Goal: Task Accomplishment & Management: Manage account settings

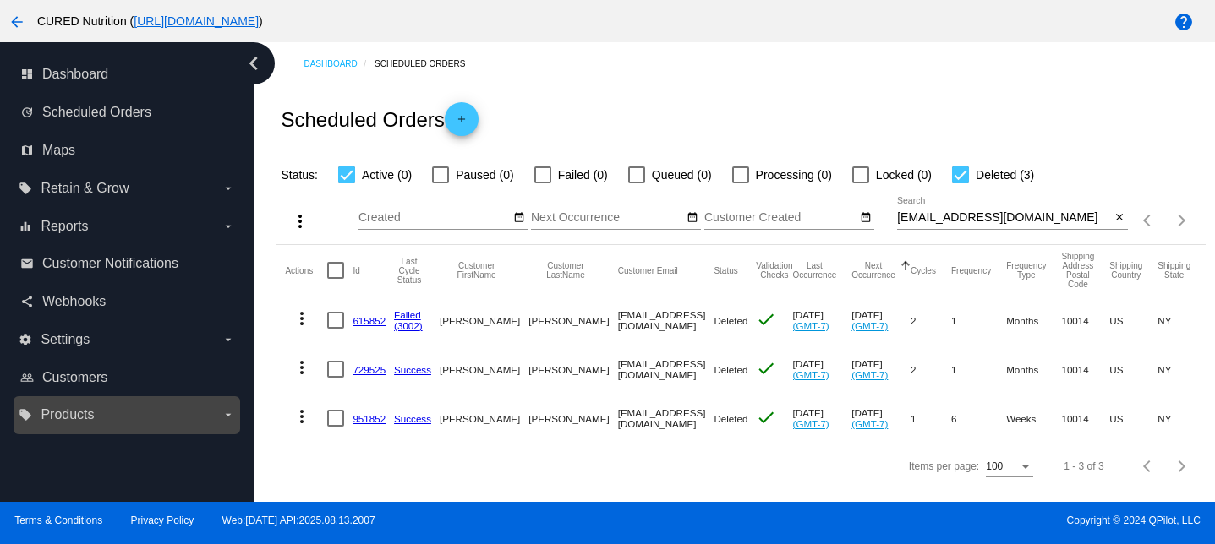
click at [80, 389] on link "people_outline Customers" at bounding box center [127, 377] width 215 height 27
click at [80, 415] on span "Products" at bounding box center [67, 414] width 53 height 15
click at [0, 0] on input "local_offer Products arrow_drop_down" at bounding box center [0, 0] width 0 height 0
click at [66, 415] on span "Products" at bounding box center [67, 414] width 53 height 15
click at [0, 0] on input "local_offer Products arrow_drop_down" at bounding box center [0, 0] width 0 height 0
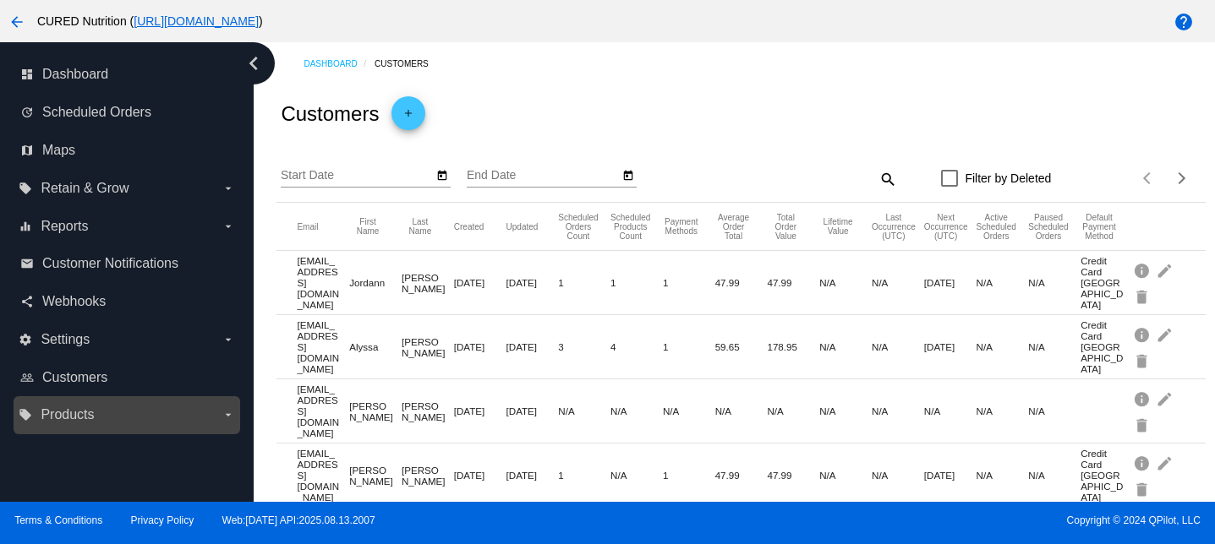
click at [63, 404] on label "local_offer Products arrow_drop_down" at bounding box center [127, 415] width 216 height 27
click at [0, 0] on input "local_offer Products arrow_drop_down" at bounding box center [0, 0] width 0 height 0
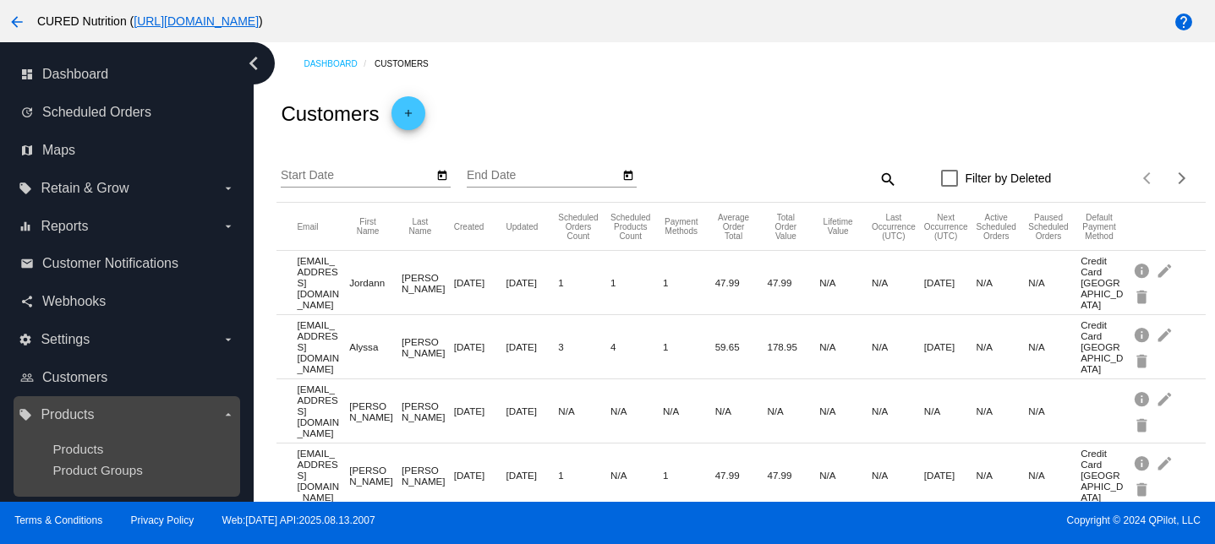
scroll to position [9, 0]
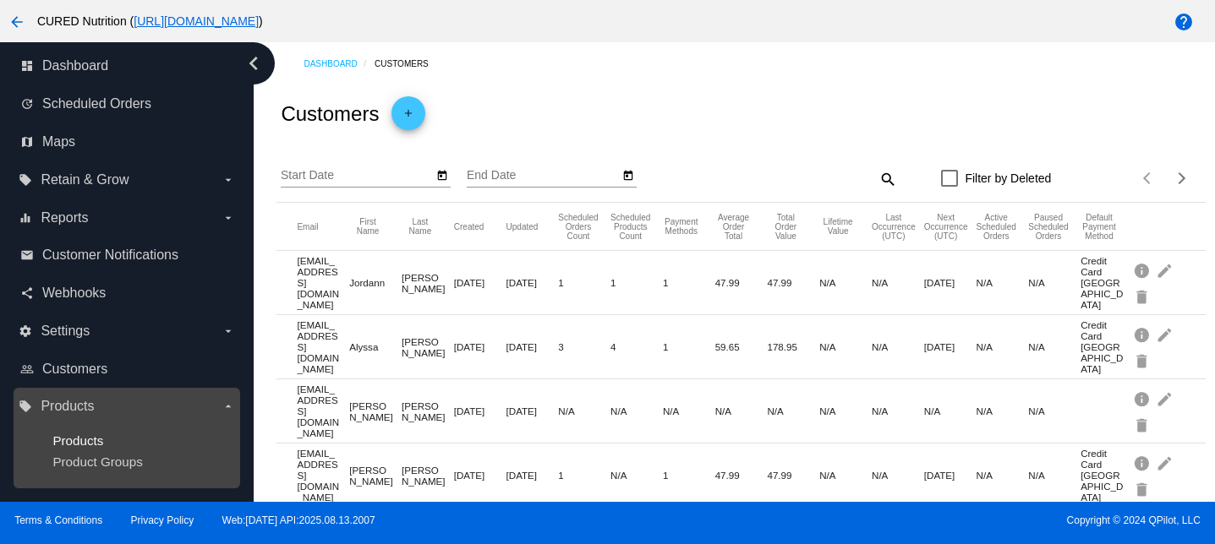
click at [91, 437] on span "Products" at bounding box center [77, 441] width 51 height 14
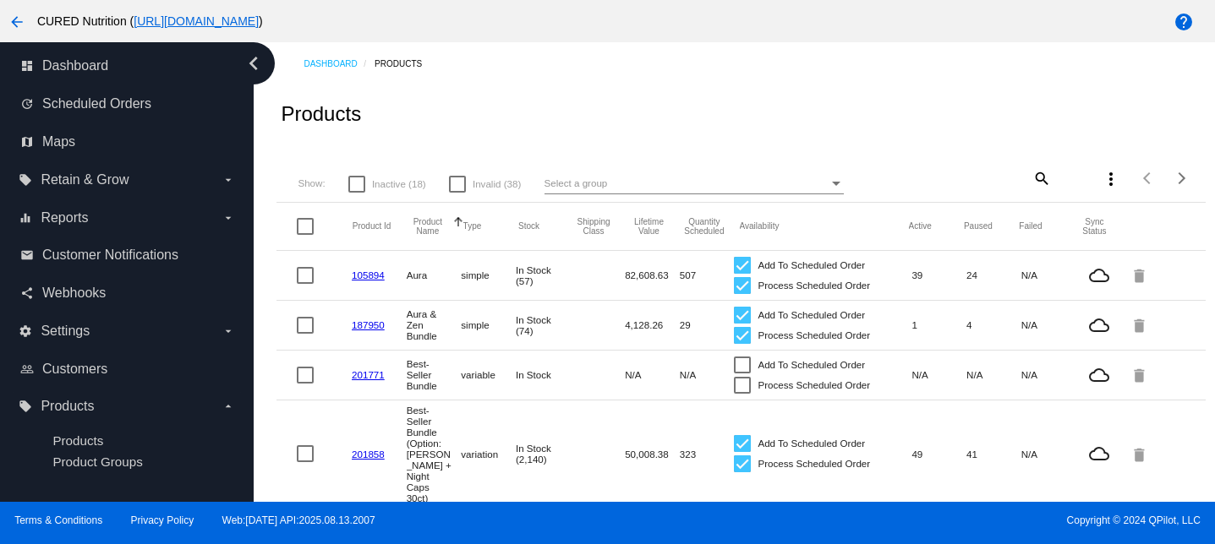
click at [1043, 178] on mat-icon "search" at bounding box center [1041, 178] width 20 height 26
click at [1029, 178] on input "Search" at bounding box center [974, 176] width 154 height 14
click at [708, 174] on div "Show: Inactive (18) Invalid (38) Select a group" at bounding box center [589, 178] width 616 height 33
click at [1037, 180] on mat-icon "search" at bounding box center [1041, 178] width 20 height 26
click at [974, 187] on div "Search" at bounding box center [974, 171] width 154 height 33
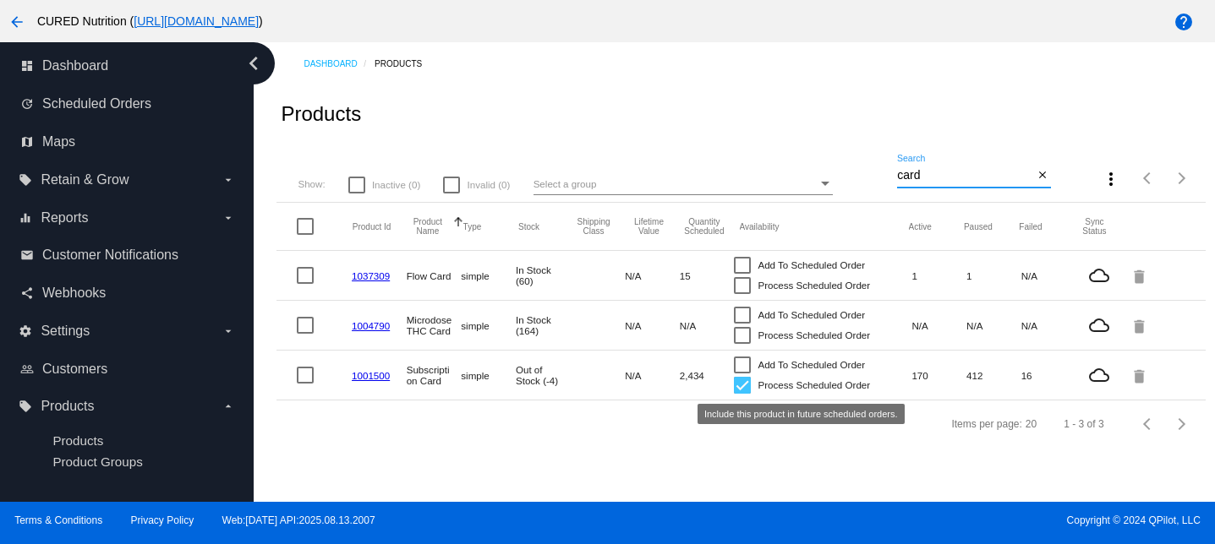
type input "card"
click at [747, 387] on div at bounding box center [742, 385] width 17 height 17
click at [742, 394] on input "Process Scheduled Order" at bounding box center [741, 394] width 1 height 1
checkbox input "false"
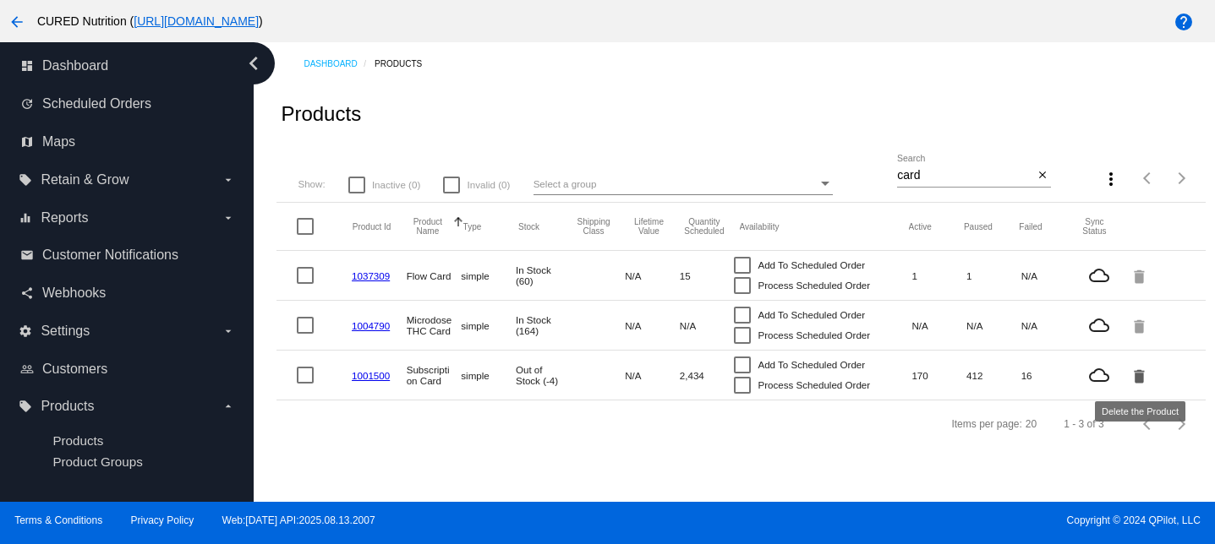
click at [1142, 381] on mat-icon "delete" at bounding box center [1140, 376] width 20 height 26
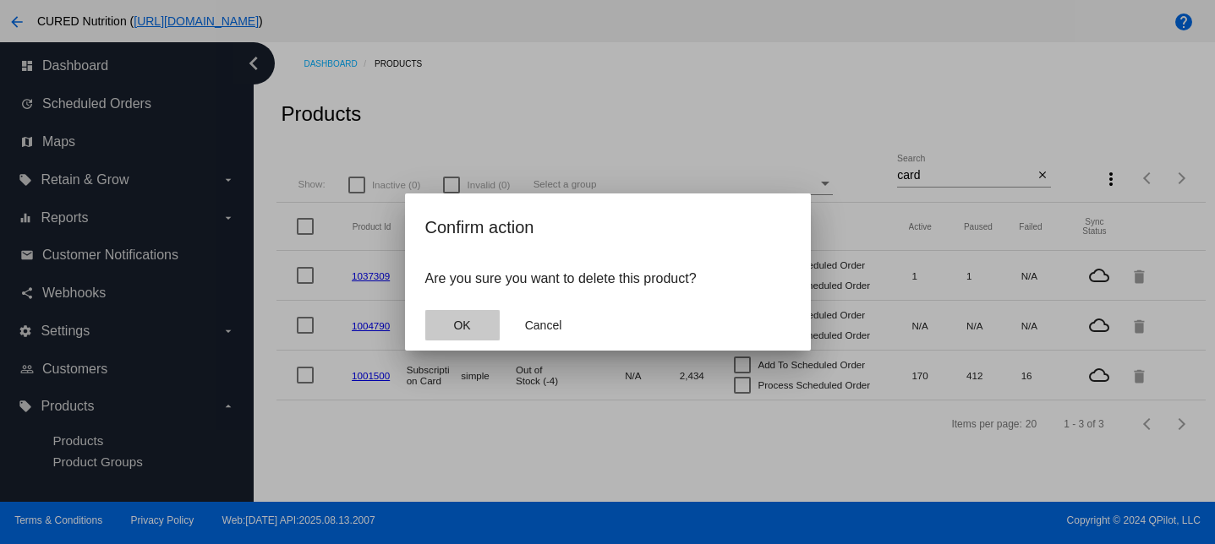
click at [474, 320] on button "OK" at bounding box center [462, 325] width 74 height 30
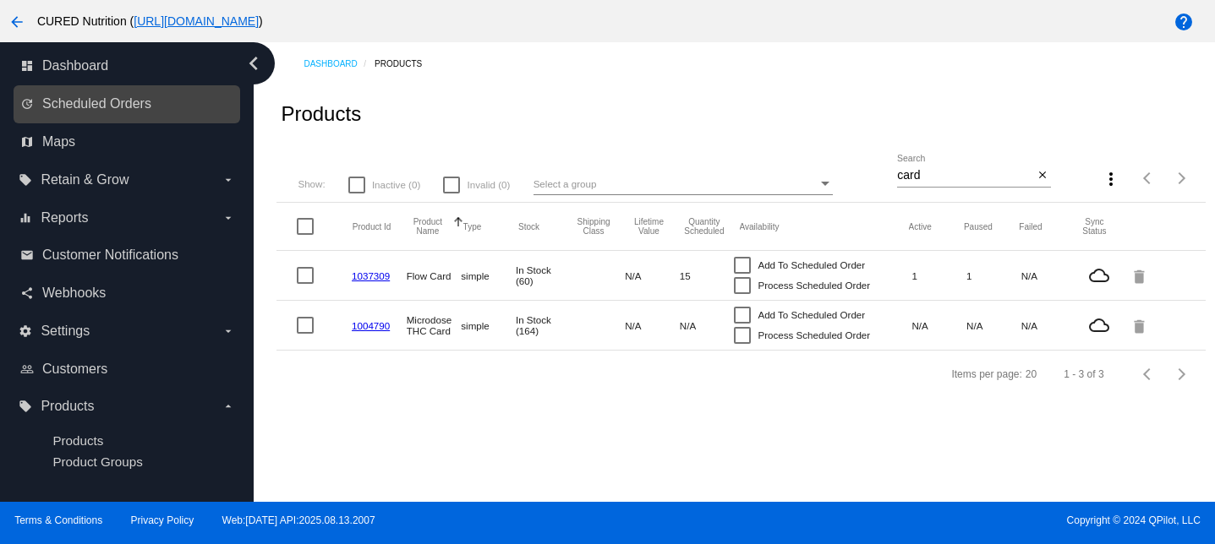
click at [153, 108] on link "update Scheduled Orders" at bounding box center [127, 103] width 215 height 27
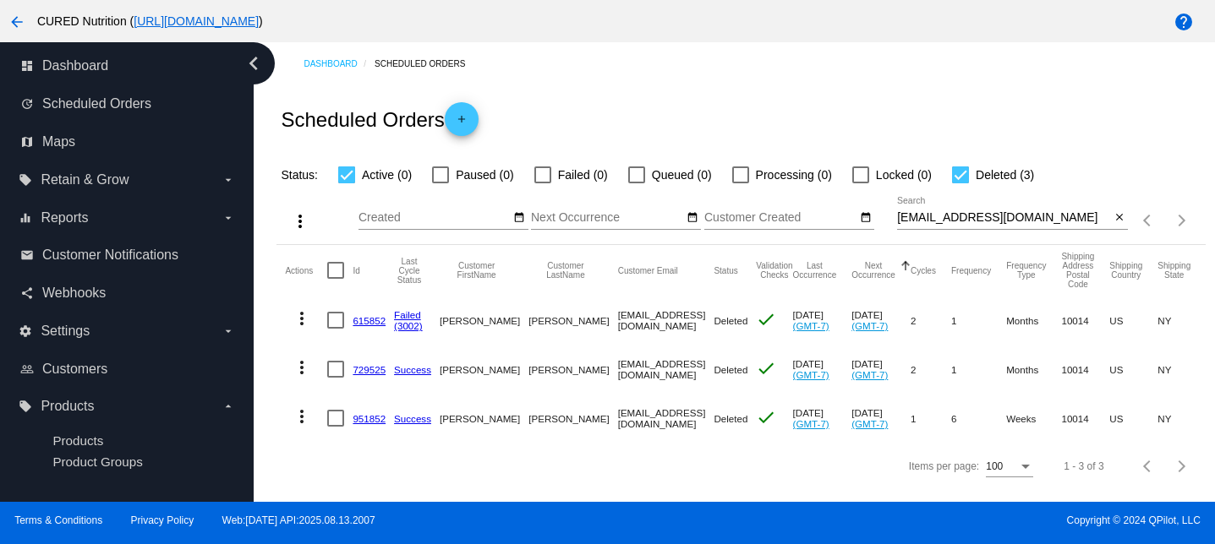
click at [1129, 219] on div "Items per page: 100 1 - 3 of 3" at bounding box center [1166, 220] width 77 height 47
click at [1121, 217] on mat-icon "close" at bounding box center [1119, 218] width 12 height 14
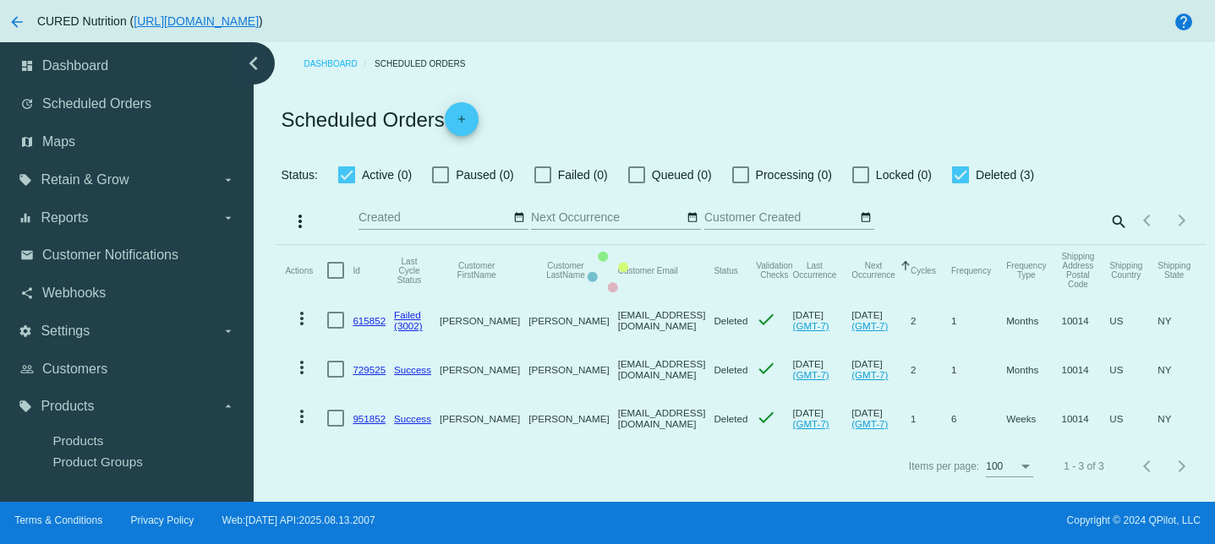
click at [353, 245] on mat-table "Actions Id Last Cycle Status Customer FirstName Customer LastName Customer Emai…" at bounding box center [740, 344] width 928 height 198
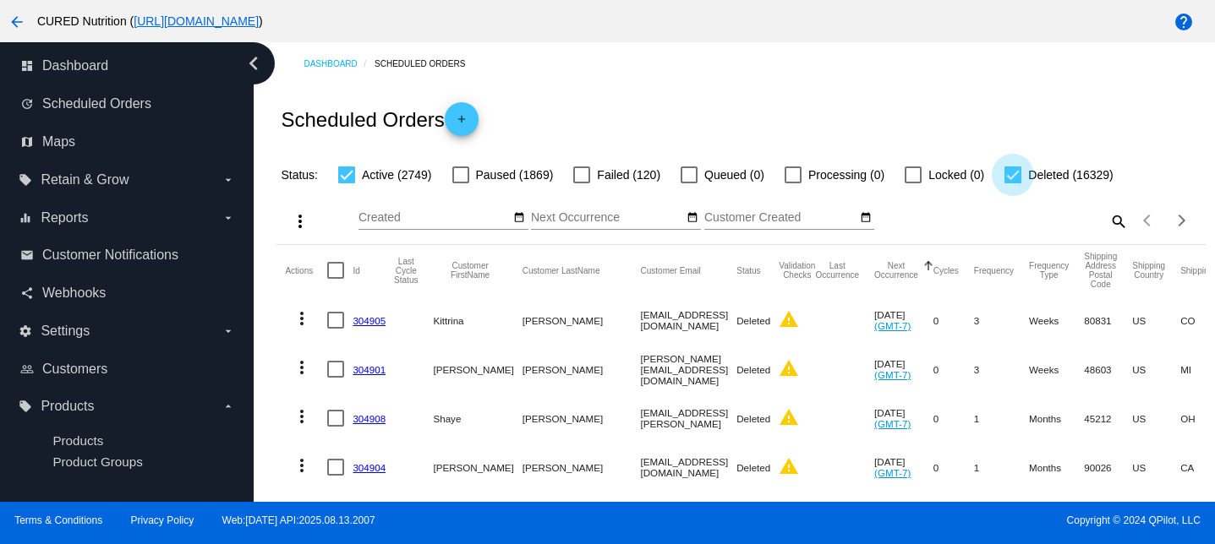
click at [1004, 175] on div at bounding box center [1012, 175] width 17 height 17
click at [1012, 183] on input "Deleted (16329)" at bounding box center [1012, 183] width 1 height 1
checkbox input "false"
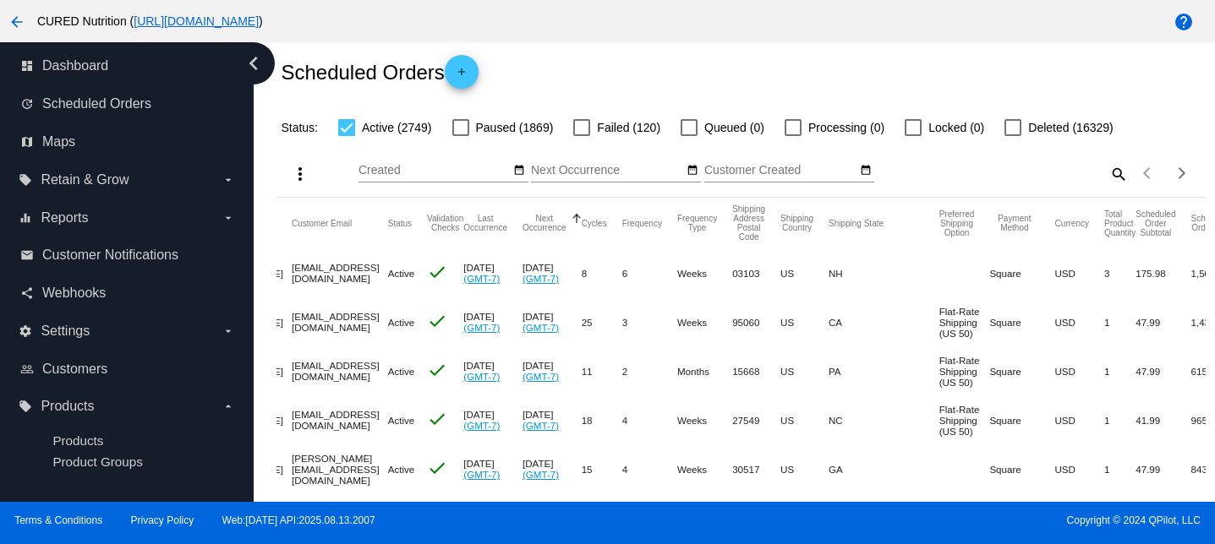
scroll to position [68, 0]
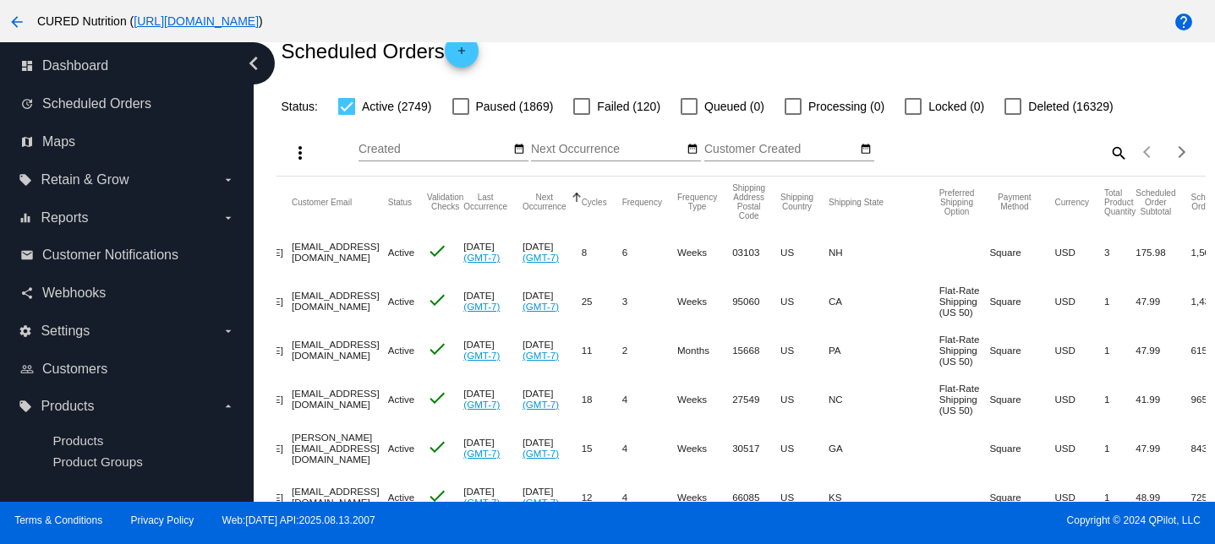
click at [1104, 209] on mat-header-cell "Total Product Quantity" at bounding box center [1119, 202] width 31 height 51
click at [1104, 253] on mat-cell "3" at bounding box center [1119, 251] width 31 height 49
click at [308, 153] on mat-icon "more_vert" at bounding box center [300, 153] width 20 height 20
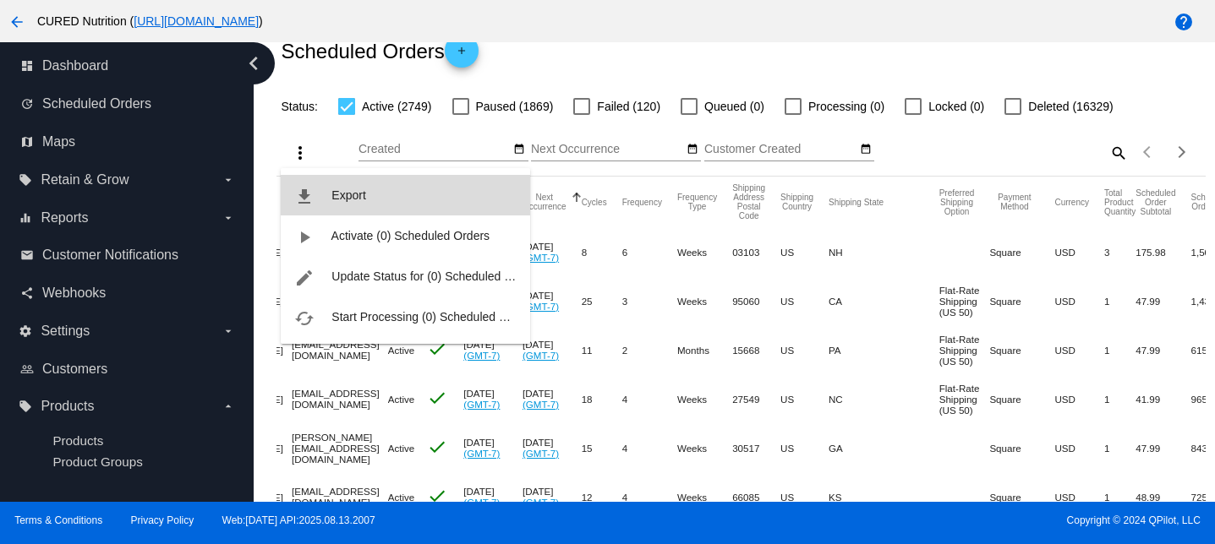
click at [343, 199] on span "Export" at bounding box center [348, 196] width 34 height 14
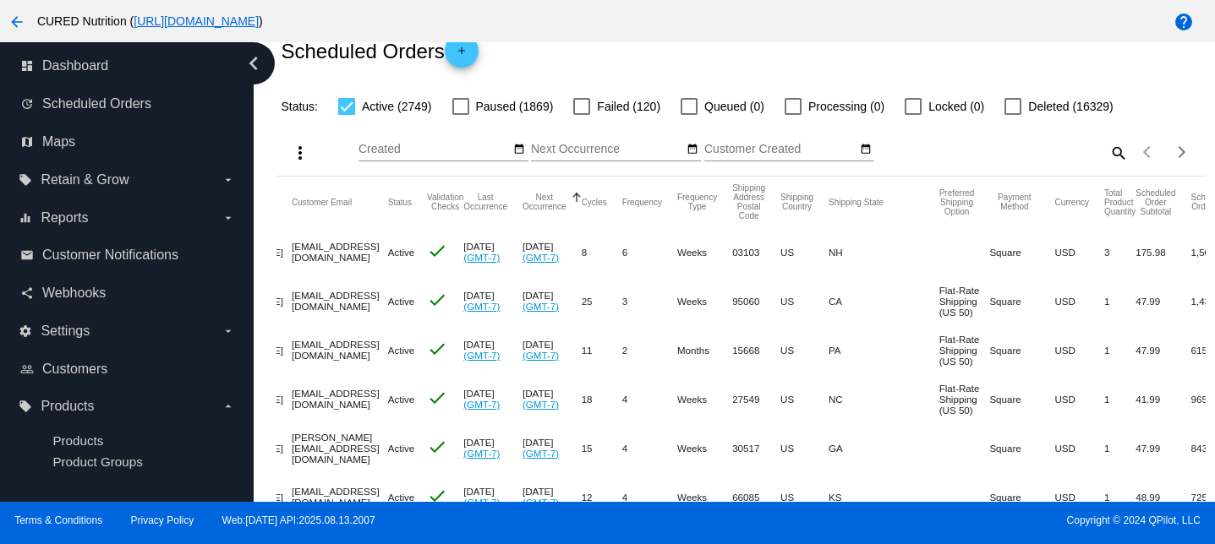
click at [1113, 152] on mat-icon "search" at bounding box center [1117, 152] width 20 height 26
click at [1052, 158] on div "Search" at bounding box center [1012, 144] width 231 height 33
paste input "[EMAIL_ADDRESS][DOMAIN_NAME]"
type input "[EMAIL_ADDRESS][DOMAIN_NAME]"
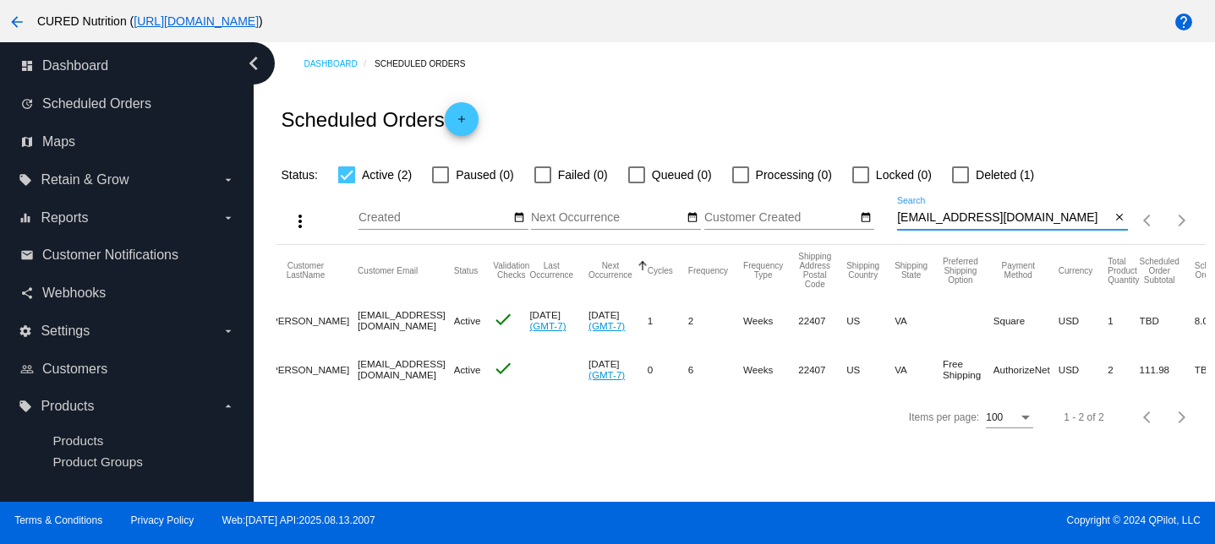
scroll to position [0, 0]
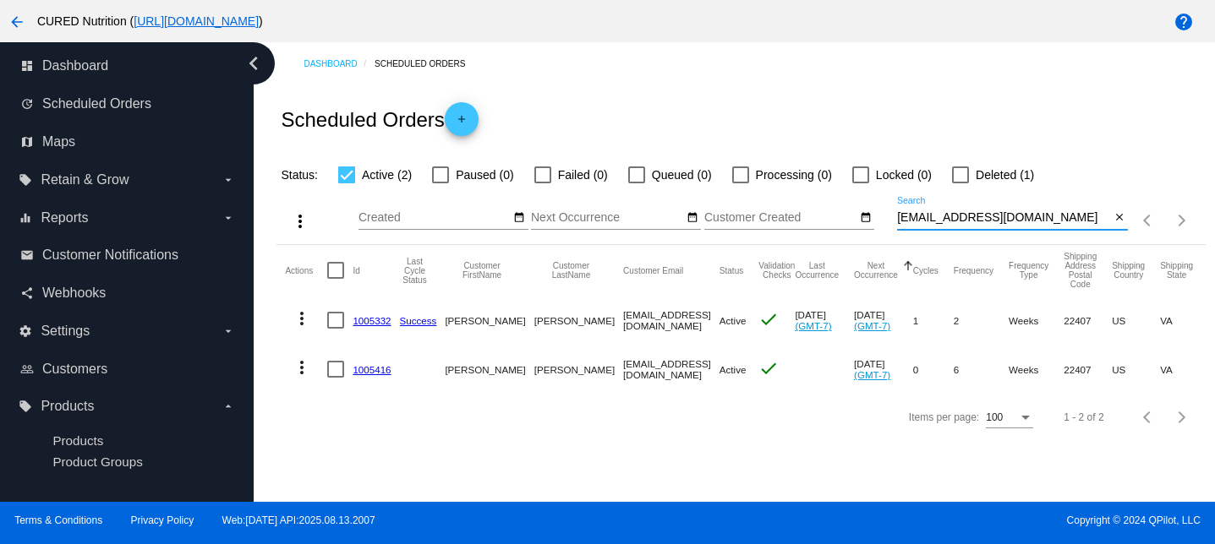
click at [378, 318] on link "1005332" at bounding box center [372, 320] width 38 height 11
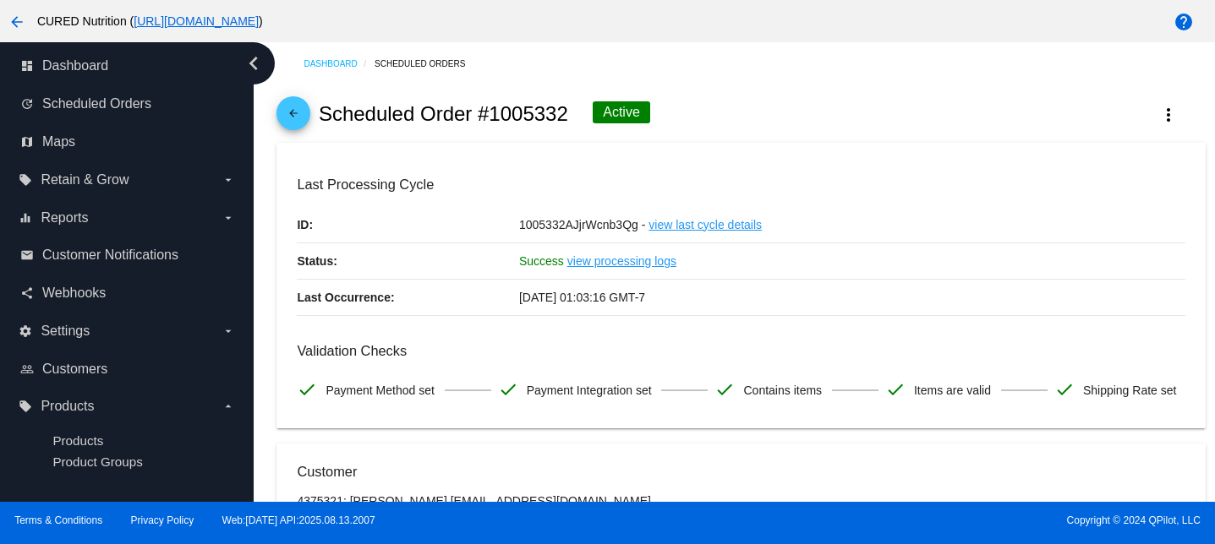
scroll to position [56, 0]
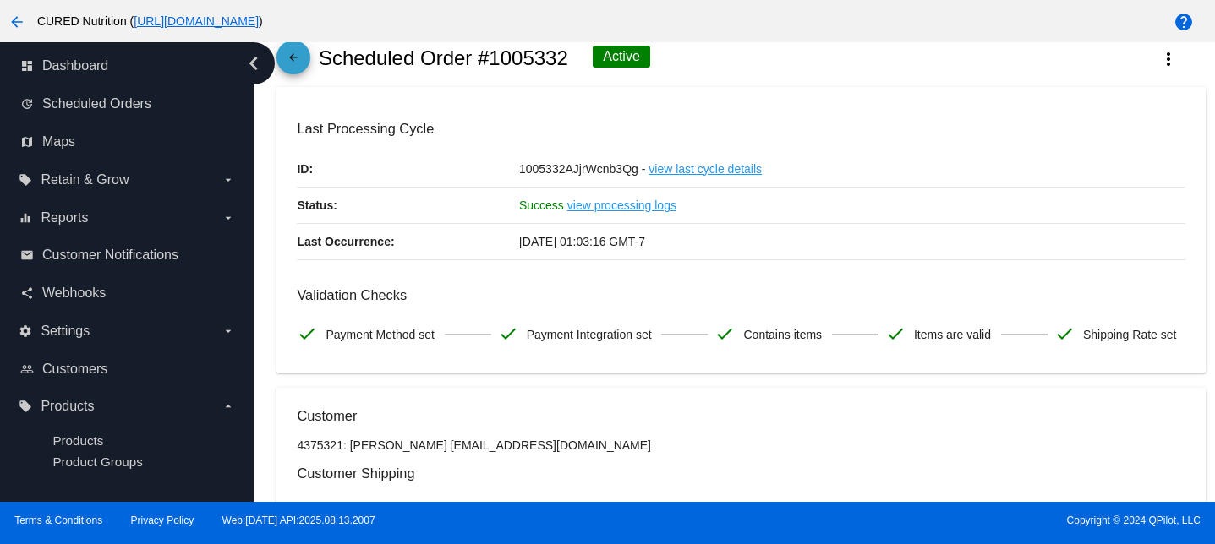
click at [291, 66] on mat-icon "arrow_back" at bounding box center [293, 62] width 20 height 20
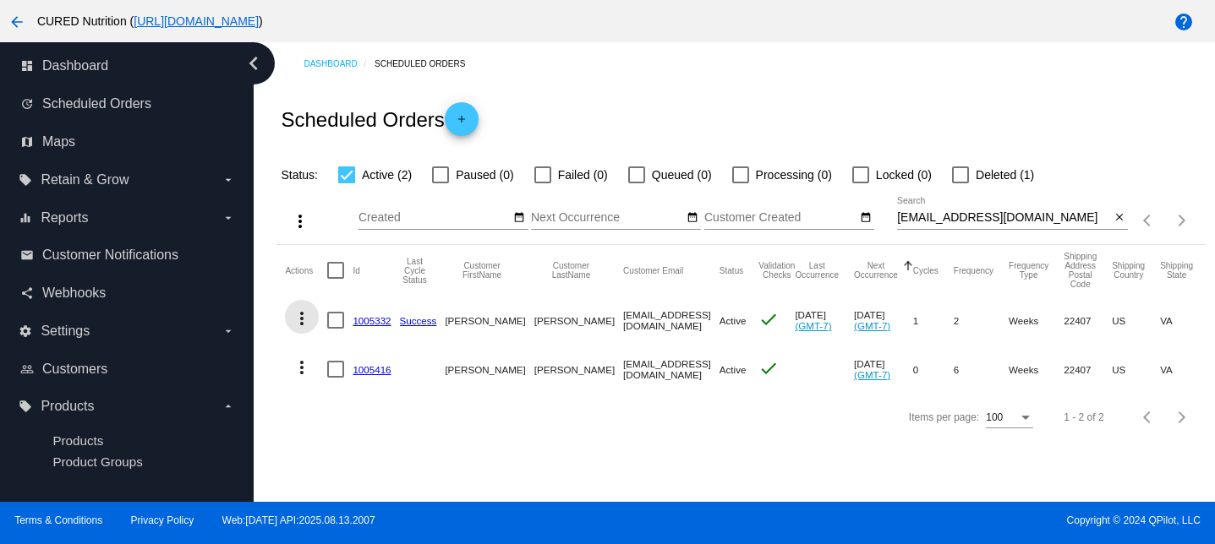
click at [305, 322] on mat-icon "more_vert" at bounding box center [302, 319] width 20 height 20
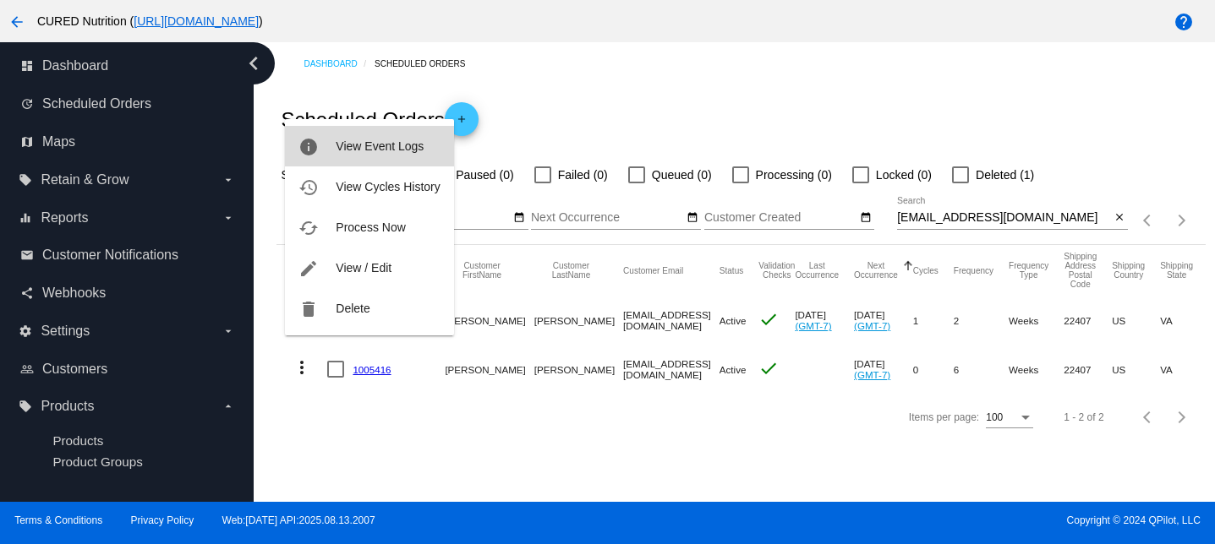
click at [380, 148] on span "View Event Logs" at bounding box center [380, 146] width 88 height 14
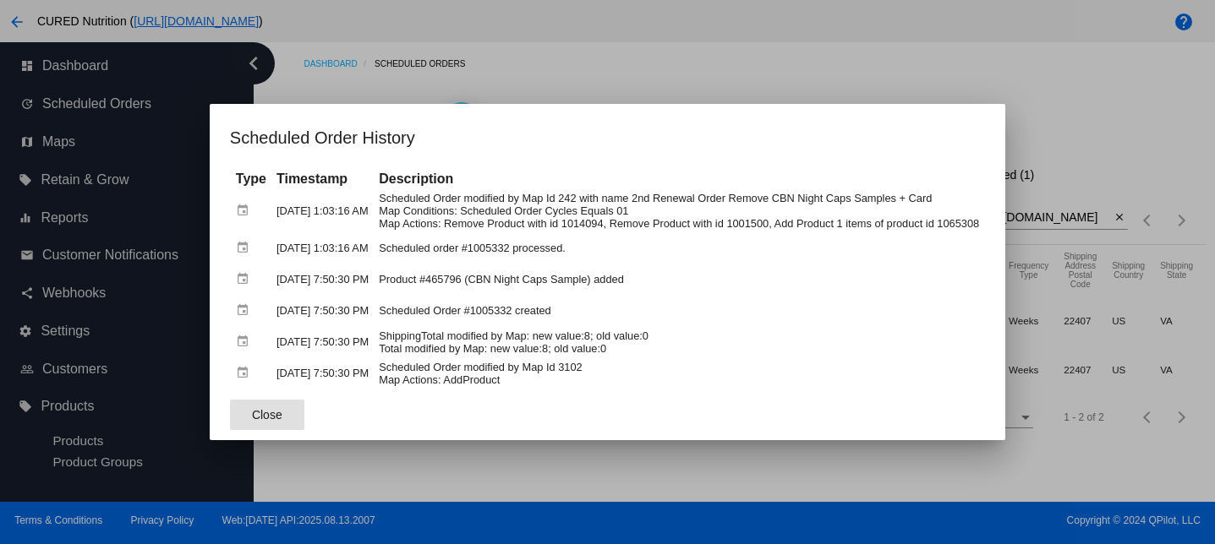
click at [268, 415] on button "Close" at bounding box center [267, 415] width 74 height 30
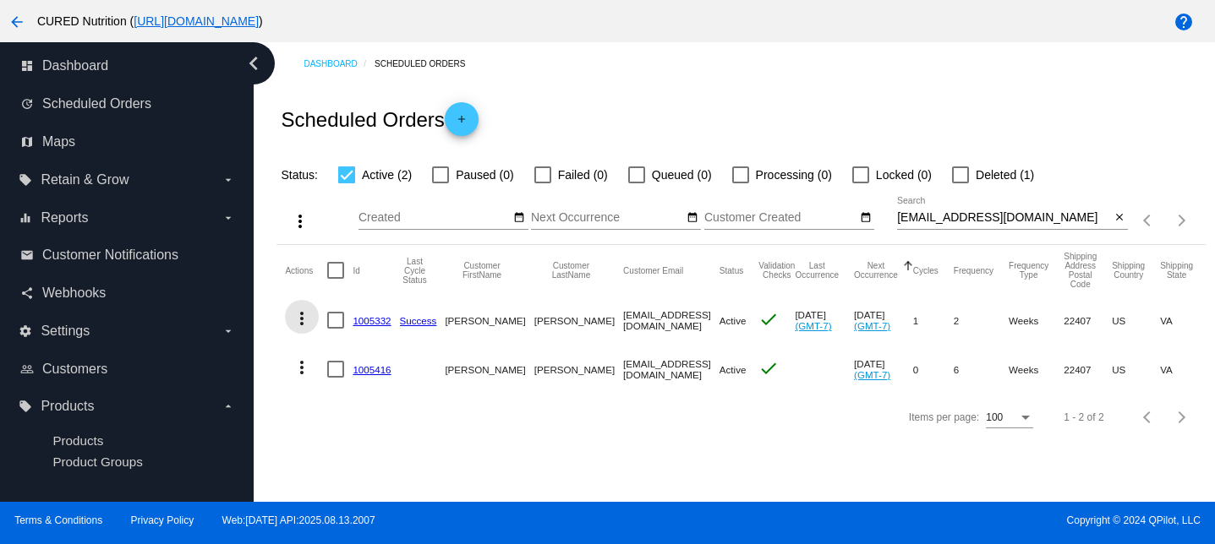
click at [303, 328] on mat-icon "more_vert" at bounding box center [302, 319] width 20 height 20
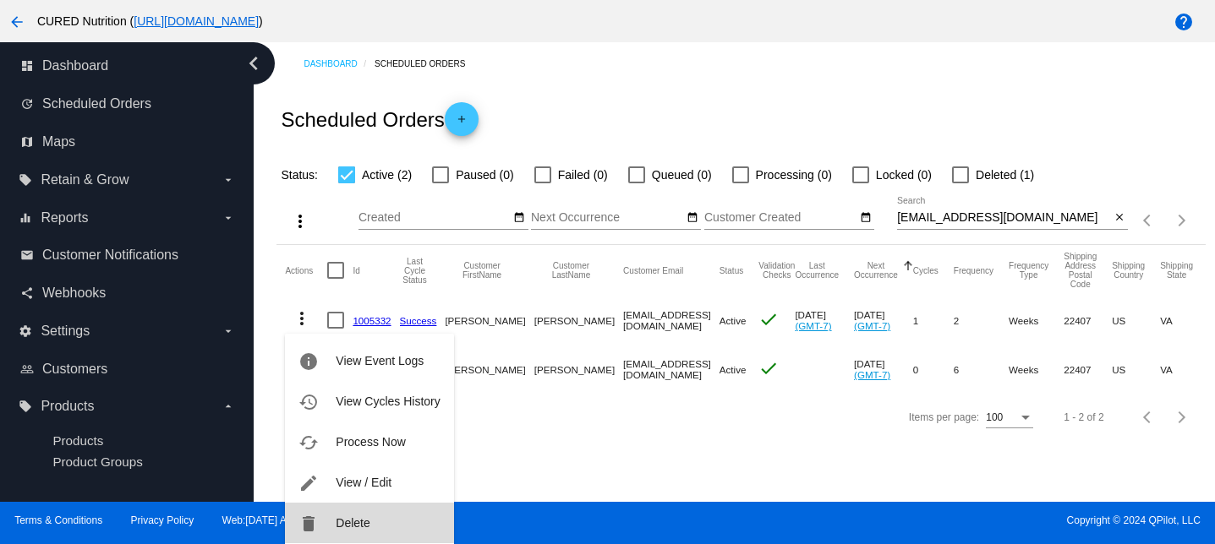
click at [358, 529] on button "delete Delete" at bounding box center [369, 523] width 168 height 41
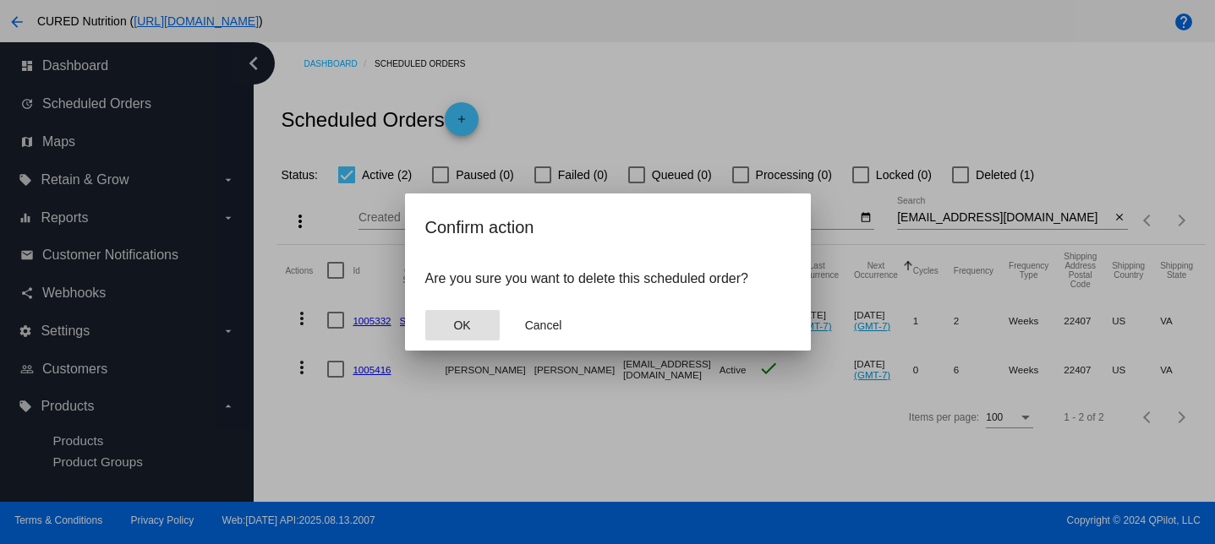
click at [470, 331] on button "OK" at bounding box center [462, 325] width 74 height 30
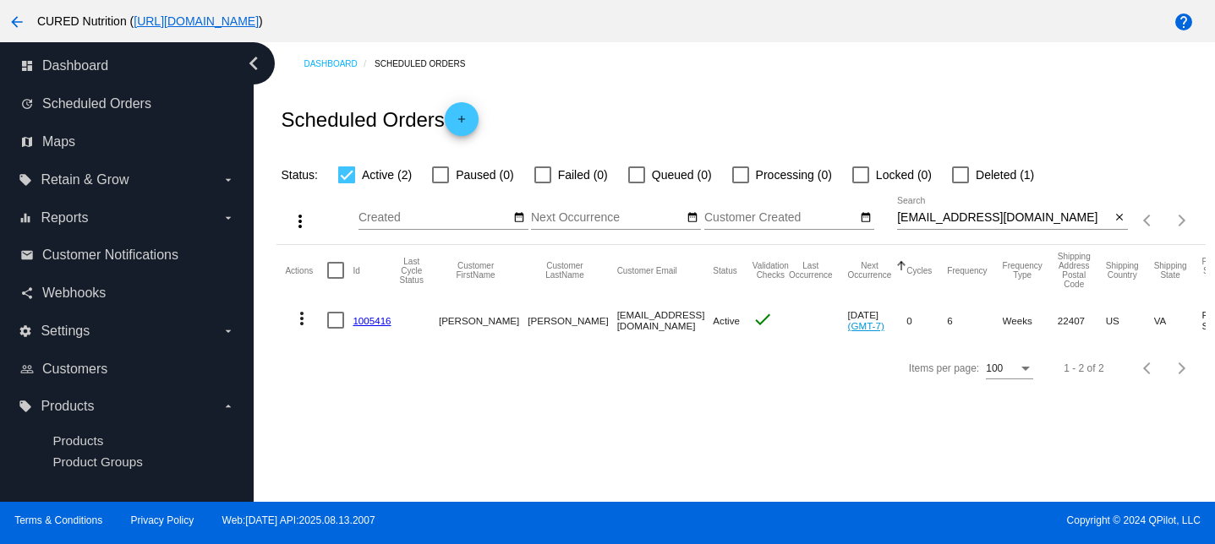
click at [384, 320] on link "1005416" at bounding box center [372, 320] width 38 height 11
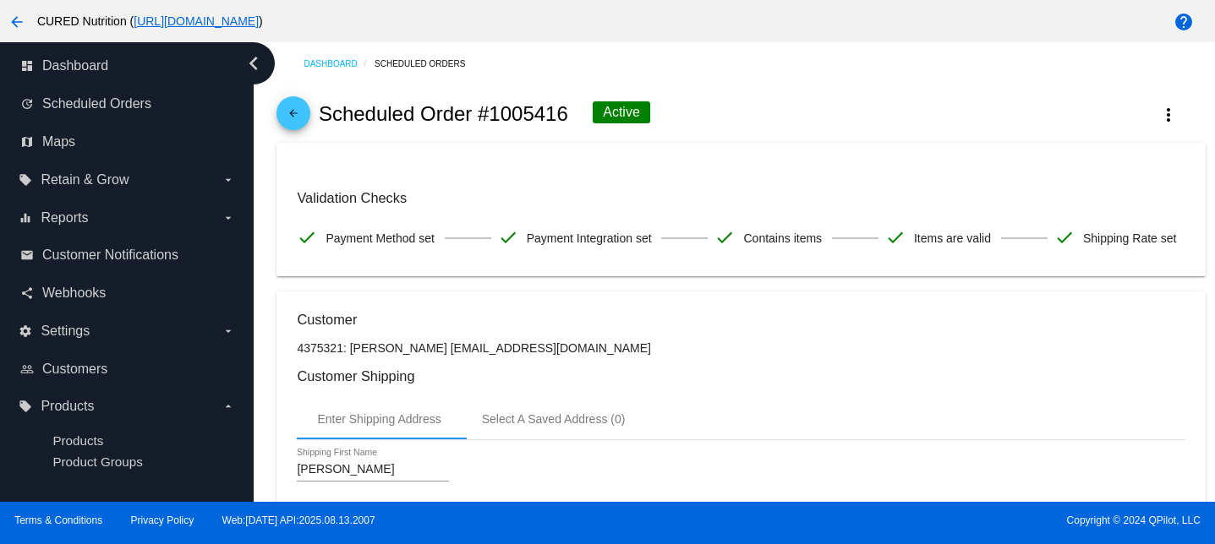
click at [294, 103] on span "arrow_back" at bounding box center [293, 116] width 20 height 41
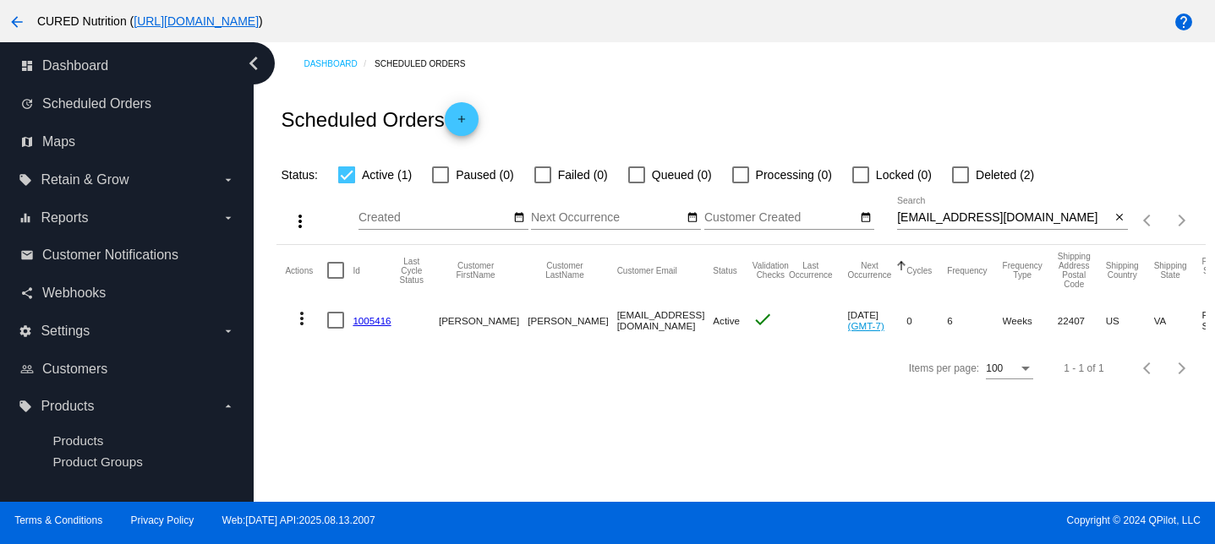
click at [958, 215] on input "[EMAIL_ADDRESS][DOMAIN_NAME]" at bounding box center [1003, 218] width 213 height 14
paste input "[EMAIL_ADDRESS]"
type input "[EMAIL_ADDRESS][DOMAIN_NAME]"
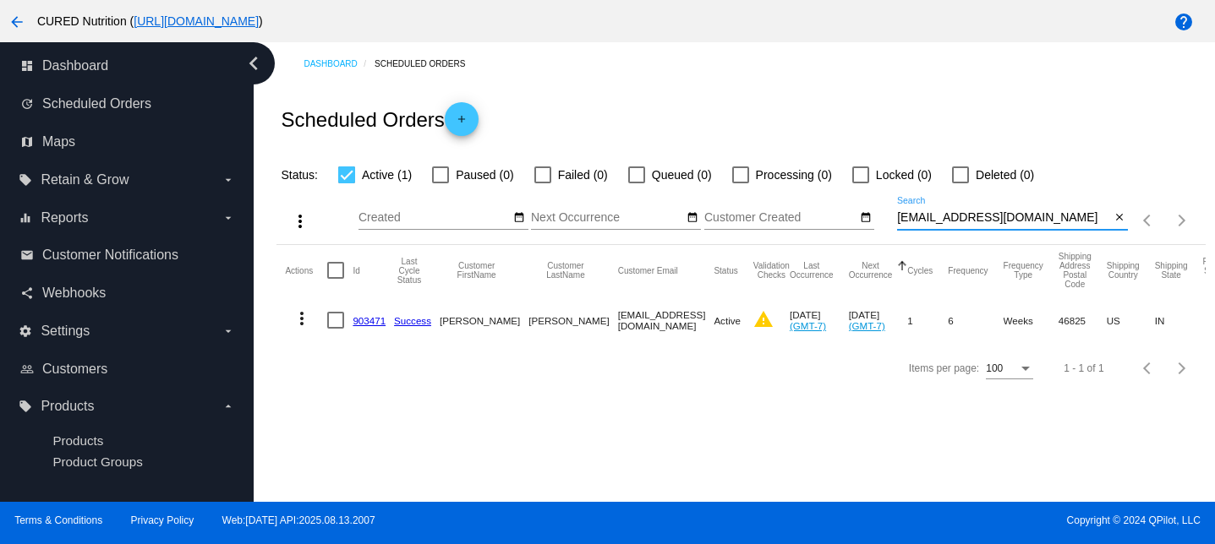
click at [380, 318] on link "903471" at bounding box center [369, 320] width 33 height 11
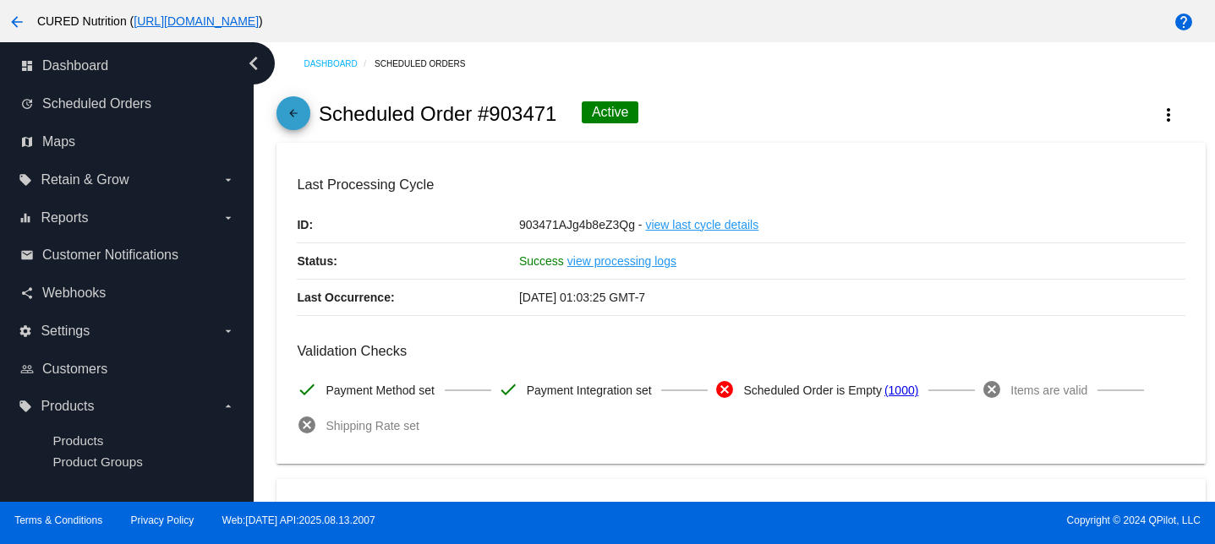
click at [292, 118] on mat-icon "arrow_back" at bounding box center [293, 117] width 20 height 20
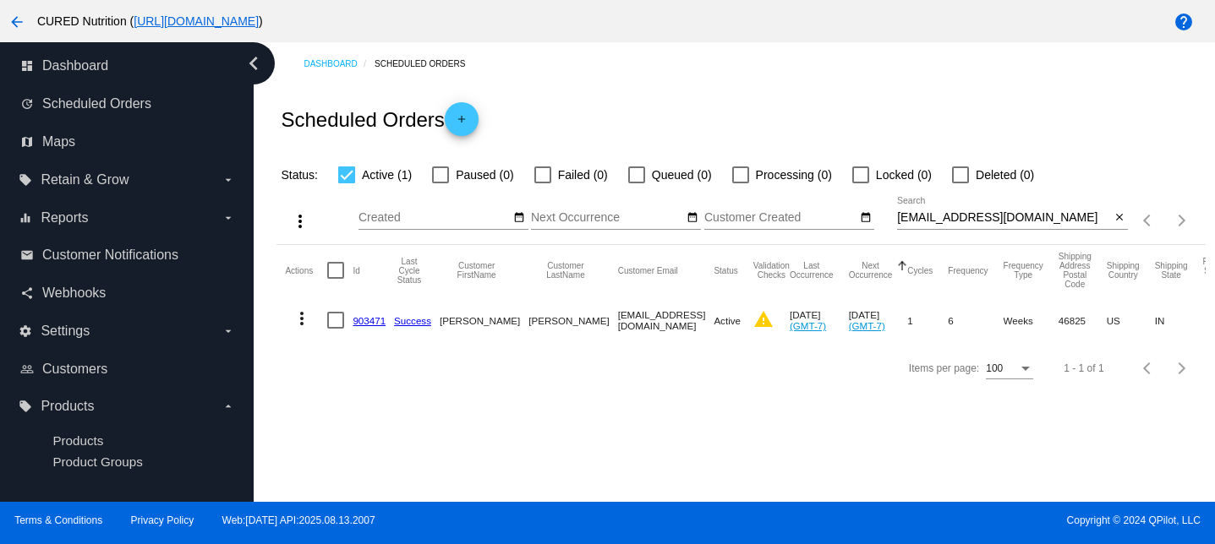
click at [294, 324] on mat-icon "more_vert" at bounding box center [302, 319] width 20 height 20
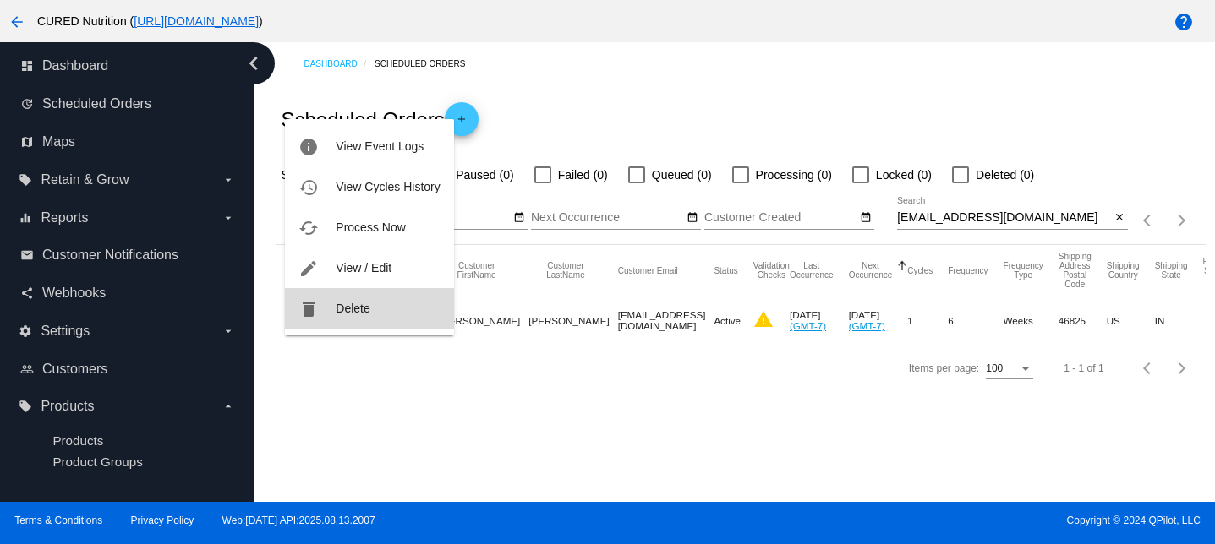
click at [344, 318] on button "delete Delete" at bounding box center [369, 308] width 168 height 41
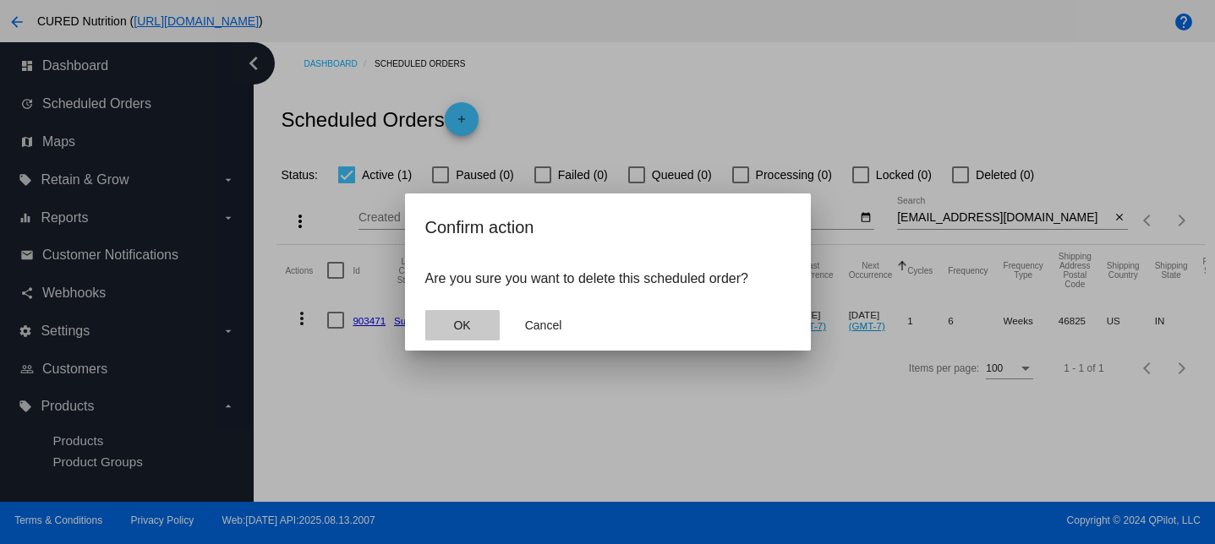
click at [443, 326] on button "OK" at bounding box center [462, 325] width 74 height 30
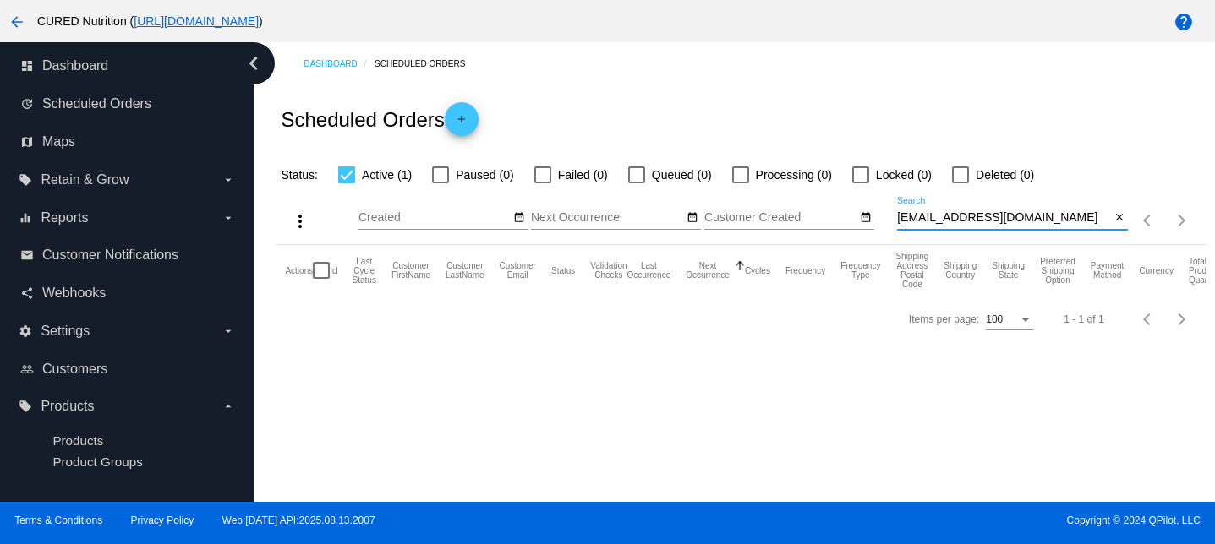
click at [932, 224] on input "[EMAIL_ADDRESS][DOMAIN_NAME]" at bounding box center [1003, 218] width 213 height 14
click at [932, 223] on input "[EMAIL_ADDRESS][DOMAIN_NAME]" at bounding box center [1003, 218] width 213 height 14
paste input "[EMAIL_ADDRESS]"
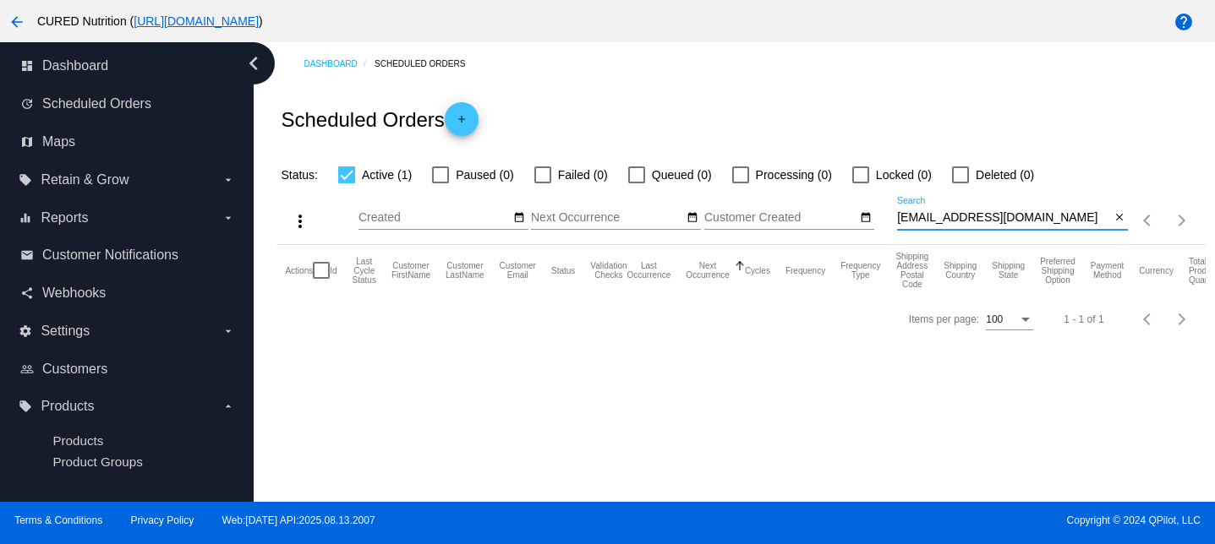
type input "[EMAIL_ADDRESS][DOMAIN_NAME]"
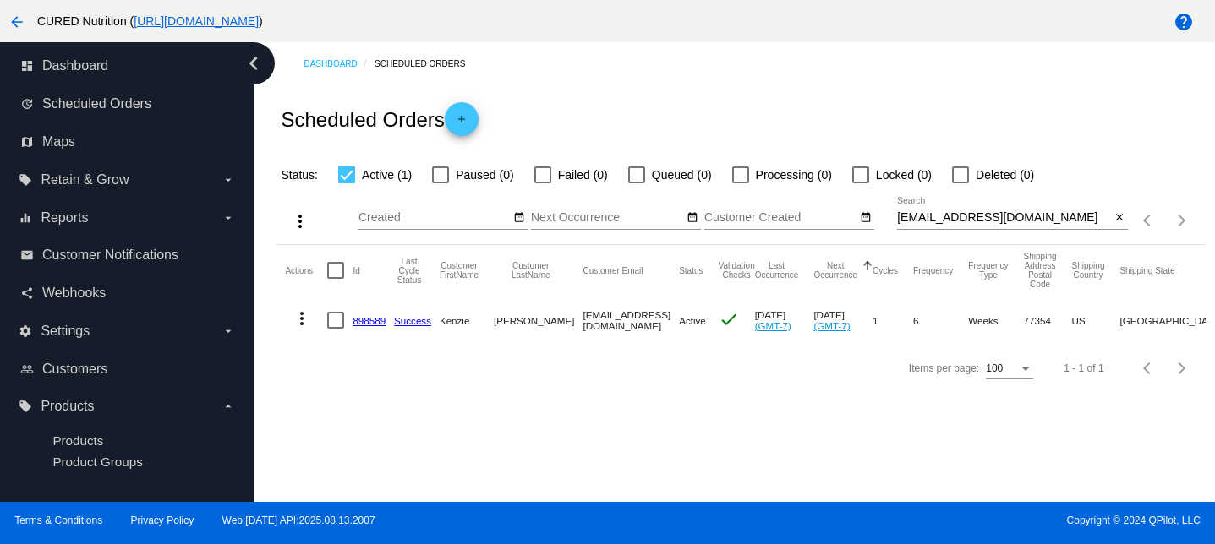
click at [378, 316] on link "898589" at bounding box center [369, 320] width 33 height 11
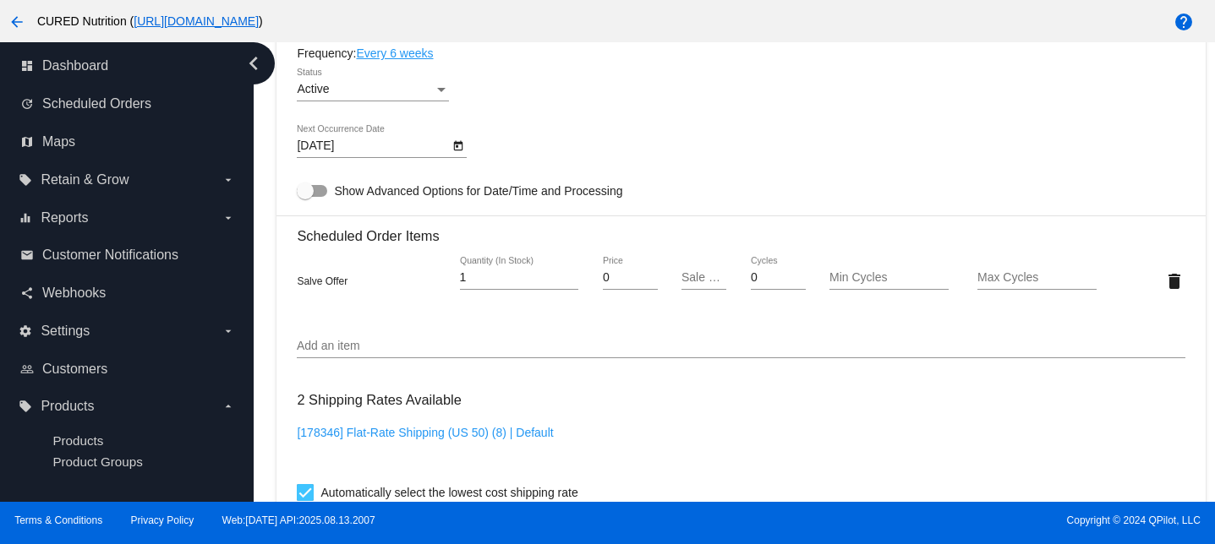
scroll to position [1047, 0]
click at [259, 65] on icon "chevron_left" at bounding box center [253, 63] width 27 height 27
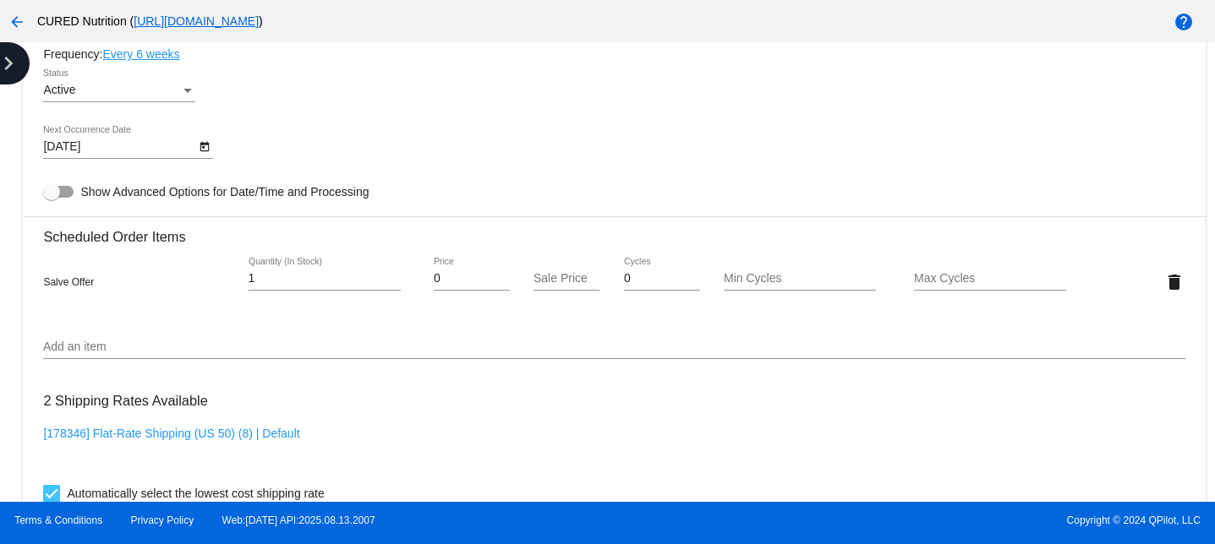
click at [19, 66] on icon "chevron_right" at bounding box center [8, 63] width 27 height 27
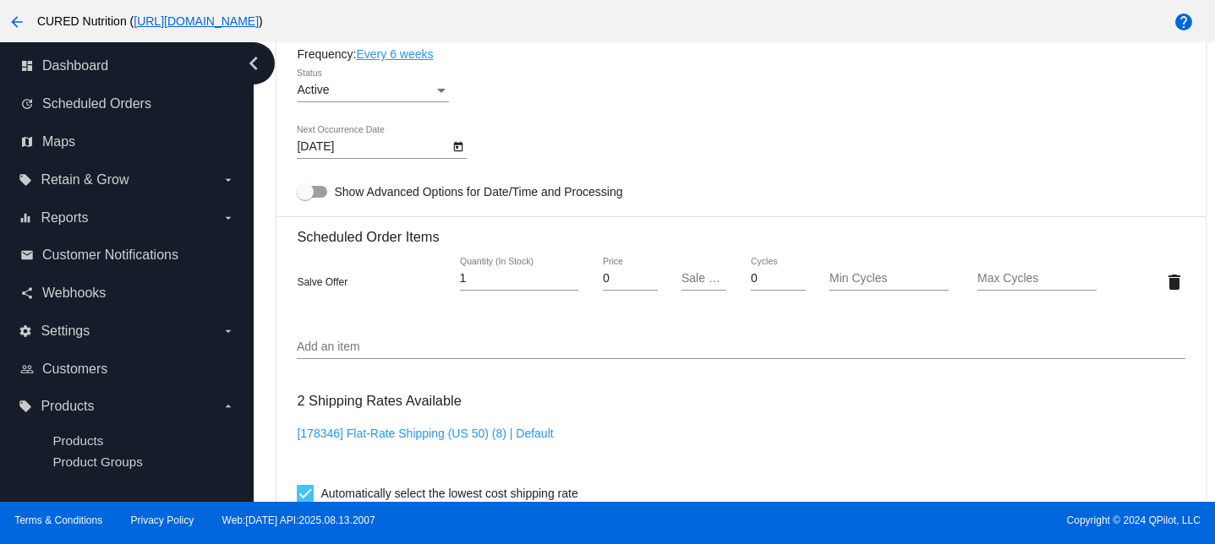
scroll to position [0, 0]
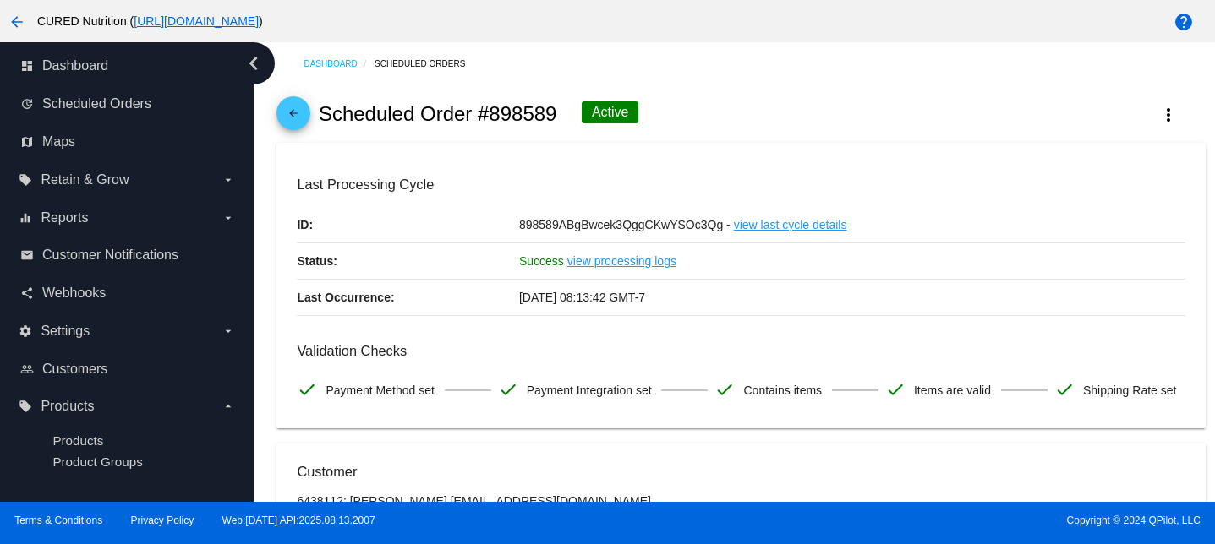
click at [293, 103] on span "arrow_back" at bounding box center [293, 116] width 20 height 41
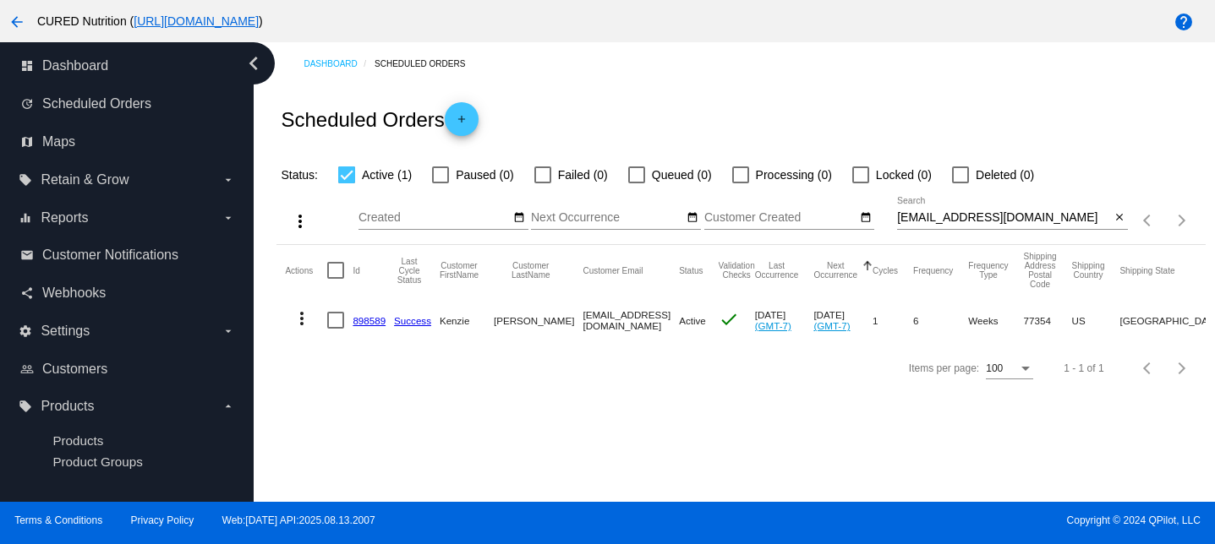
click at [307, 323] on mat-icon "more_vert" at bounding box center [302, 319] width 20 height 20
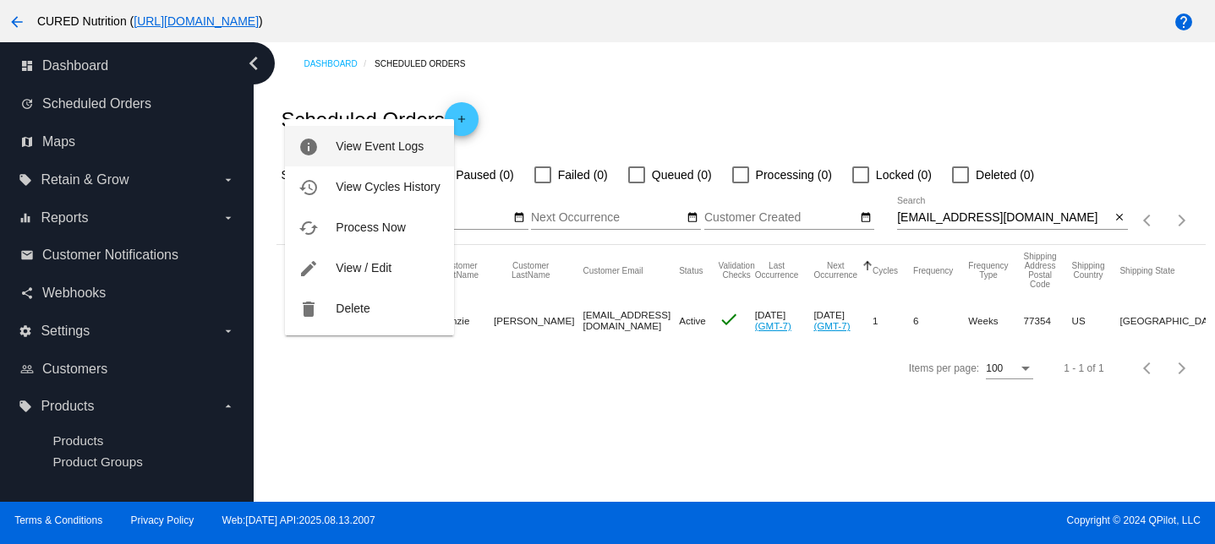
click at [348, 164] on button "info View Event Logs" at bounding box center [369, 146] width 168 height 41
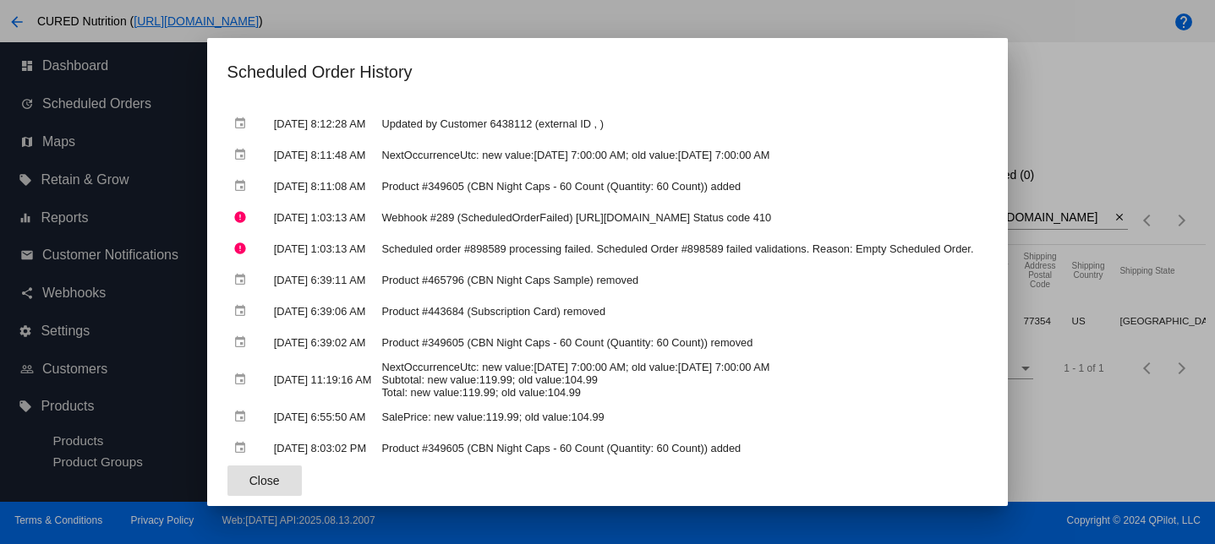
scroll to position [202, 0]
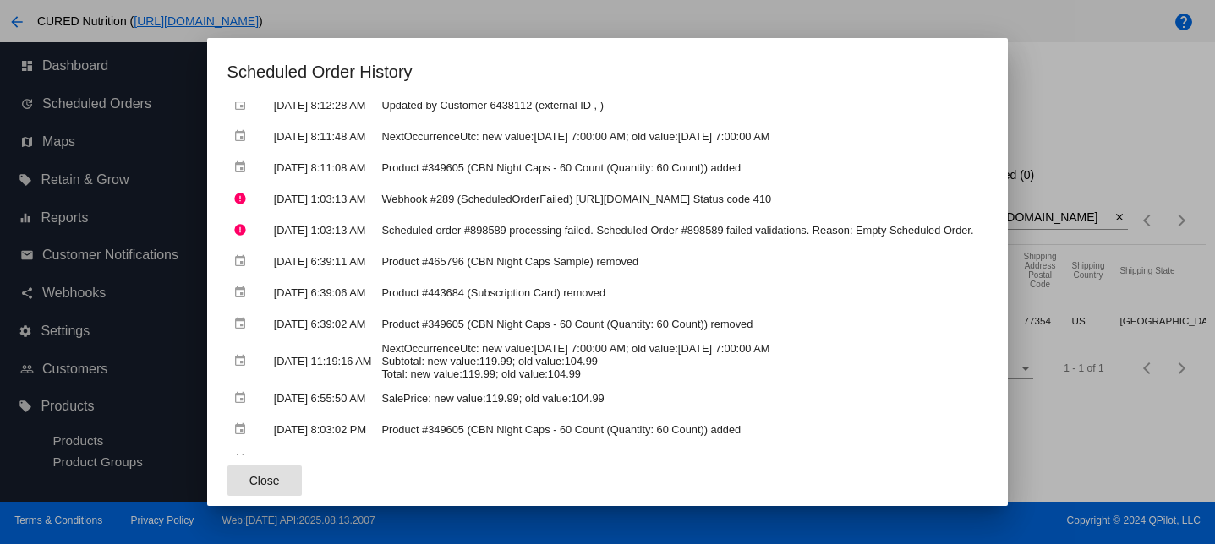
click at [227, 463] on mat-dialog-actions "Close" at bounding box center [607, 481] width 761 height 51
click at [249, 481] on span "Close" at bounding box center [264, 481] width 30 height 14
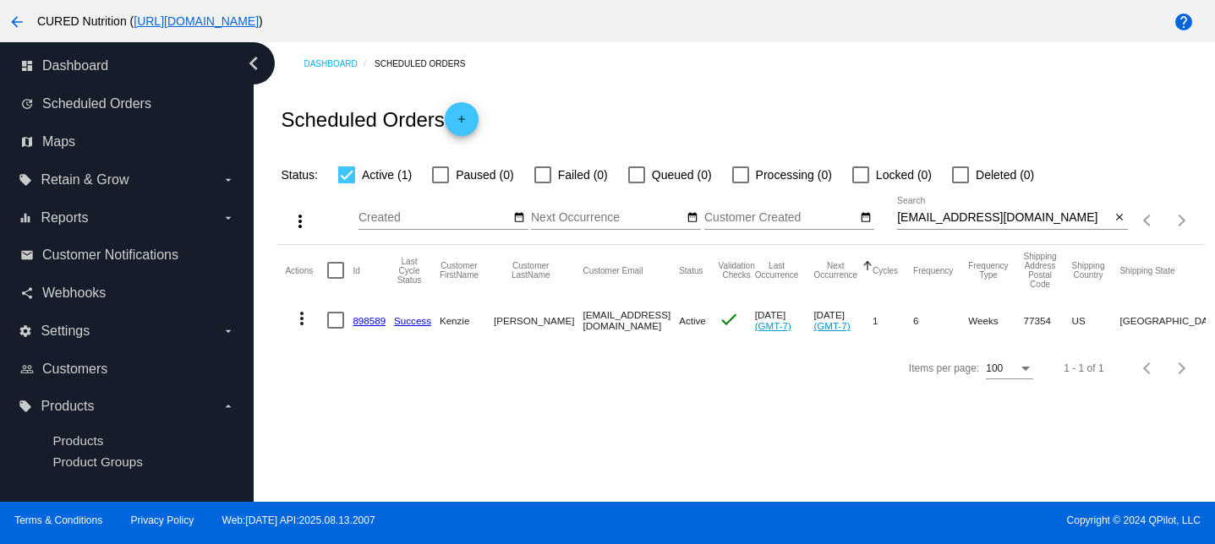
click at [303, 325] on mat-icon "more_vert" at bounding box center [302, 319] width 20 height 20
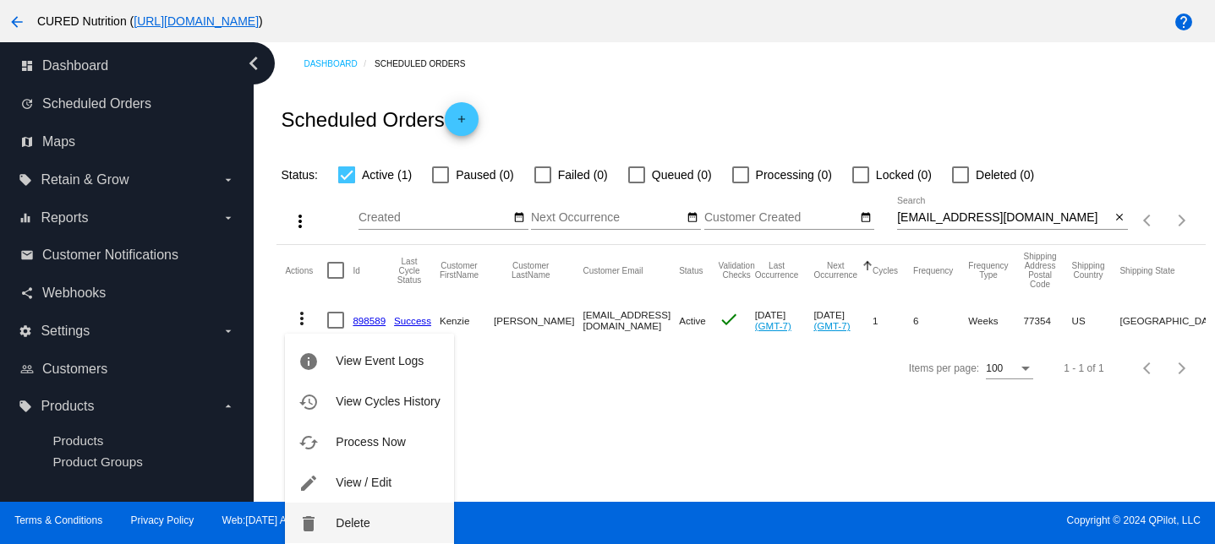
click at [367, 515] on button "delete Delete" at bounding box center [369, 523] width 168 height 41
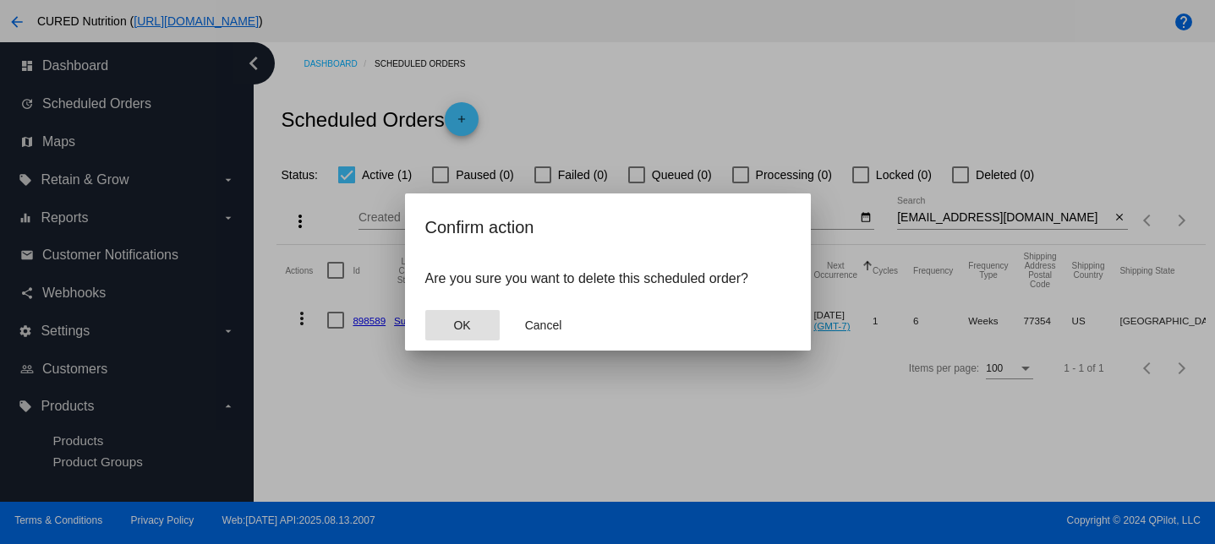
click at [468, 323] on span "OK" at bounding box center [461, 326] width 17 height 14
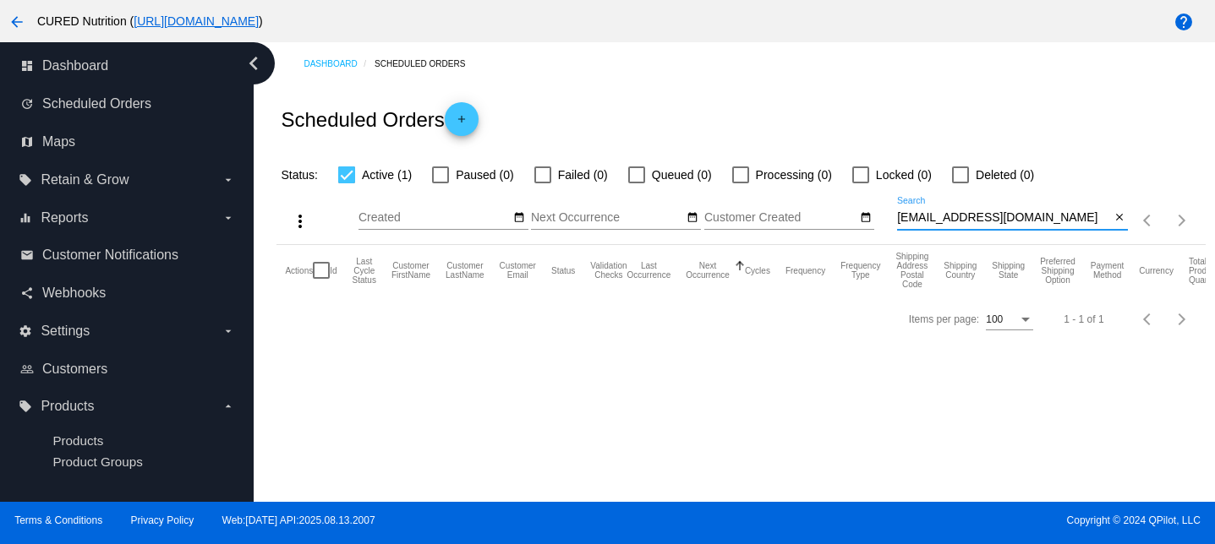
click at [981, 213] on input "[EMAIL_ADDRESS][DOMAIN_NAME]" at bounding box center [1003, 218] width 213 height 14
paste input "[EMAIL_ADDRESS]"
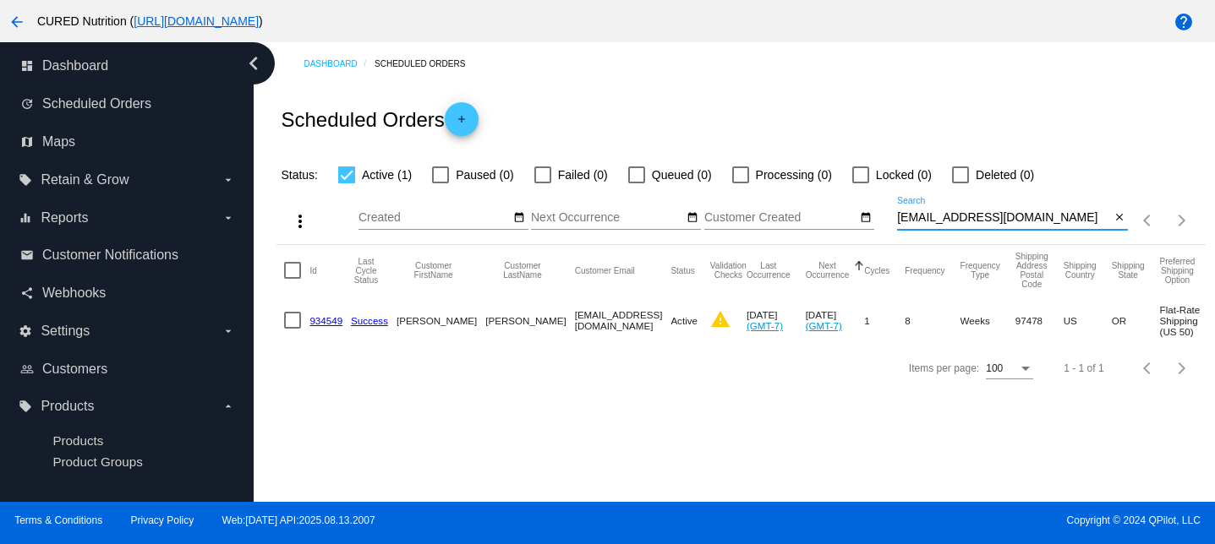
scroll to position [0, 0]
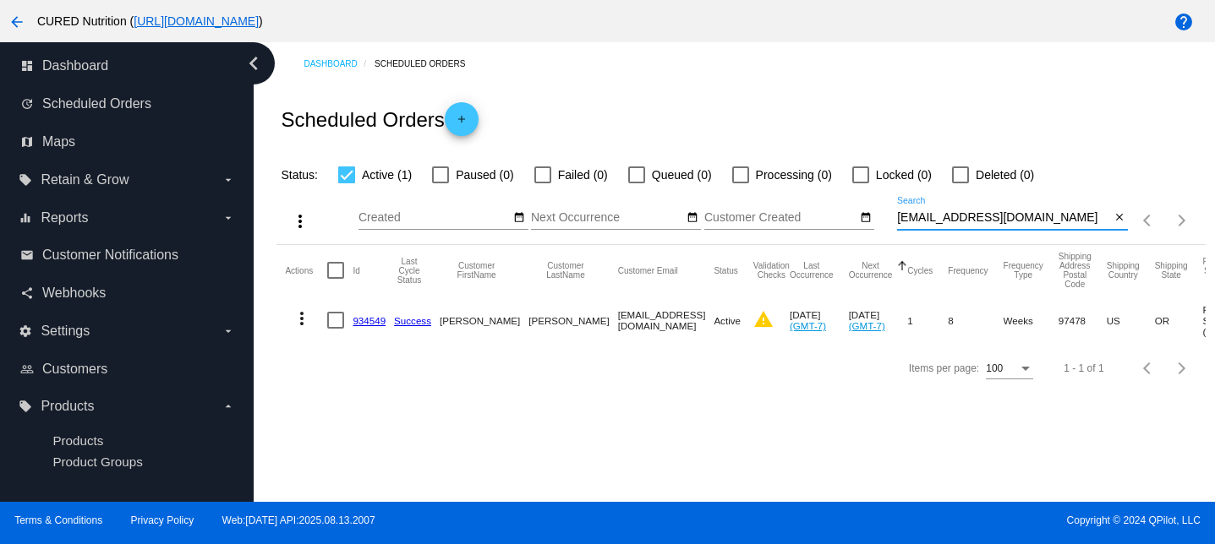
click at [359, 313] on mat-cell "934549" at bounding box center [373, 320] width 41 height 49
click at [300, 322] on mat-icon "more_vert" at bounding box center [302, 319] width 20 height 20
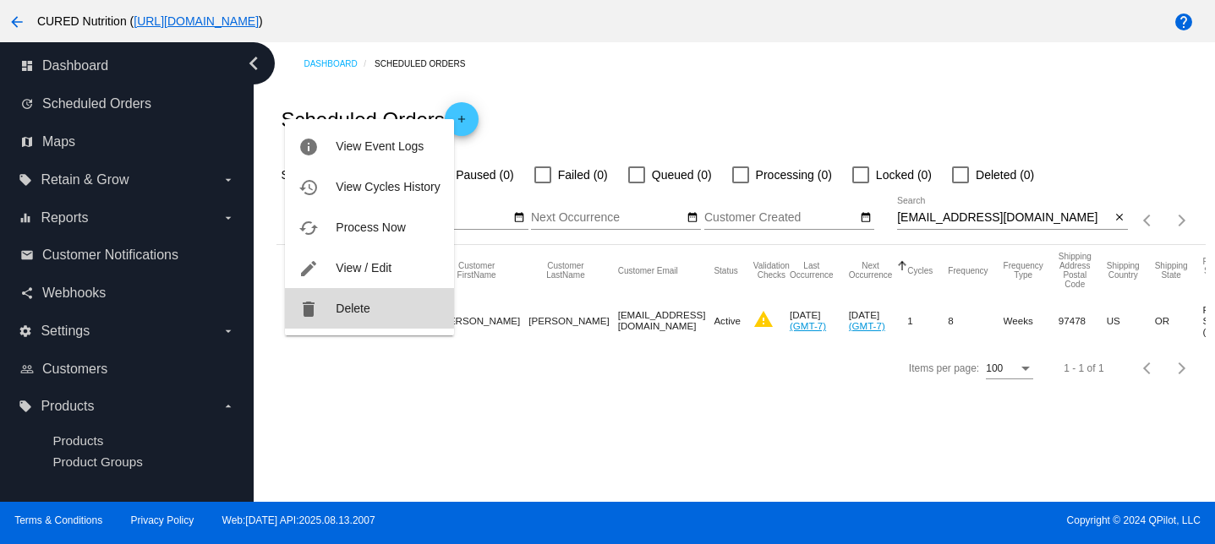
click at [350, 293] on button "delete Delete" at bounding box center [369, 308] width 168 height 41
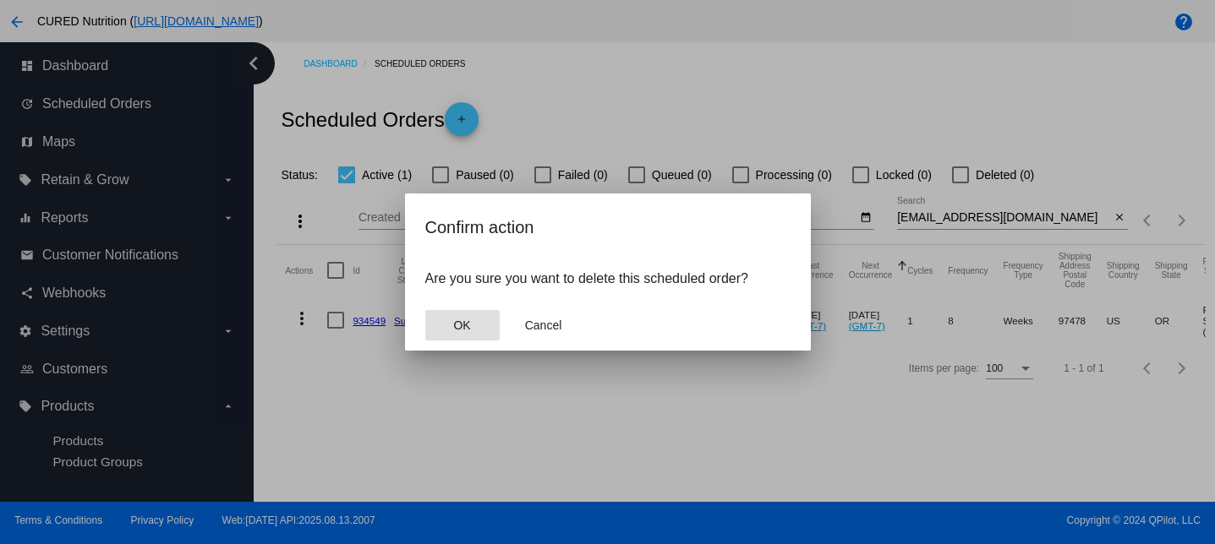
click at [463, 336] on button "OK" at bounding box center [462, 325] width 74 height 30
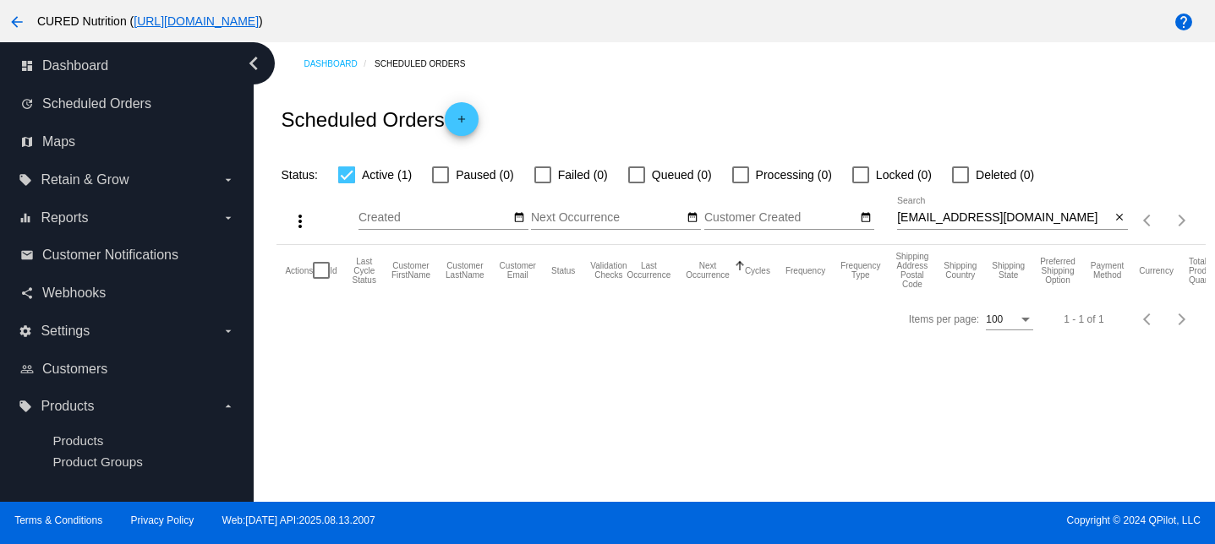
click at [952, 208] on div "[EMAIL_ADDRESS][DOMAIN_NAME] Search" at bounding box center [1003, 213] width 213 height 33
click at [952, 220] on input "[EMAIL_ADDRESS][DOMAIN_NAME]" at bounding box center [1003, 218] width 213 height 14
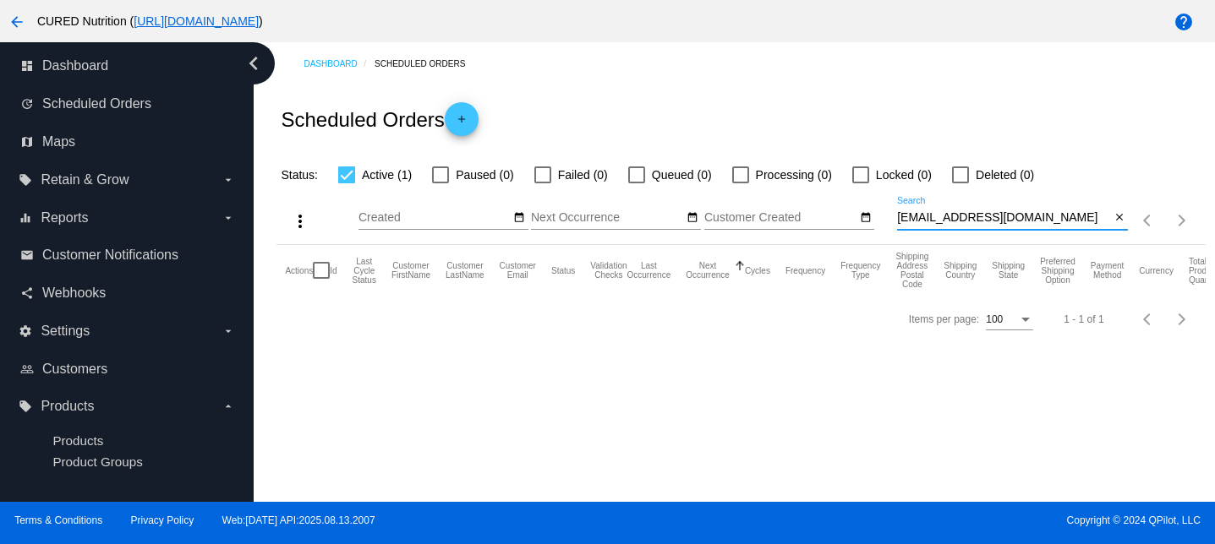
paste input "maeflower51"
type input "[EMAIL_ADDRESS][DOMAIN_NAME]"
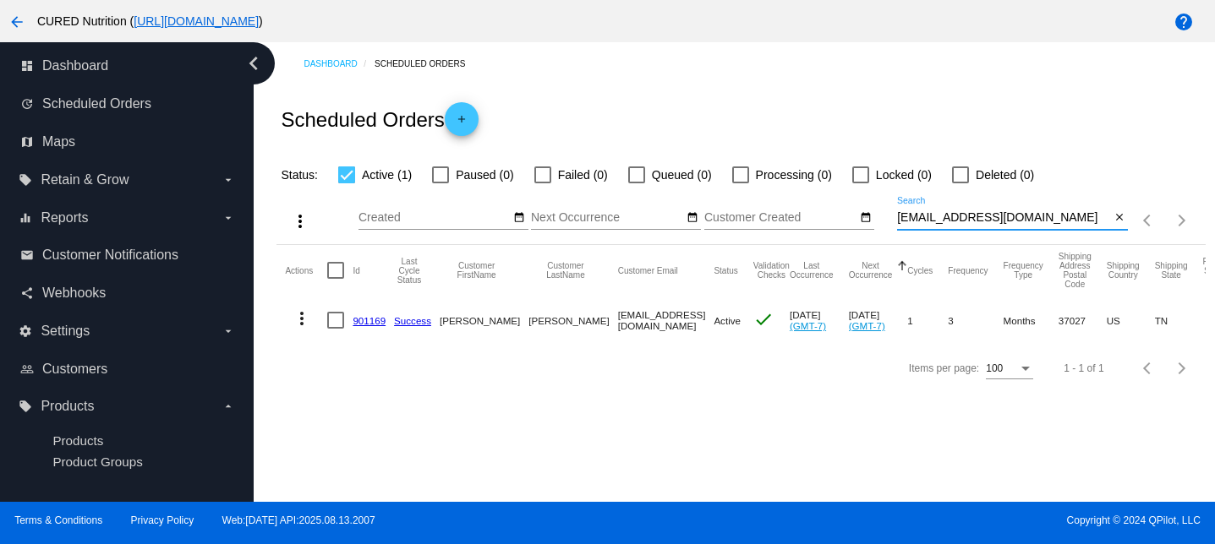
click at [368, 312] on mat-cell "901169" at bounding box center [373, 320] width 41 height 49
click at [368, 322] on link "901169" at bounding box center [369, 320] width 33 height 11
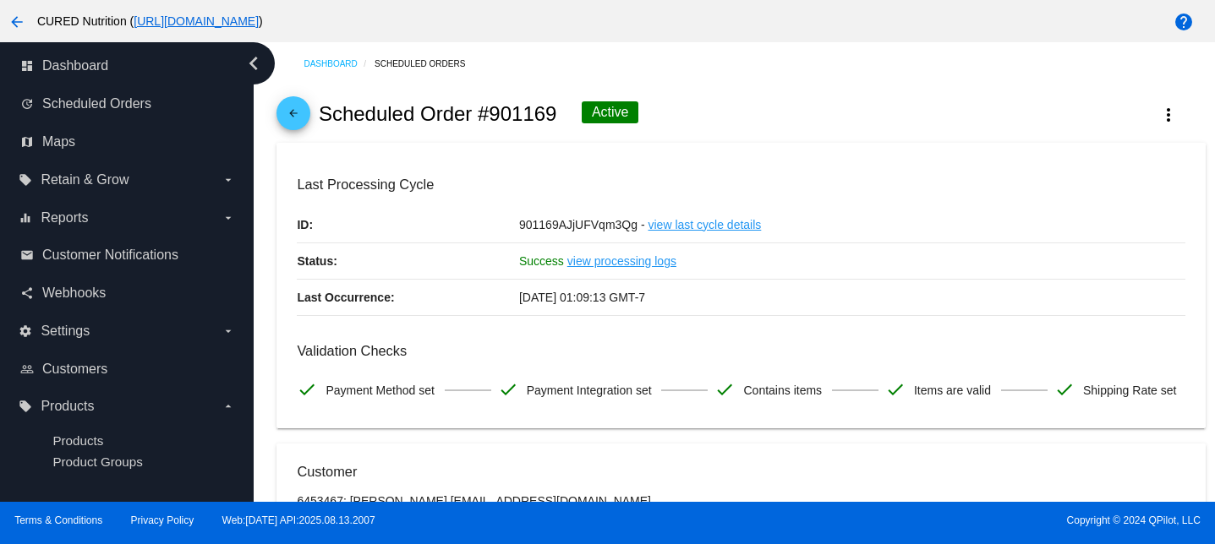
click at [296, 113] on mat-icon "arrow_back" at bounding box center [293, 117] width 20 height 20
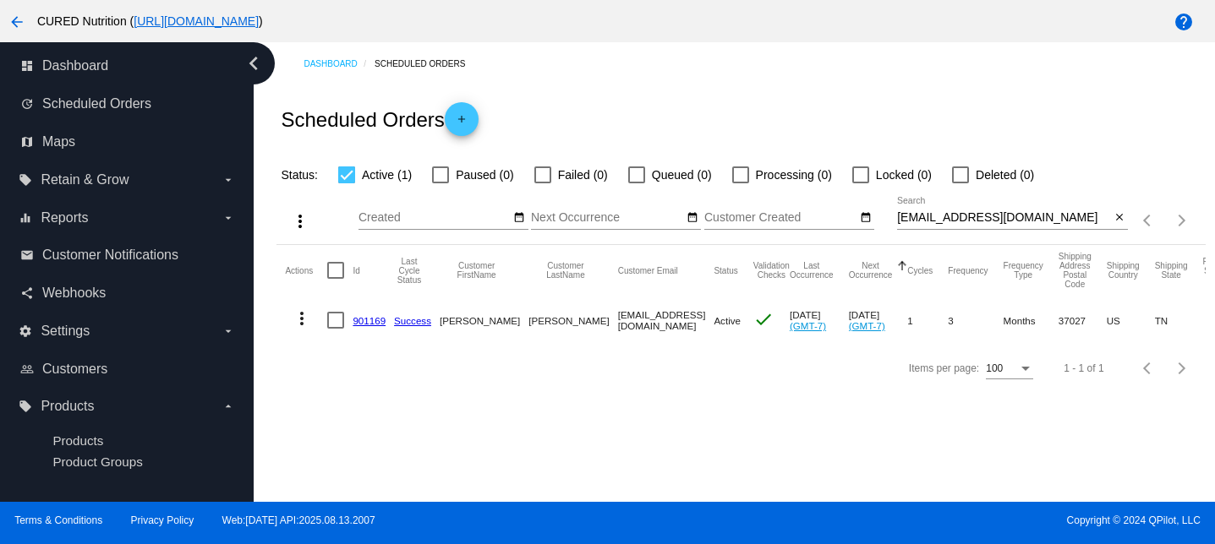
click at [1003, 211] on div "[EMAIL_ADDRESS][DOMAIN_NAME] Search" at bounding box center [1003, 213] width 213 height 33
click at [1003, 217] on input "[EMAIL_ADDRESS][DOMAIN_NAME]" at bounding box center [1003, 218] width 213 height 14
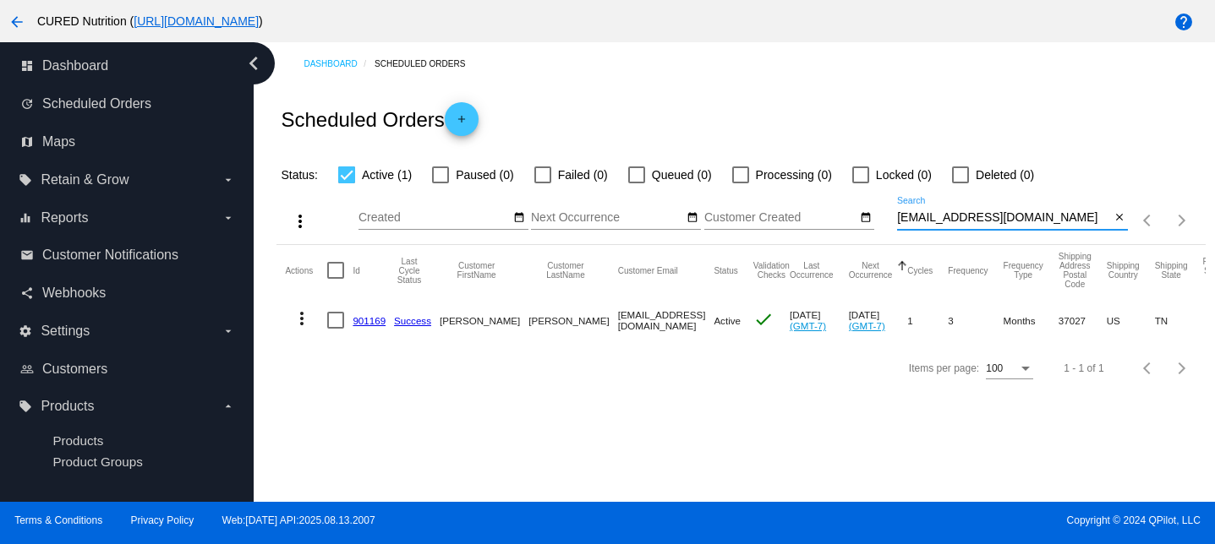
click at [1003, 217] on input "[EMAIL_ADDRESS][DOMAIN_NAME]" at bounding box center [1003, 218] width 213 height 14
paste input "Melody@melomelomarket"
type input "[EMAIL_ADDRESS][DOMAIN_NAME]"
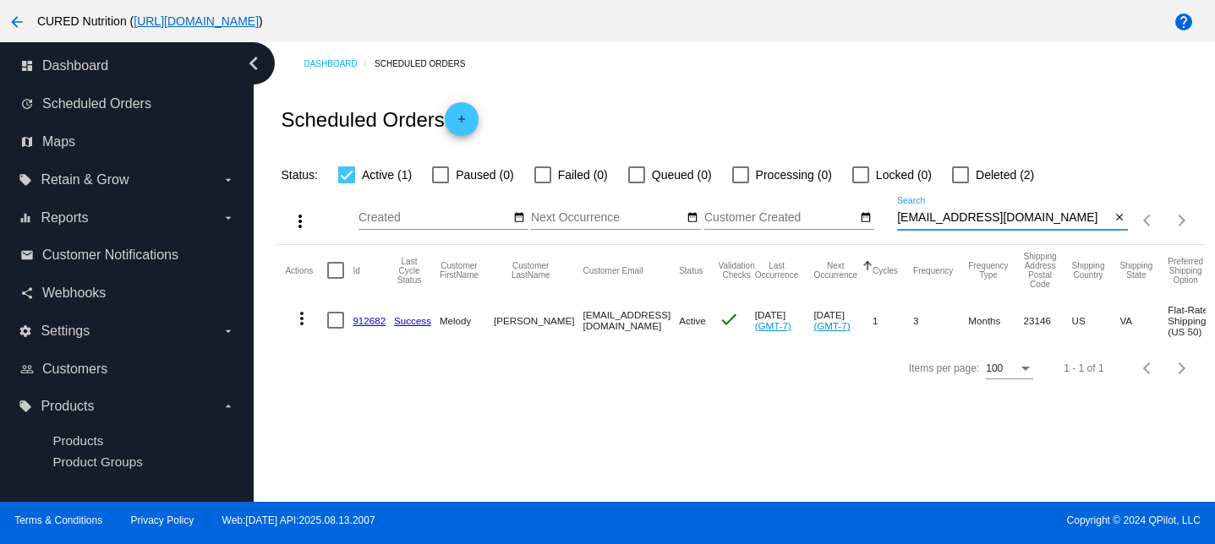
click at [365, 325] on link "912682" at bounding box center [369, 320] width 33 height 11
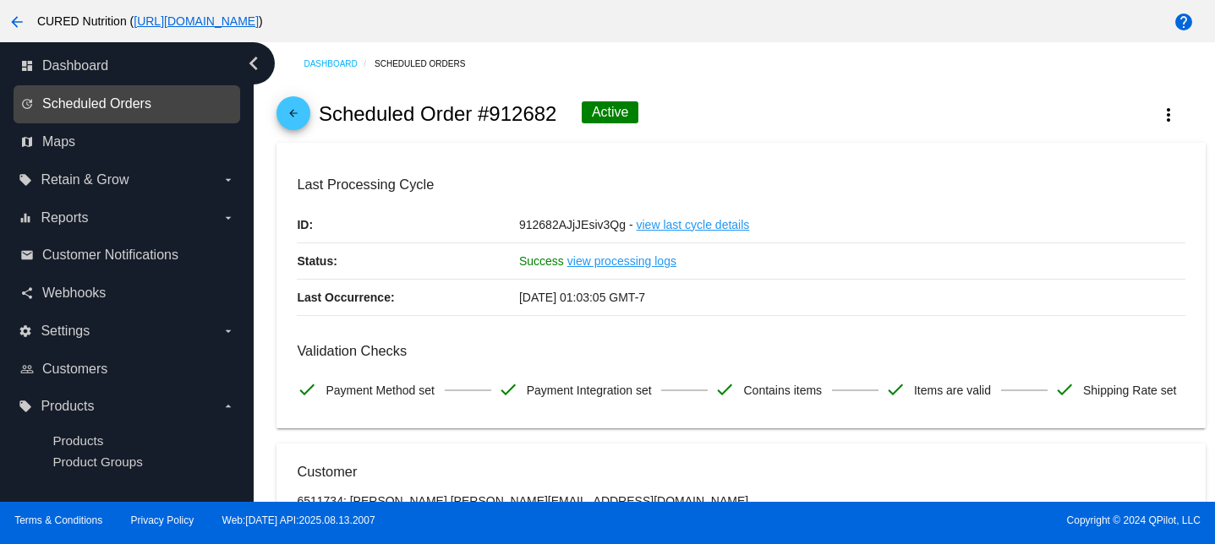
click at [137, 101] on span "Scheduled Orders" at bounding box center [96, 103] width 109 height 15
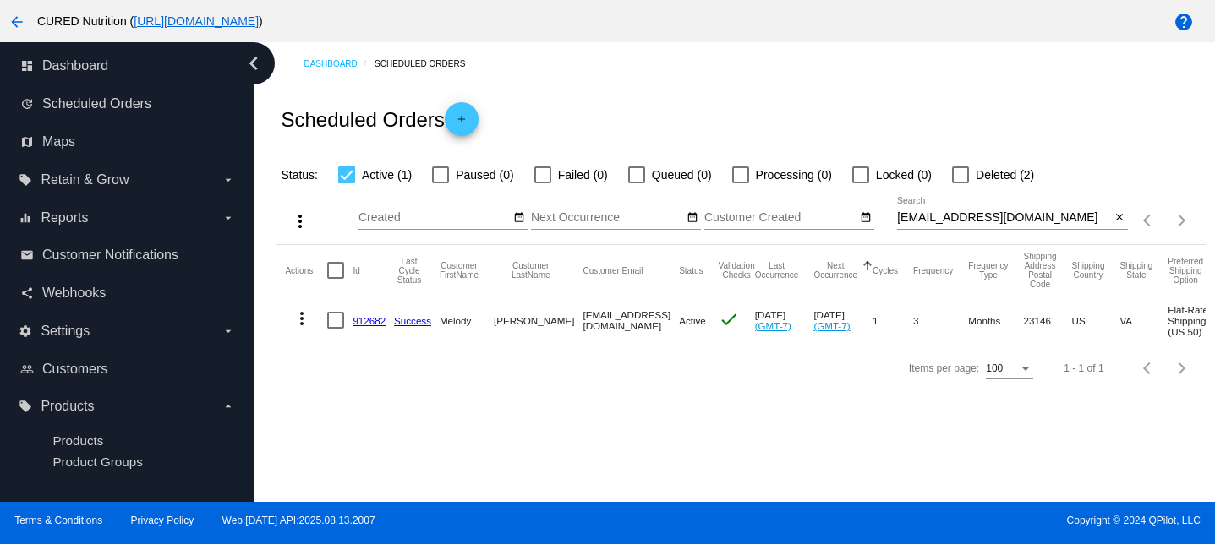
click at [366, 319] on link "912682" at bounding box center [369, 320] width 33 height 11
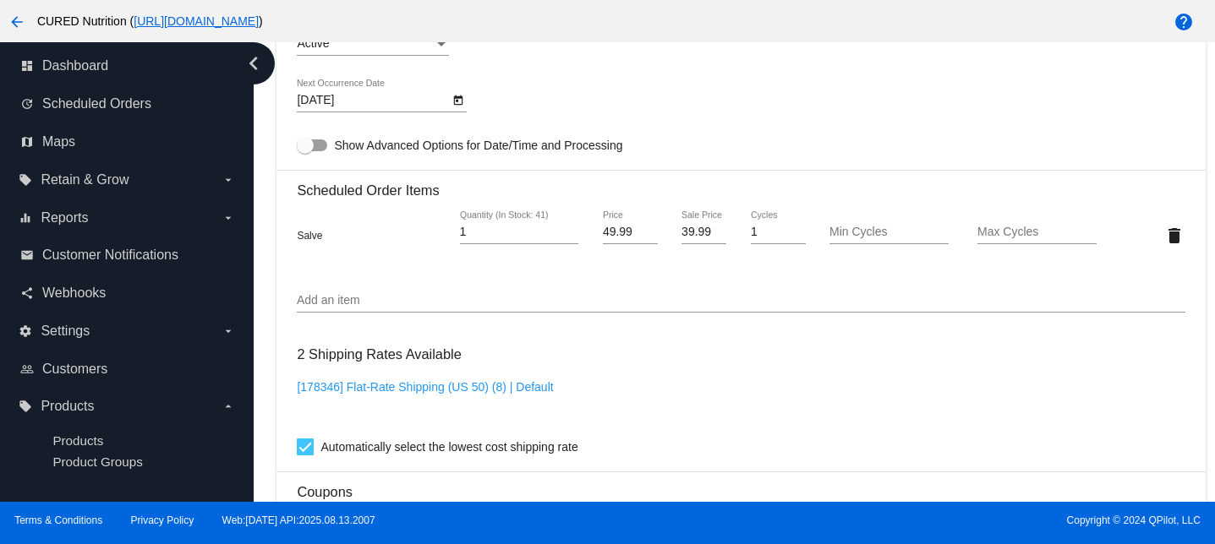
scroll to position [1121, 0]
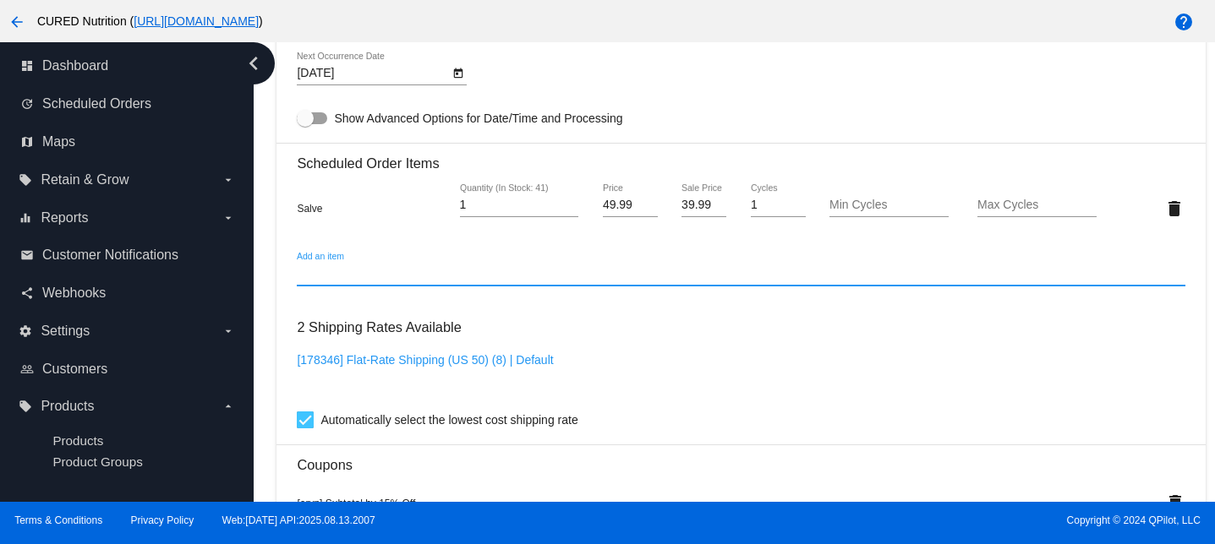
click at [374, 281] on input "Add an item" at bounding box center [741, 274] width 888 height 14
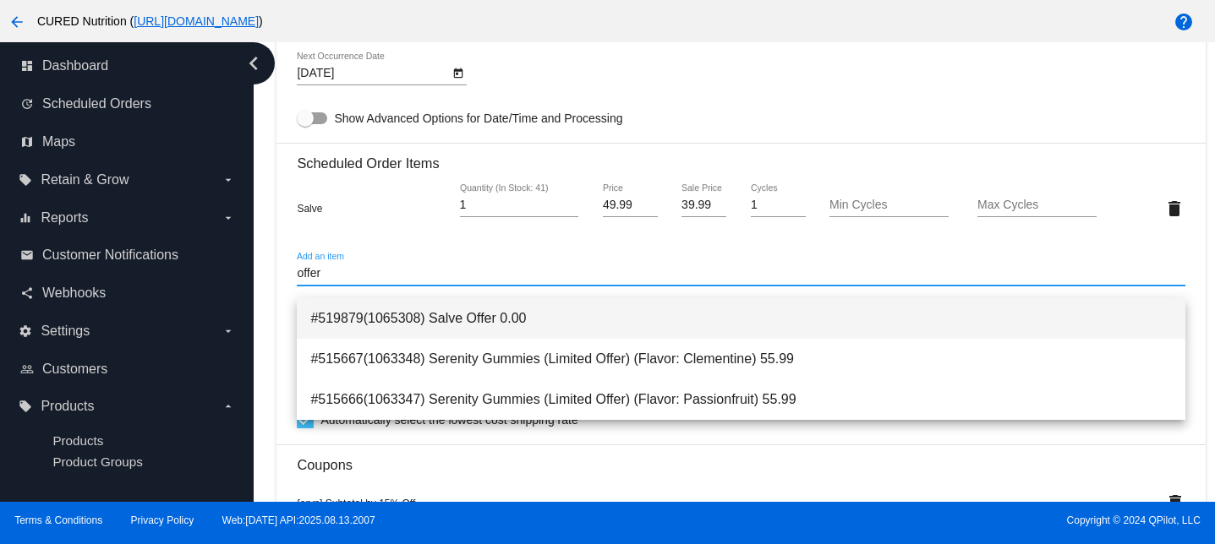
type input "offer"
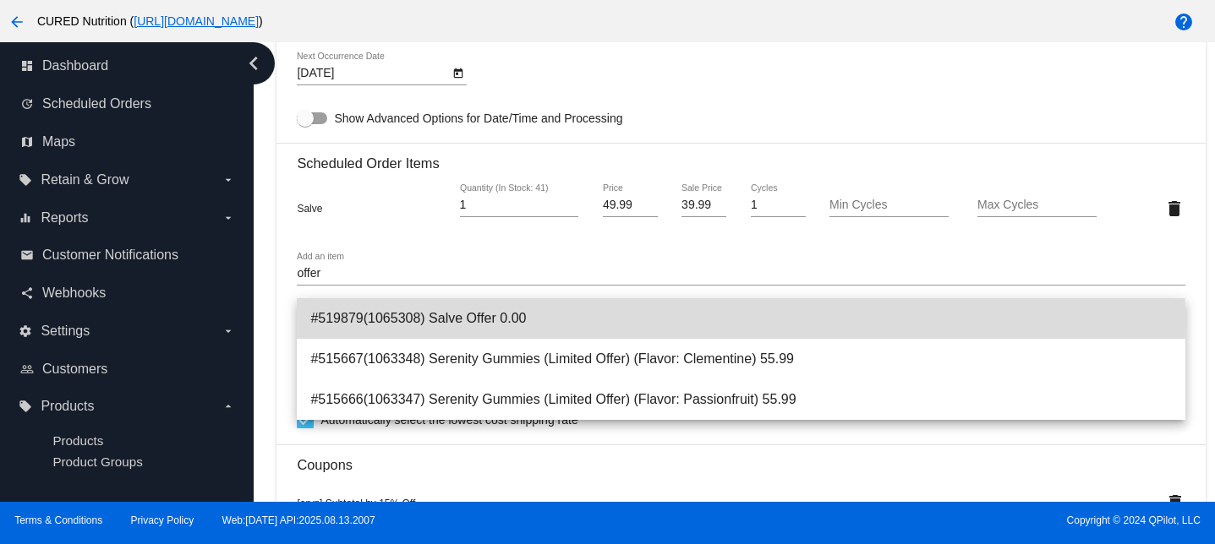
click at [467, 320] on span "#519879(1065308) Salve Offer 0.00" at bounding box center [740, 318] width 861 height 41
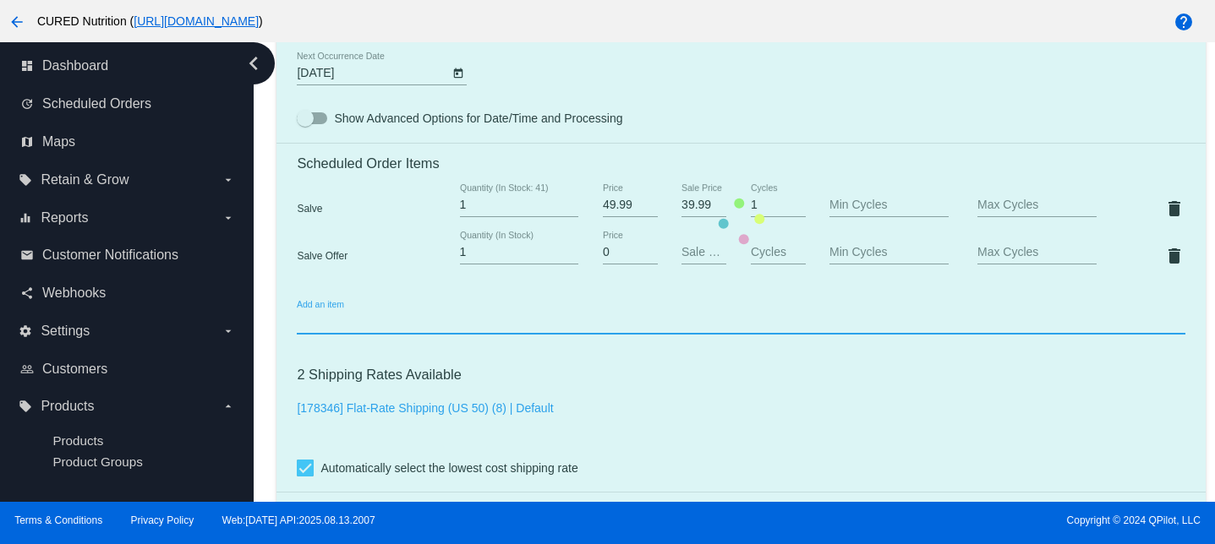
scroll to position [1755, 0]
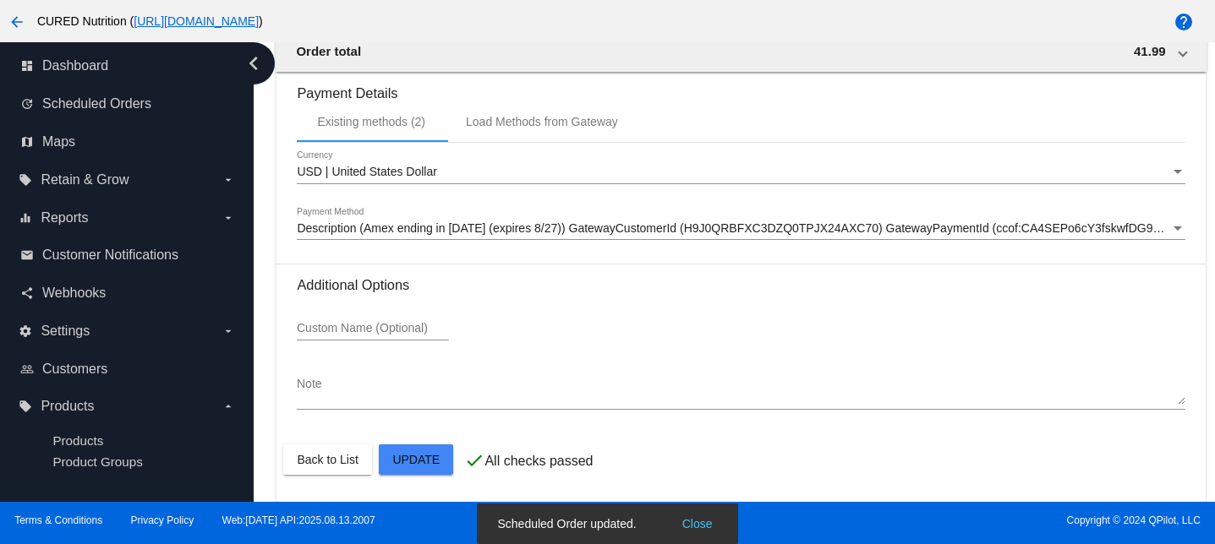
scroll to position [0, 0]
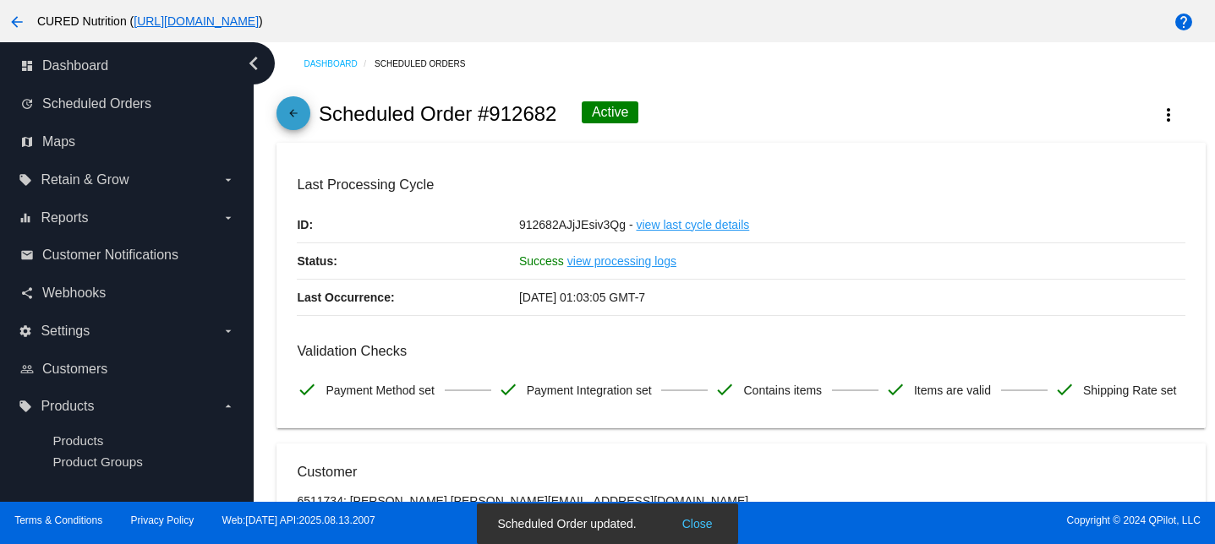
click at [290, 118] on mat-icon "arrow_back" at bounding box center [293, 117] width 20 height 20
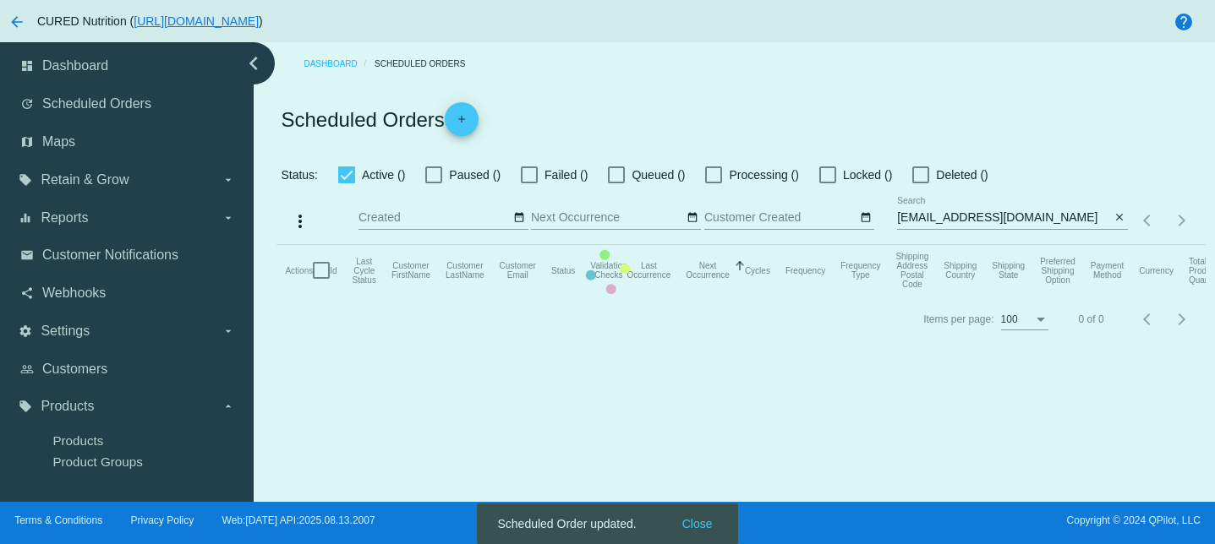
click at [1034, 245] on mat-table "Actions Id Last Cycle Status Customer FirstName Customer LastName Customer Emai…" at bounding box center [740, 270] width 928 height 51
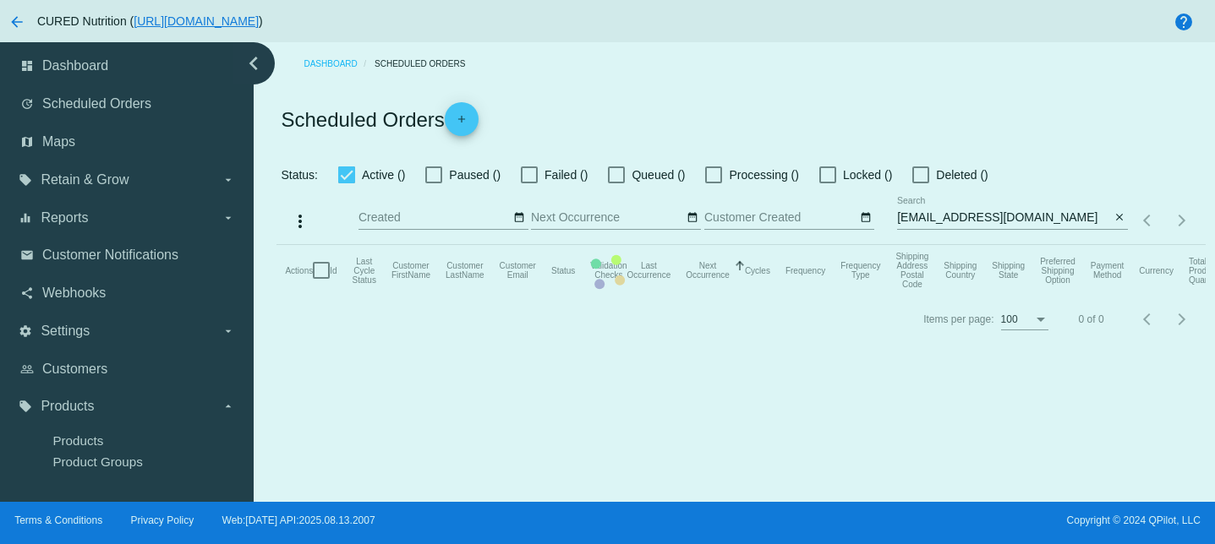
click at [1003, 245] on mat-table "Actions Id Last Cycle Status Customer FirstName Customer LastName Customer Emai…" at bounding box center [740, 270] width 928 height 51
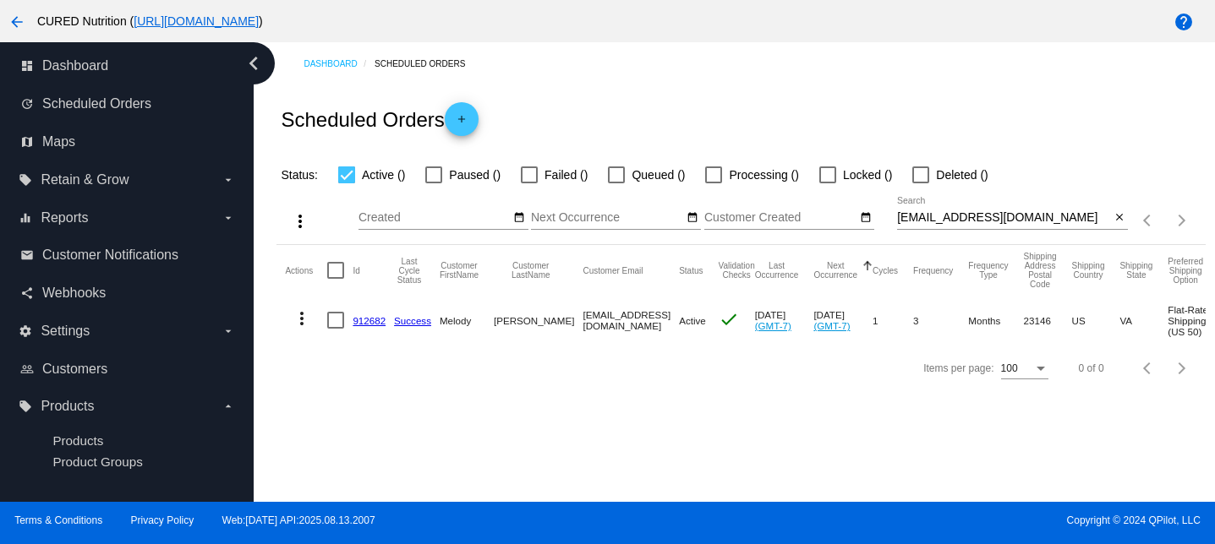
click at [1003, 218] on input "[EMAIL_ADDRESS][DOMAIN_NAME]" at bounding box center [1003, 218] width 213 height 14
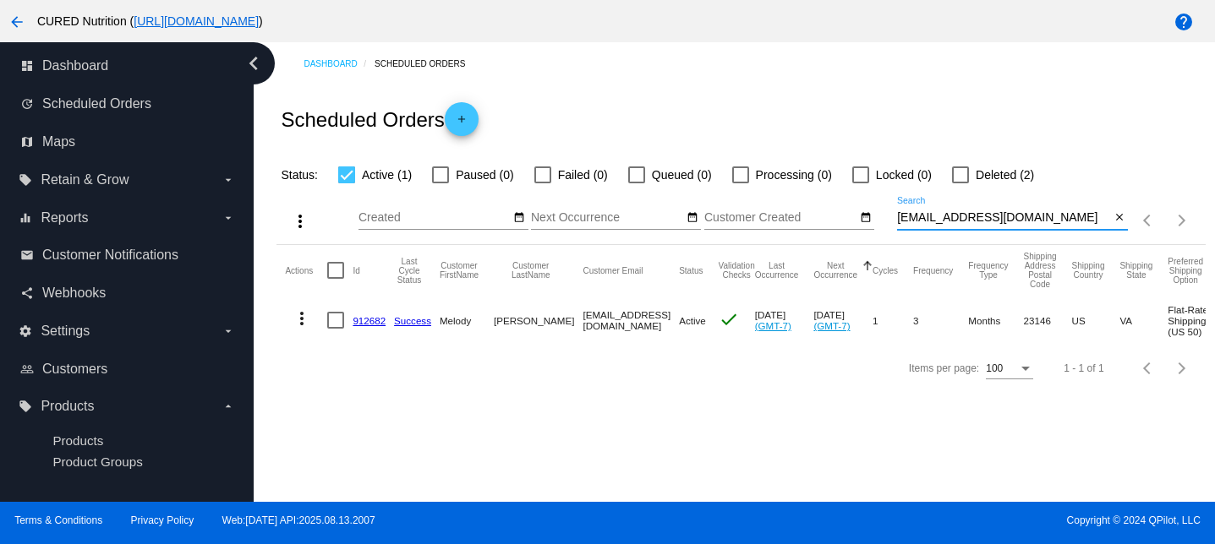
click at [1003, 218] on input "[EMAIL_ADDRESS][DOMAIN_NAME]" at bounding box center [1003, 218] width 213 height 14
paste input "[EMAIL_ADDRESS]"
type input "[EMAIL_ADDRESS][DOMAIN_NAME]"
click at [377, 317] on link "894981" at bounding box center [369, 320] width 33 height 11
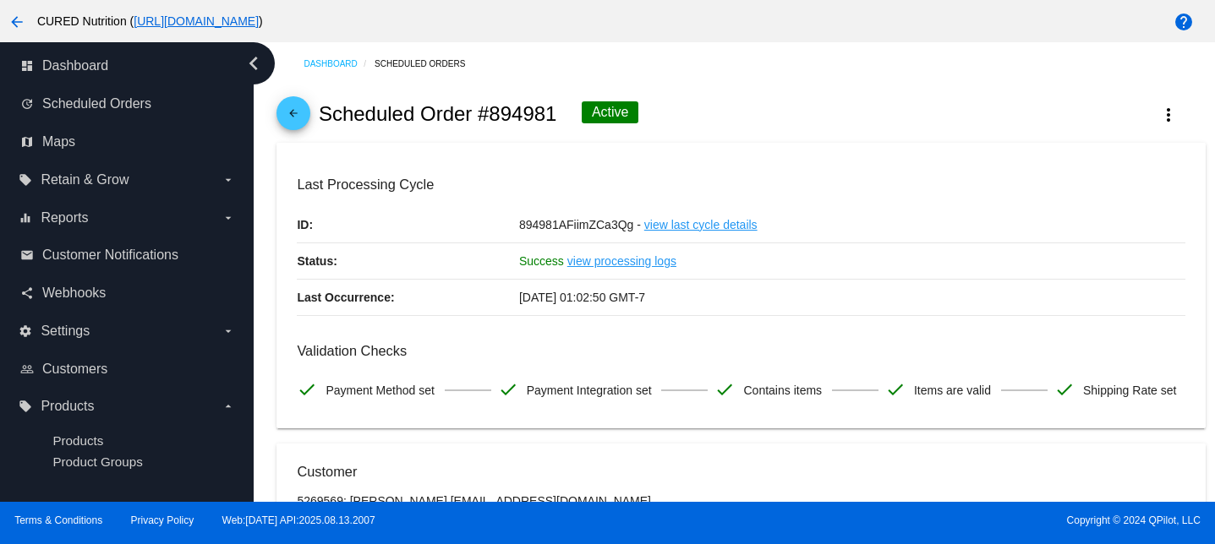
click at [296, 121] on mat-icon "arrow_back" at bounding box center [293, 117] width 20 height 20
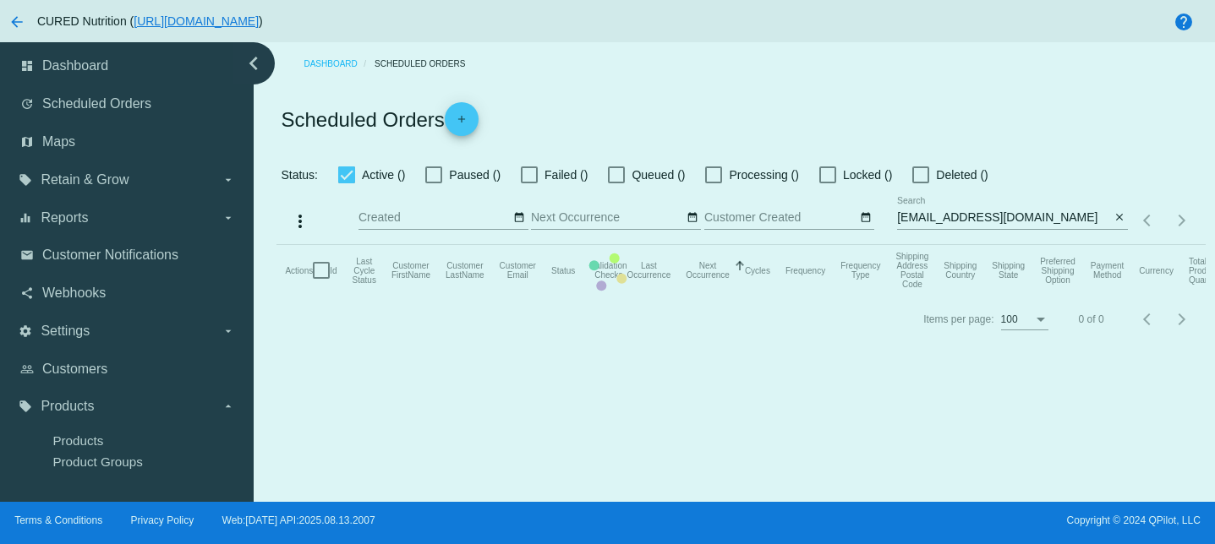
click at [1018, 245] on mat-table "Actions Id Last Cycle Status Customer FirstName Customer LastName Customer Emai…" at bounding box center [740, 270] width 928 height 51
click at [1005, 245] on mat-table "Actions Id Last Cycle Status Customer FirstName Customer LastName Customer Emai…" at bounding box center [740, 270] width 928 height 51
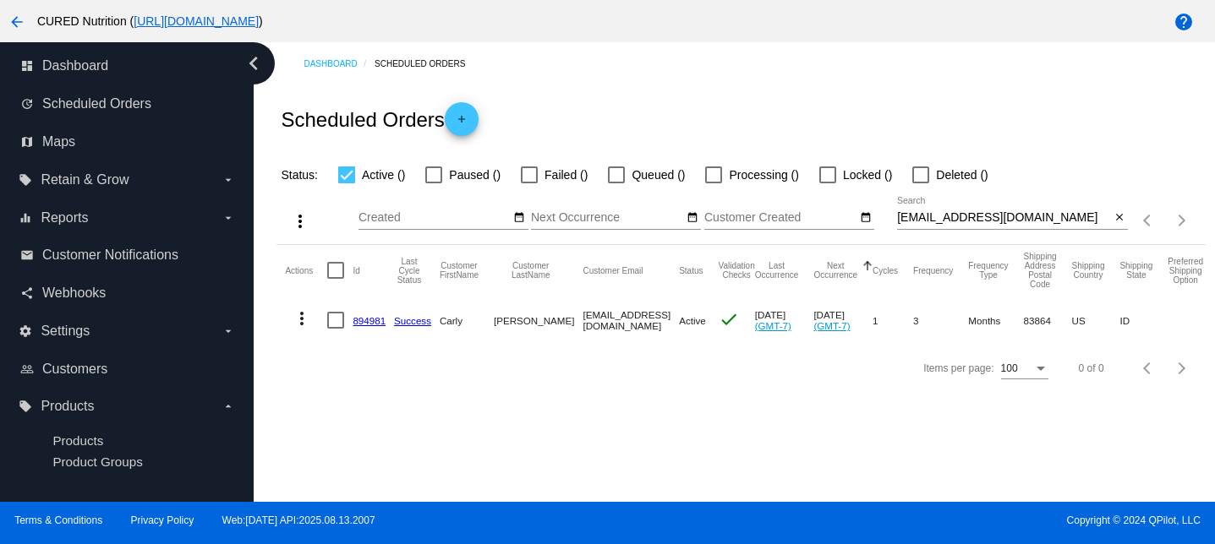
click at [1005, 220] on input "[EMAIL_ADDRESS][DOMAIN_NAME]" at bounding box center [1003, 218] width 213 height 14
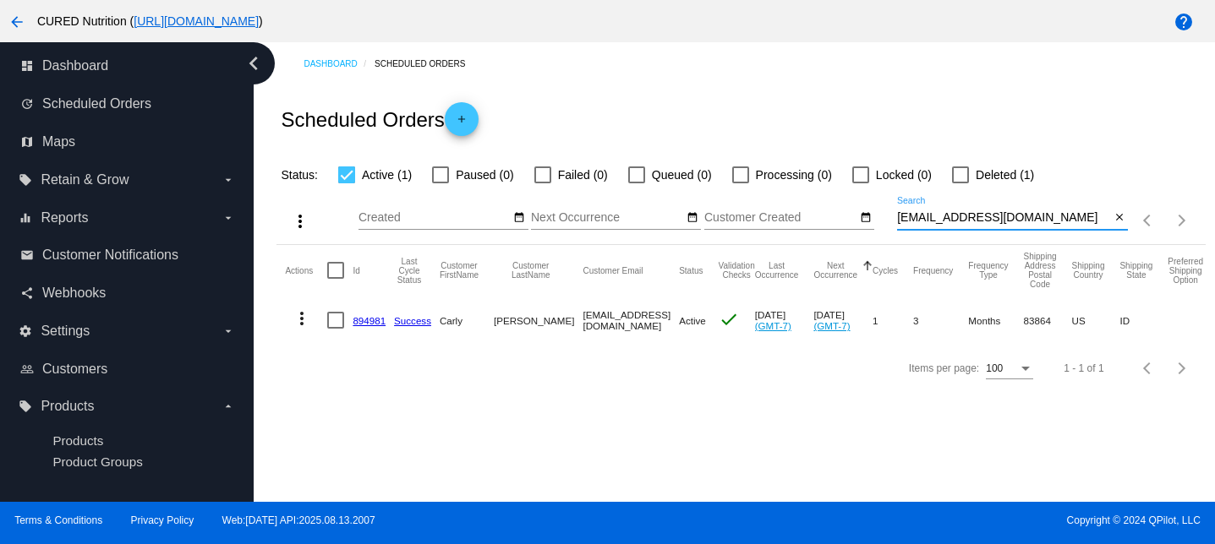
click at [1005, 220] on input "[EMAIL_ADDRESS][DOMAIN_NAME]" at bounding box center [1003, 218] width 213 height 14
paste input "[EMAIL_ADDRESS]"
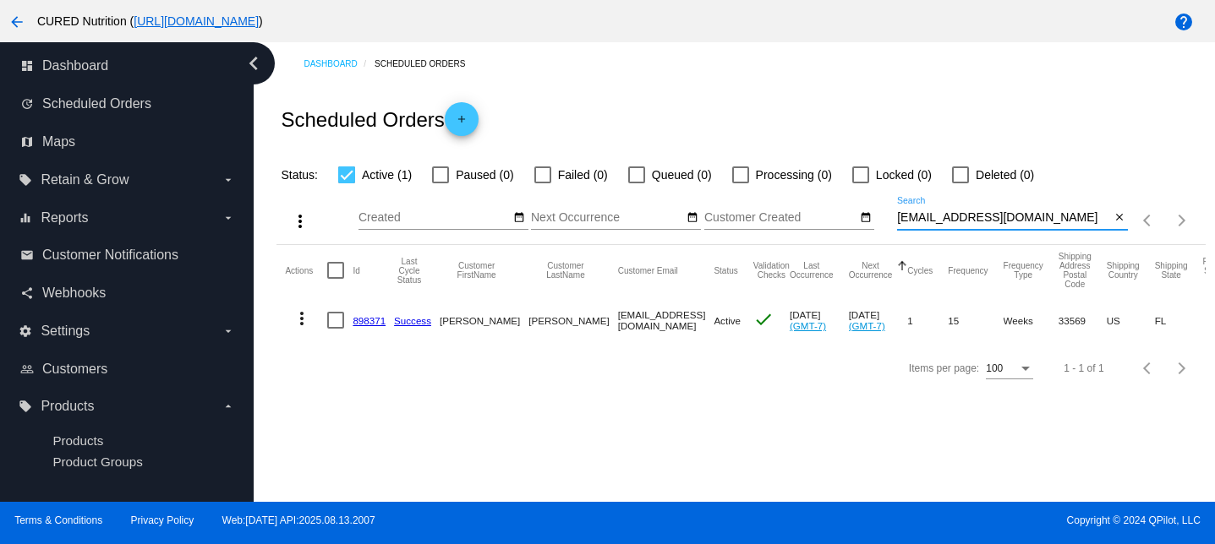
type input "[EMAIL_ADDRESS][DOMAIN_NAME]"
click at [375, 320] on link "898371" at bounding box center [369, 320] width 33 height 11
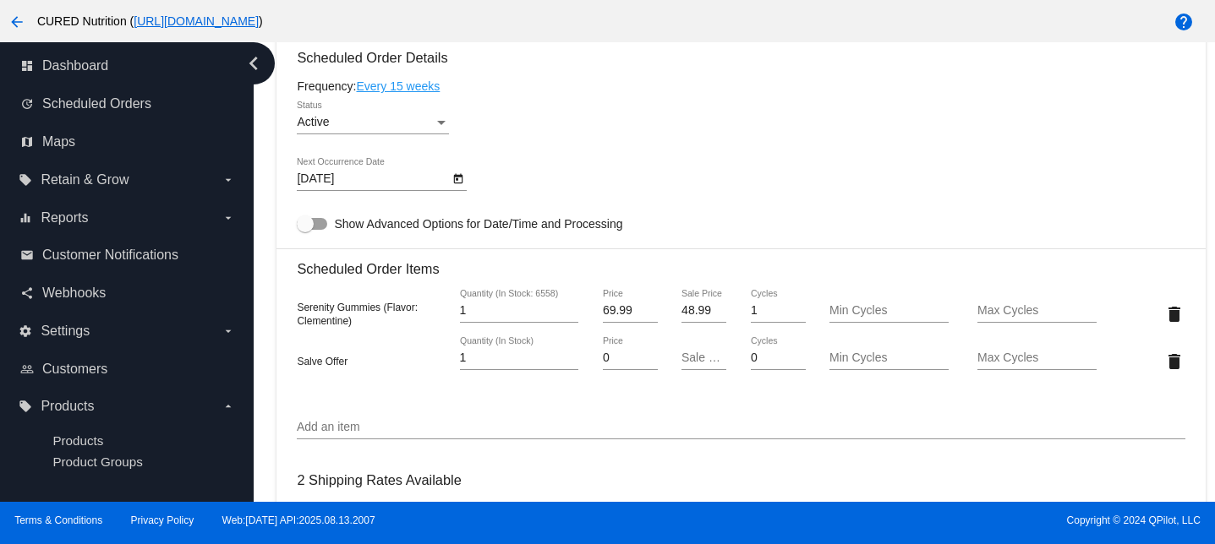
scroll to position [1022, 0]
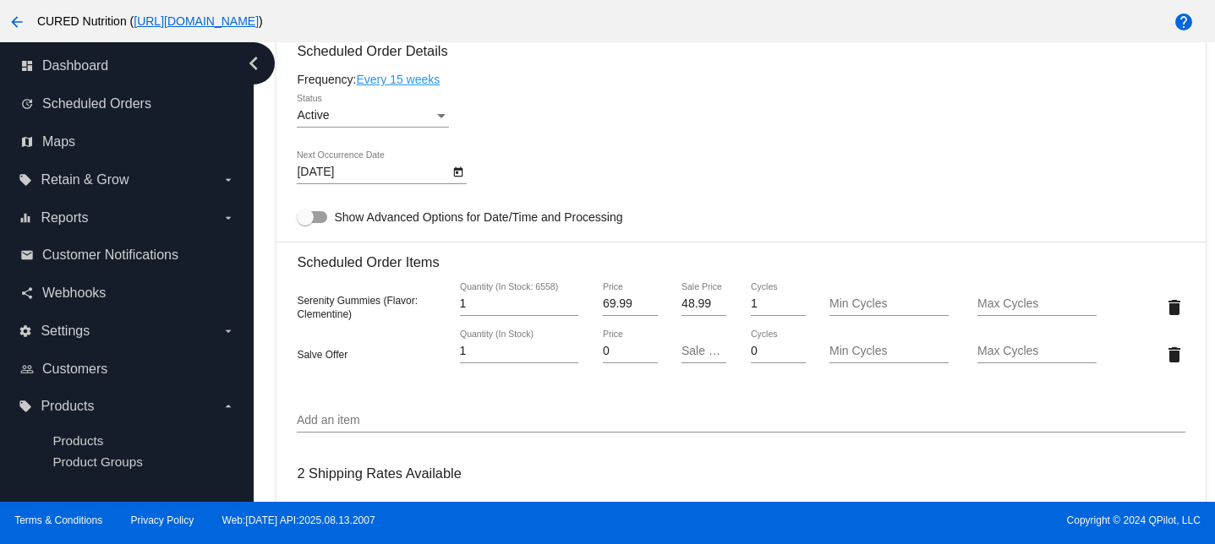
click at [255, 60] on icon "chevron_left" at bounding box center [253, 63] width 27 height 27
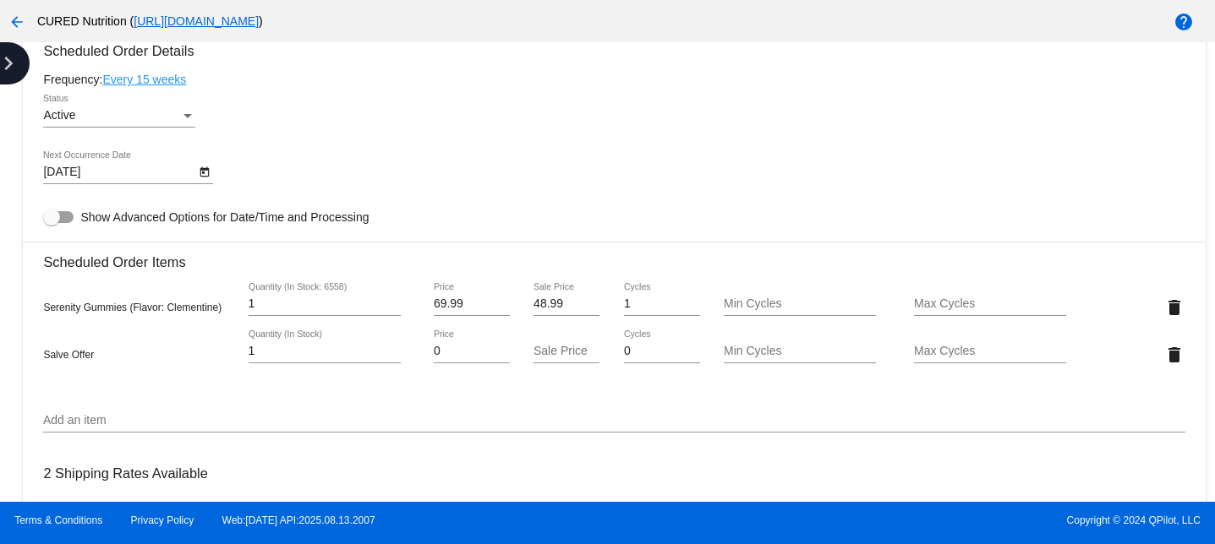
click at [10, 63] on icon "chevron_right" at bounding box center [8, 63] width 27 height 27
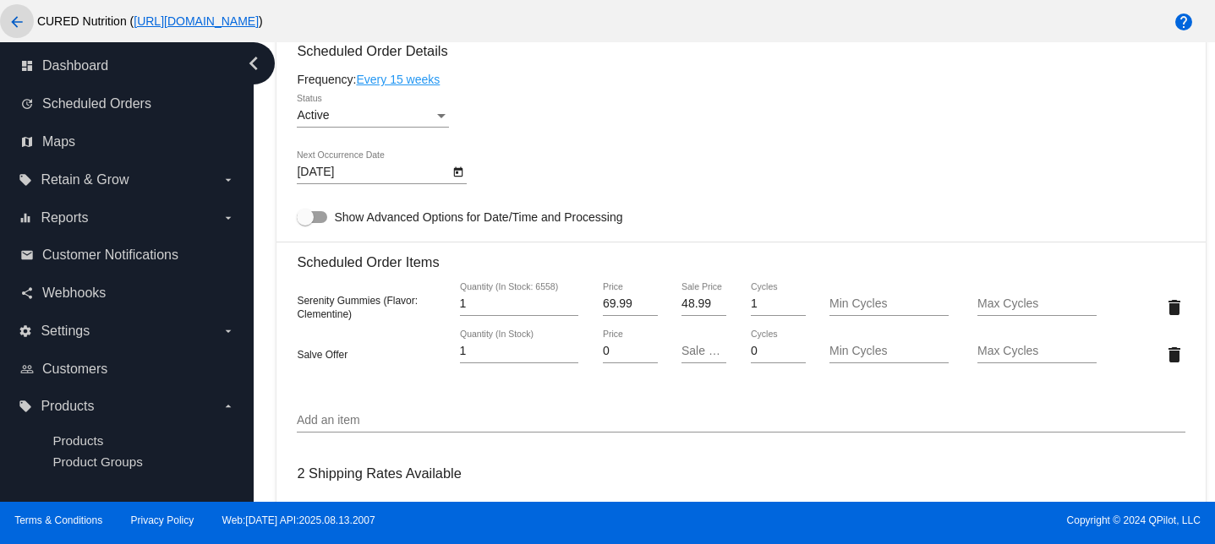
click at [20, 23] on mat-icon "arrow_back" at bounding box center [17, 22] width 20 height 20
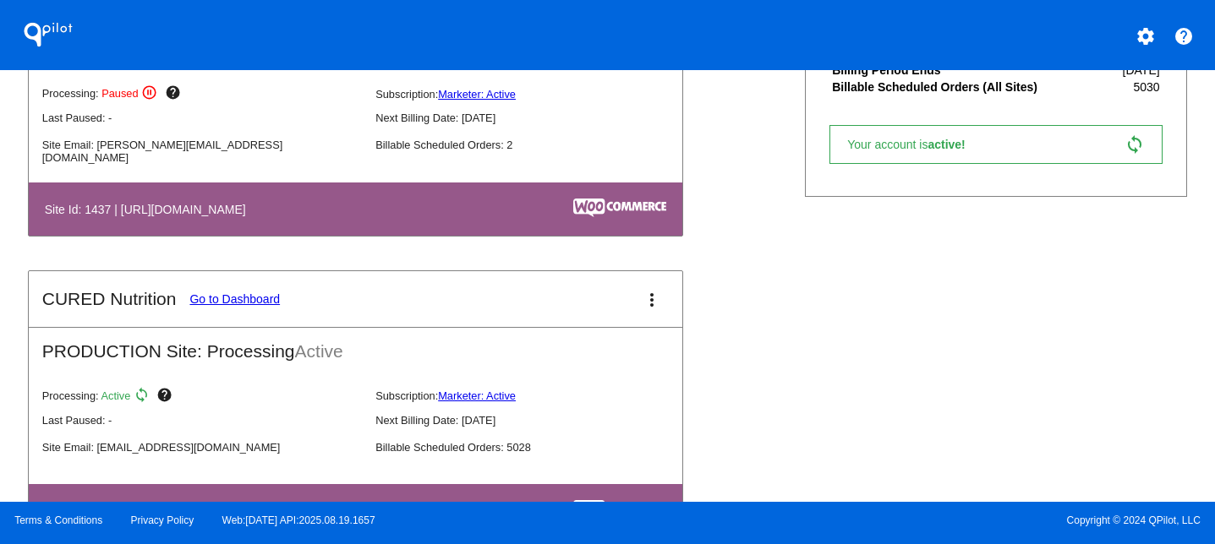
scroll to position [549, 0]
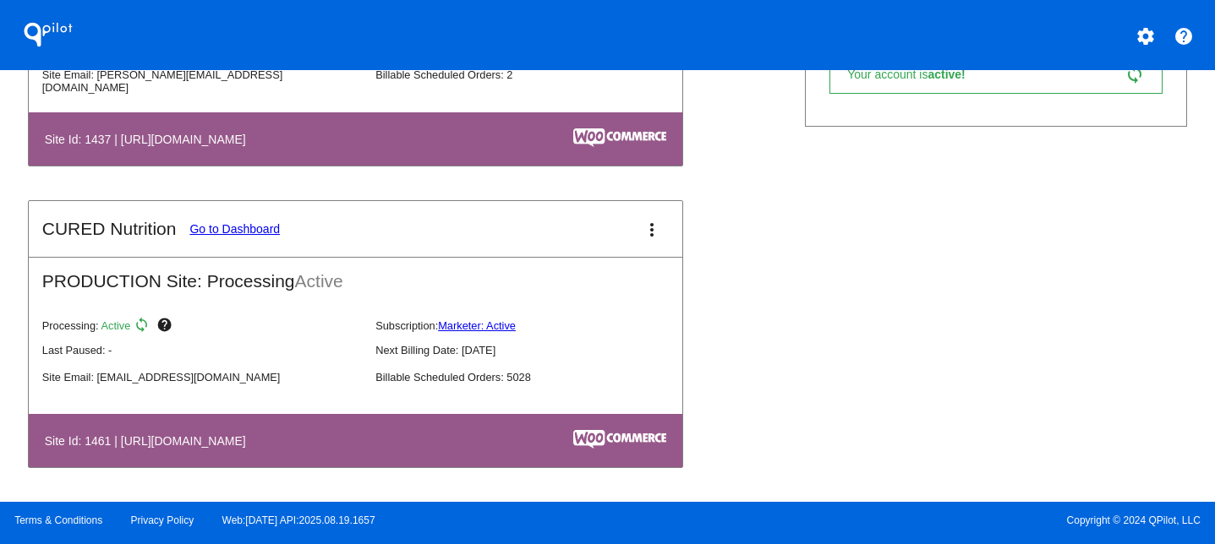
click at [655, 225] on mat-icon "more_vert" at bounding box center [652, 230] width 20 height 20
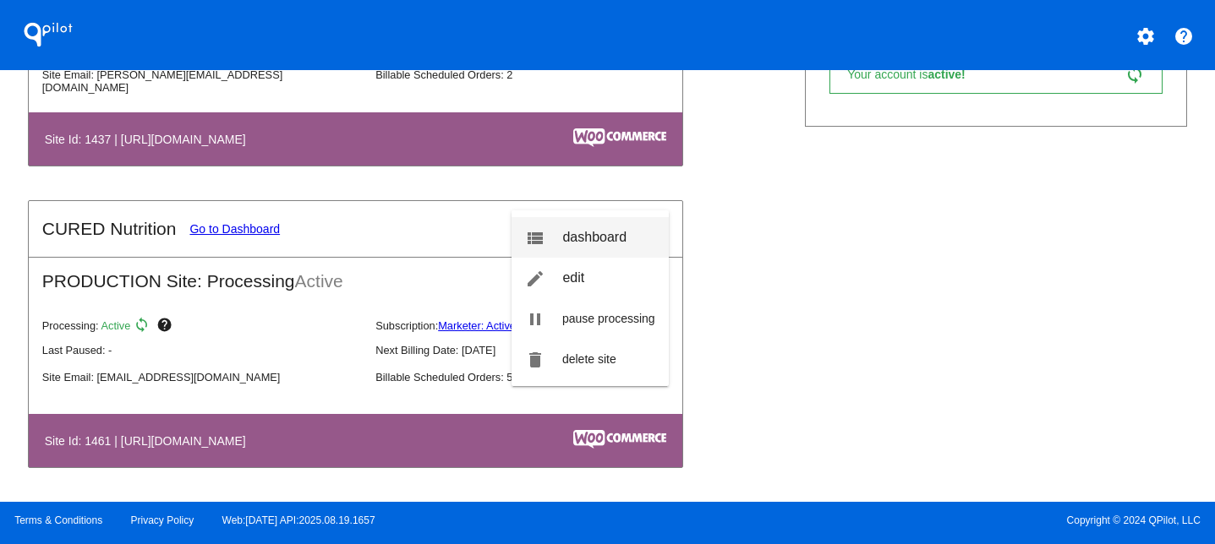
click at [613, 237] on span "dashboard" at bounding box center [594, 237] width 64 height 14
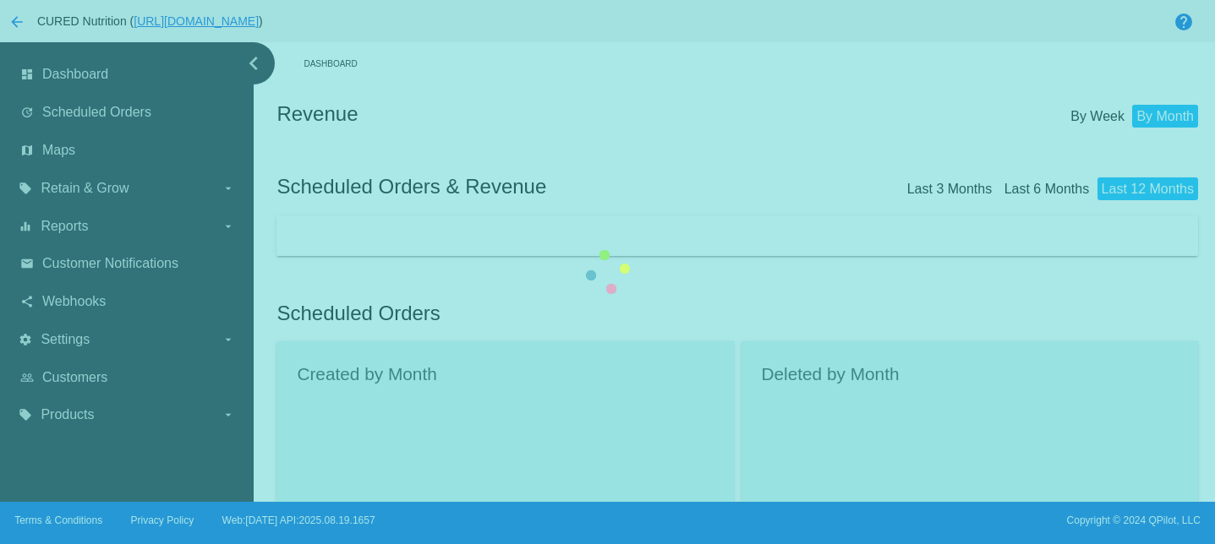
click at [95, 110] on div "dashboard Dashboard update Scheduled Orders map Maps local_offer Retain & Grow …" at bounding box center [607, 272] width 1215 height 460
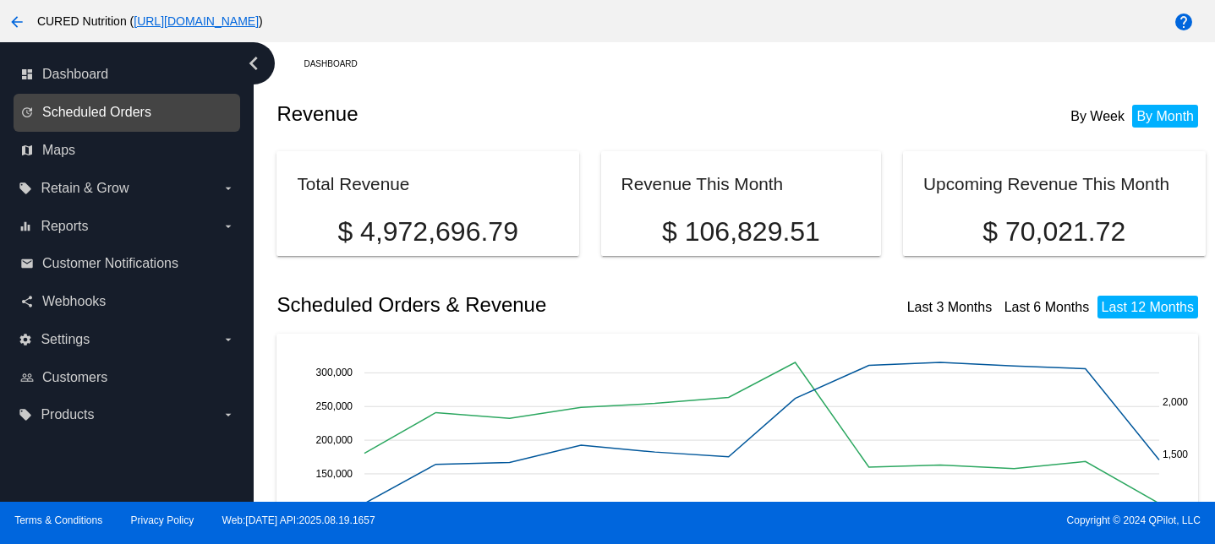
click at [90, 112] on span "Scheduled Orders" at bounding box center [96, 112] width 109 height 15
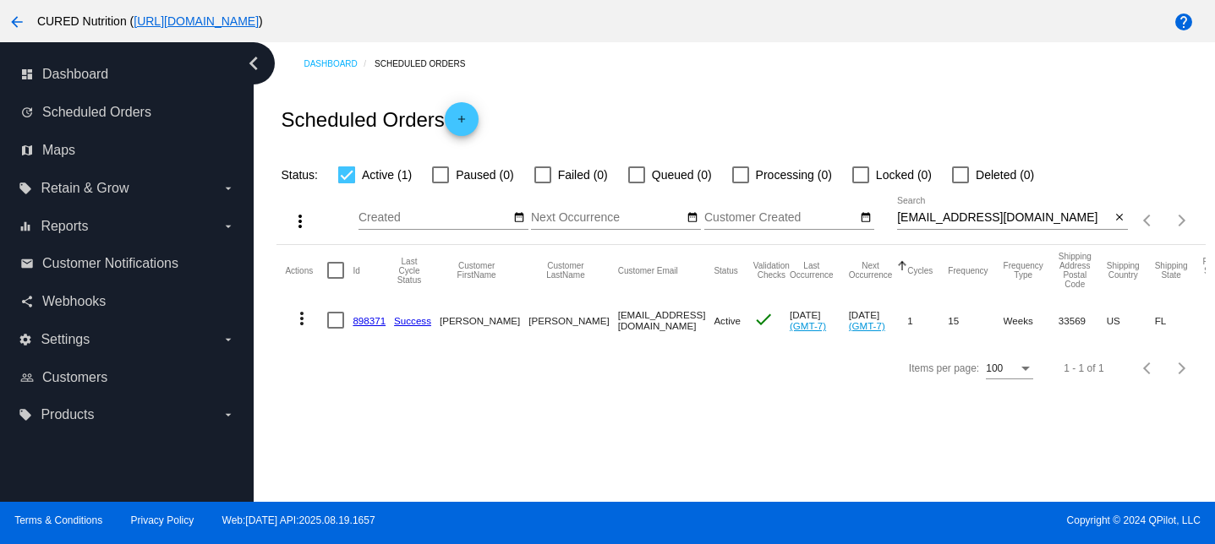
click at [950, 216] on input "[EMAIL_ADDRESS][DOMAIN_NAME]" at bounding box center [1003, 218] width 213 height 14
paste input "[EMAIL_ADDRESS]"
type input "[EMAIL_ADDRESS][DOMAIN_NAME]"
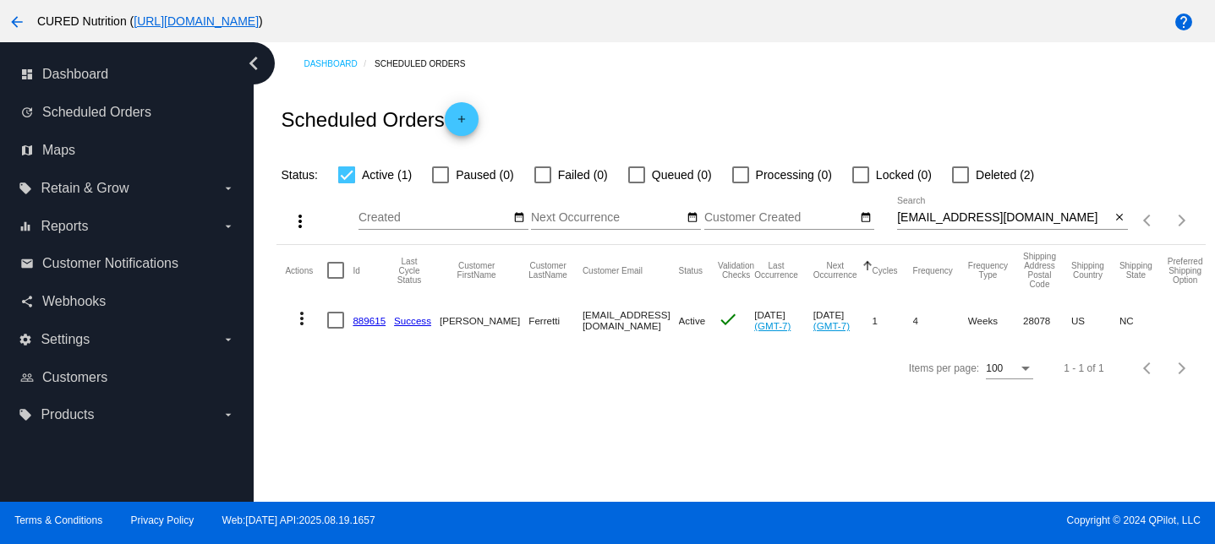
click at [377, 320] on link "889615" at bounding box center [369, 320] width 33 height 11
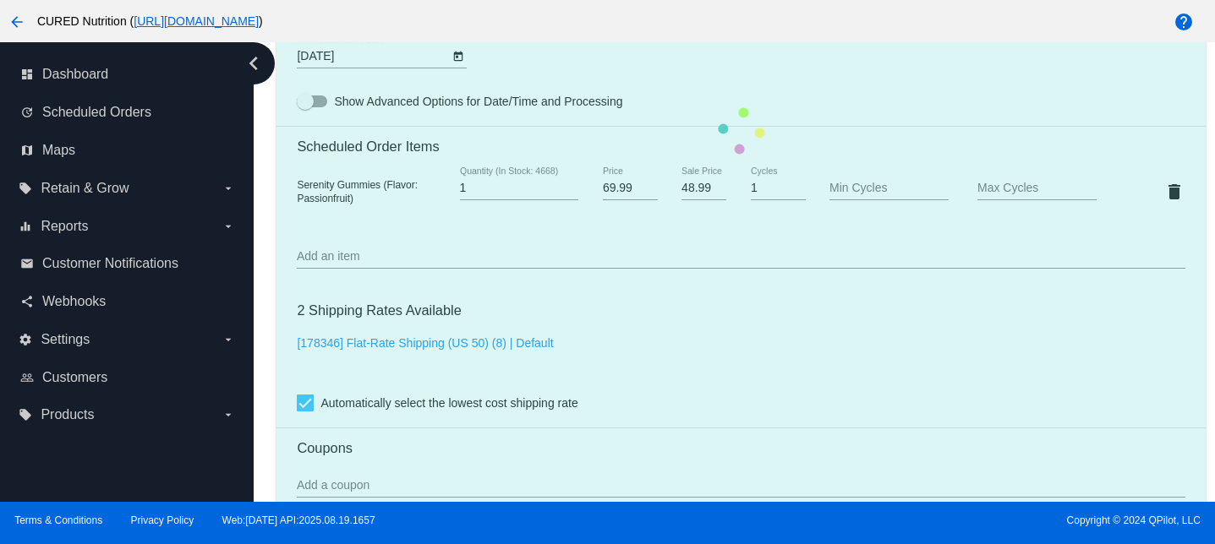
scroll to position [1140, 0]
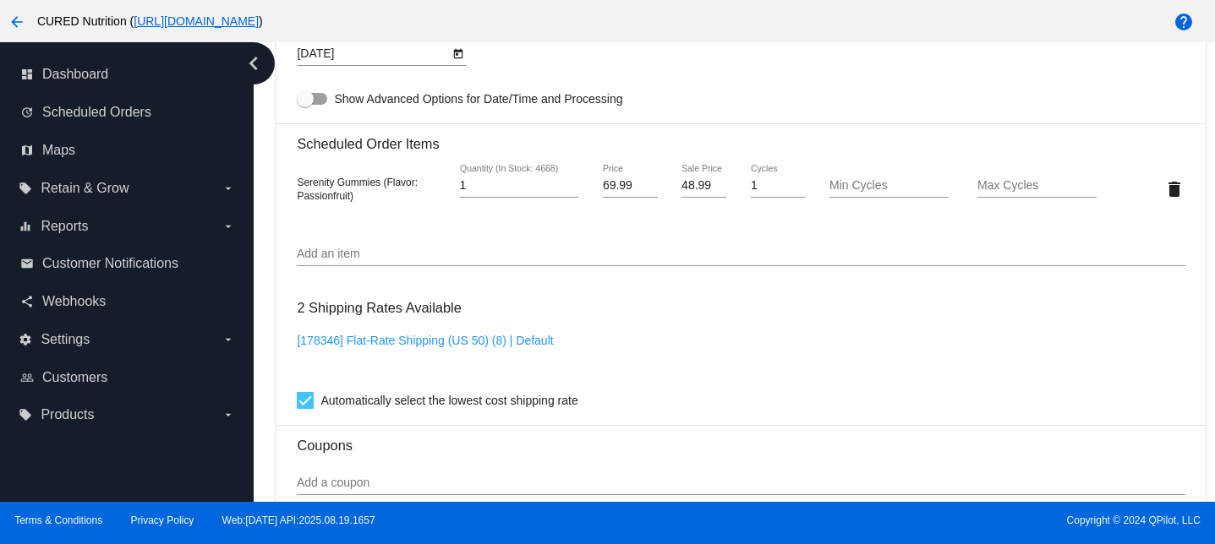
click at [418, 261] on input "Add an item" at bounding box center [741, 255] width 888 height 14
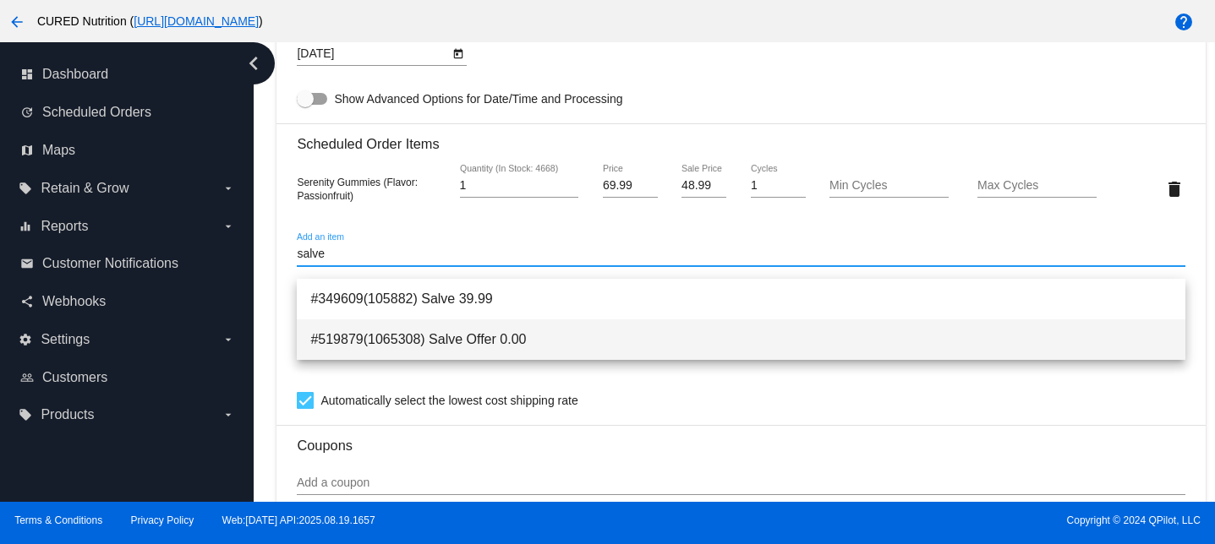
type input "salve"
click at [500, 343] on span "#519879(1065308) Salve Offer 0.00" at bounding box center [740, 340] width 861 height 41
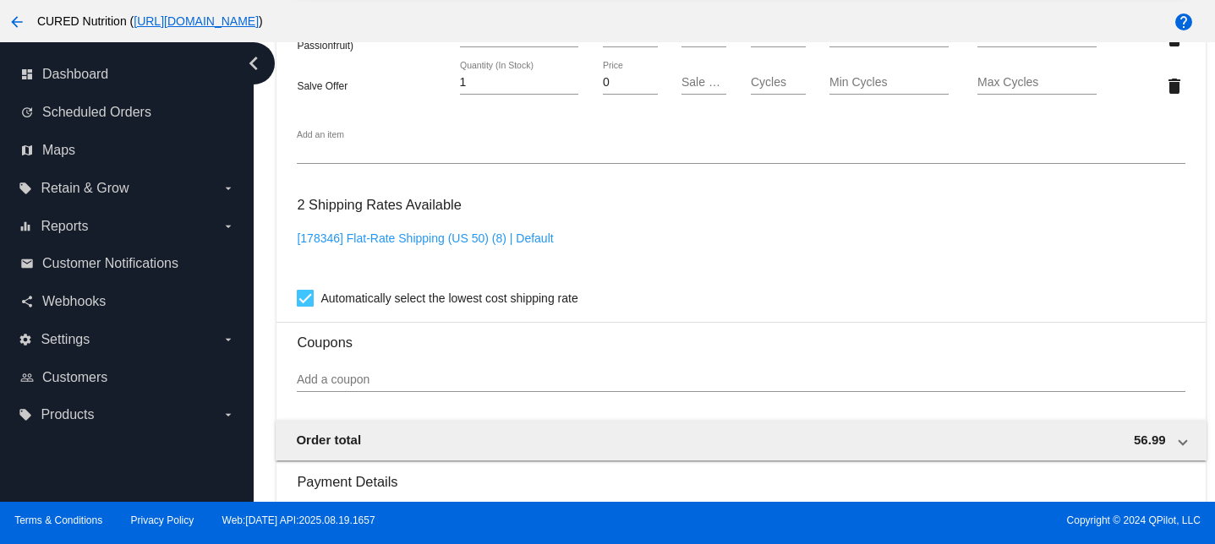
scroll to position [1290, 0]
click at [255, 63] on icon "chevron_left" at bounding box center [253, 63] width 27 height 27
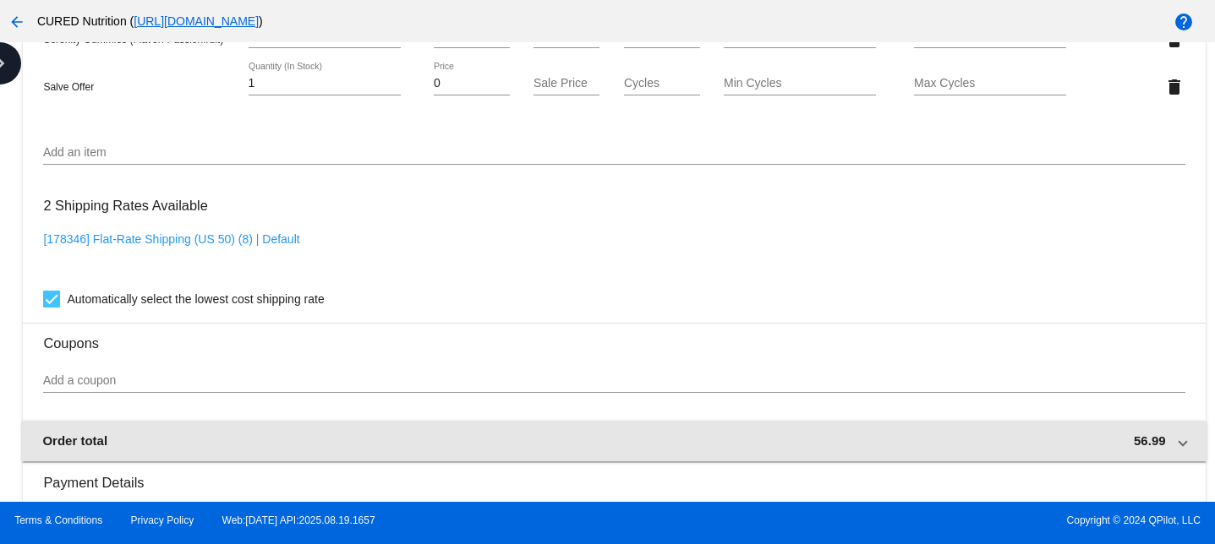
scroll to position [1298, 0]
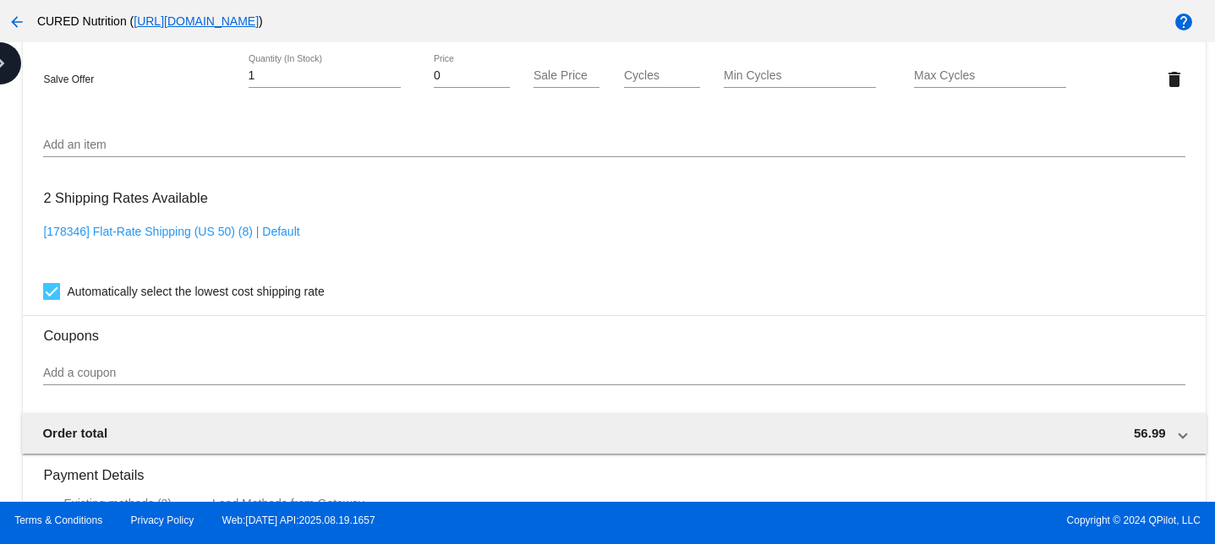
click at [14, 22] on mat-icon "arrow_back" at bounding box center [17, 22] width 20 height 20
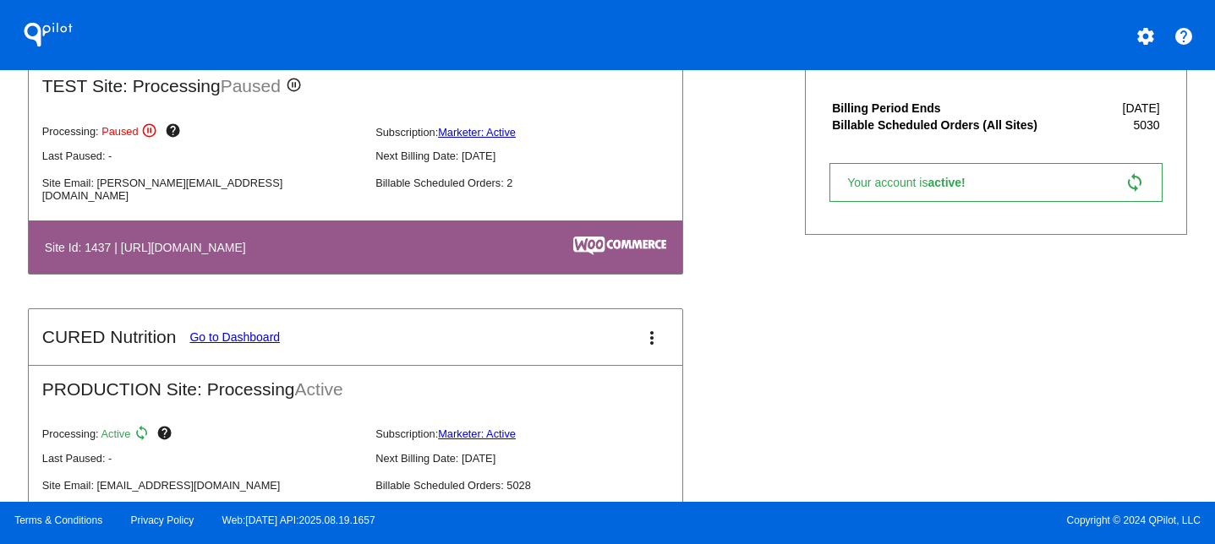
scroll to position [438, 0]
click at [659, 340] on mat-icon "more_vert" at bounding box center [652, 337] width 20 height 20
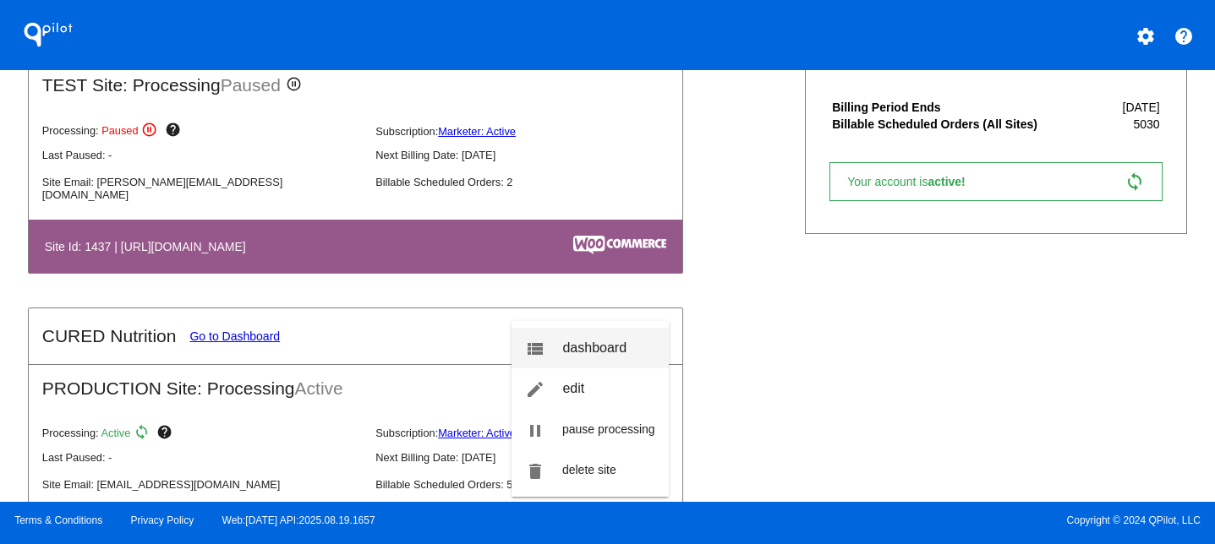
click at [593, 347] on span "dashboard" at bounding box center [594, 348] width 64 height 14
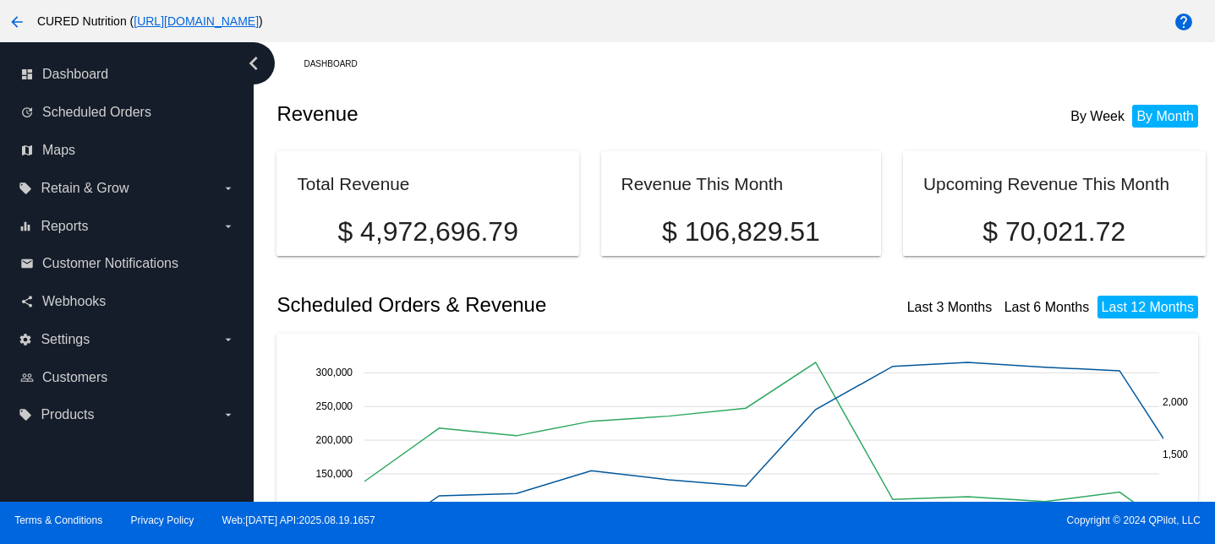
click at [112, 114] on span "Scheduled Orders" at bounding box center [96, 112] width 109 height 15
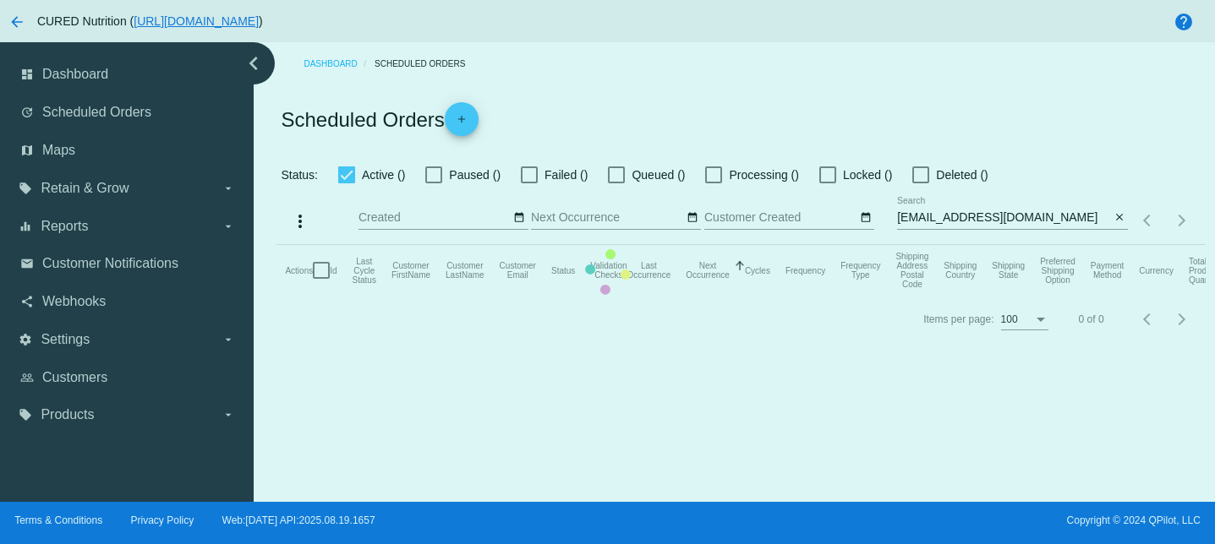
click at [959, 245] on mat-table "Actions Id Last Cycle Status Customer FirstName Customer LastName Customer Emai…" at bounding box center [740, 270] width 928 height 51
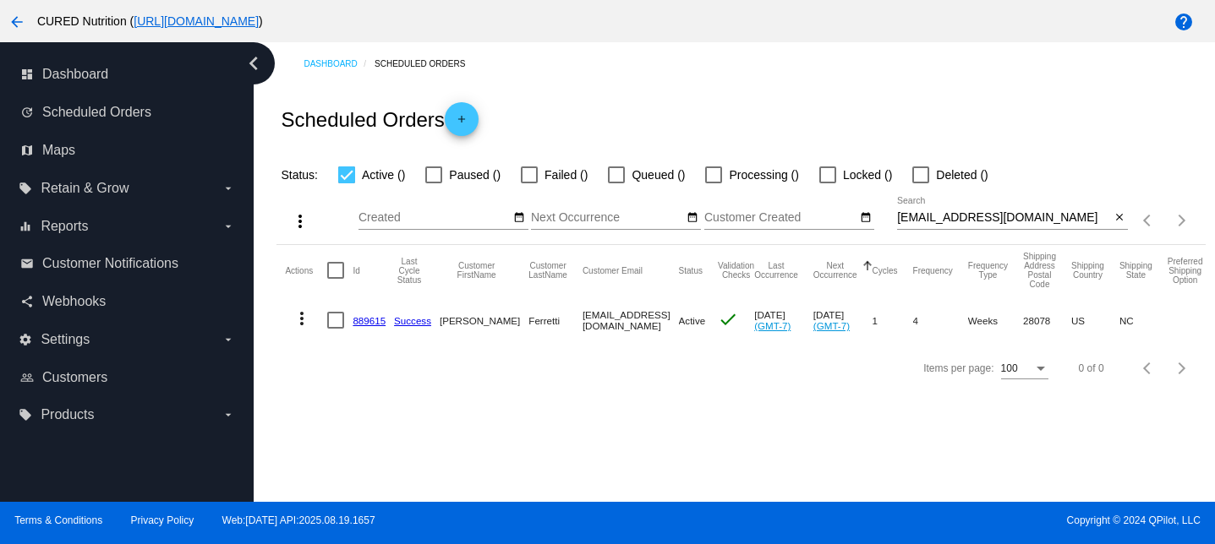
click at [944, 217] on input "[EMAIL_ADDRESS][DOMAIN_NAME]" at bounding box center [1003, 218] width 213 height 14
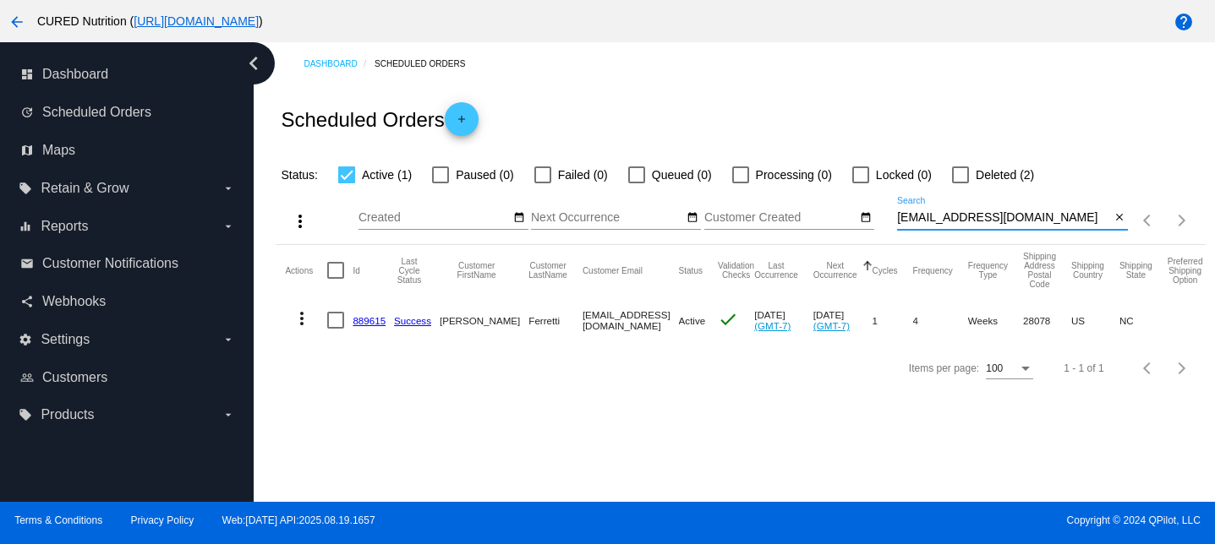
click at [944, 217] on input "[EMAIL_ADDRESS][DOMAIN_NAME]" at bounding box center [1003, 218] width 213 height 14
paste input "andreamariekerry"
type input "[EMAIL_ADDRESS][DOMAIN_NAME]"
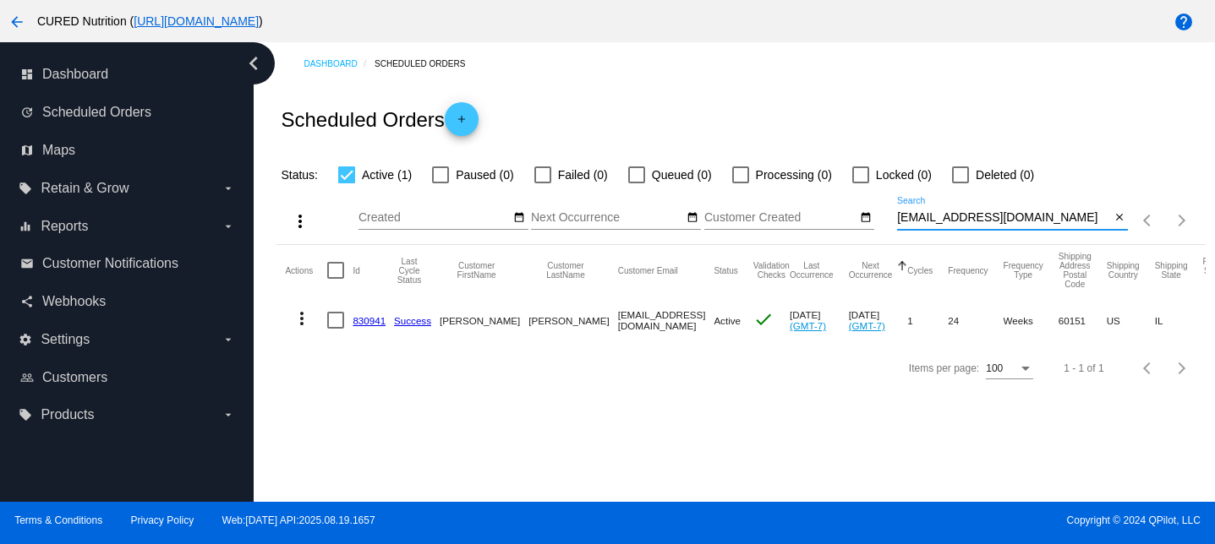
click at [368, 321] on link "830941" at bounding box center [369, 320] width 33 height 11
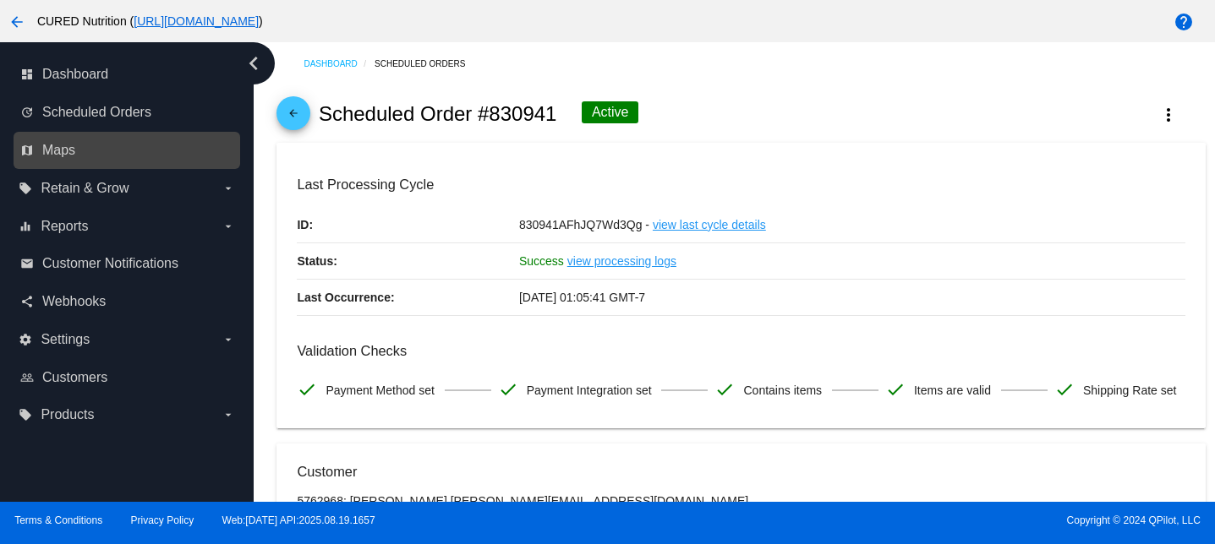
click at [90, 150] on link "map Maps" at bounding box center [127, 150] width 215 height 27
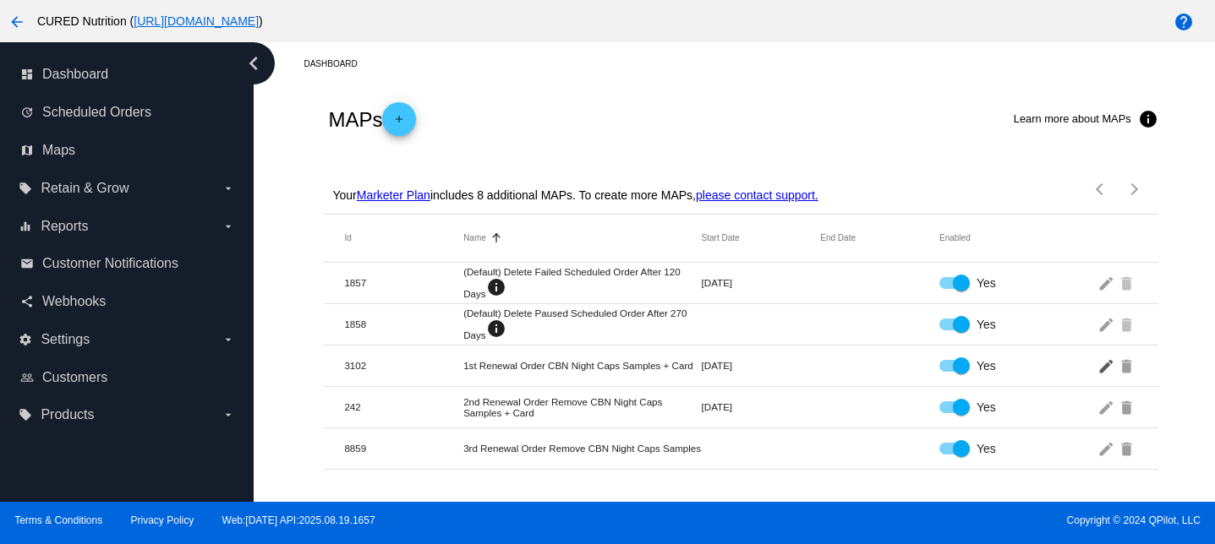
click at [1103, 371] on mat-icon "edit" at bounding box center [1107, 366] width 20 height 26
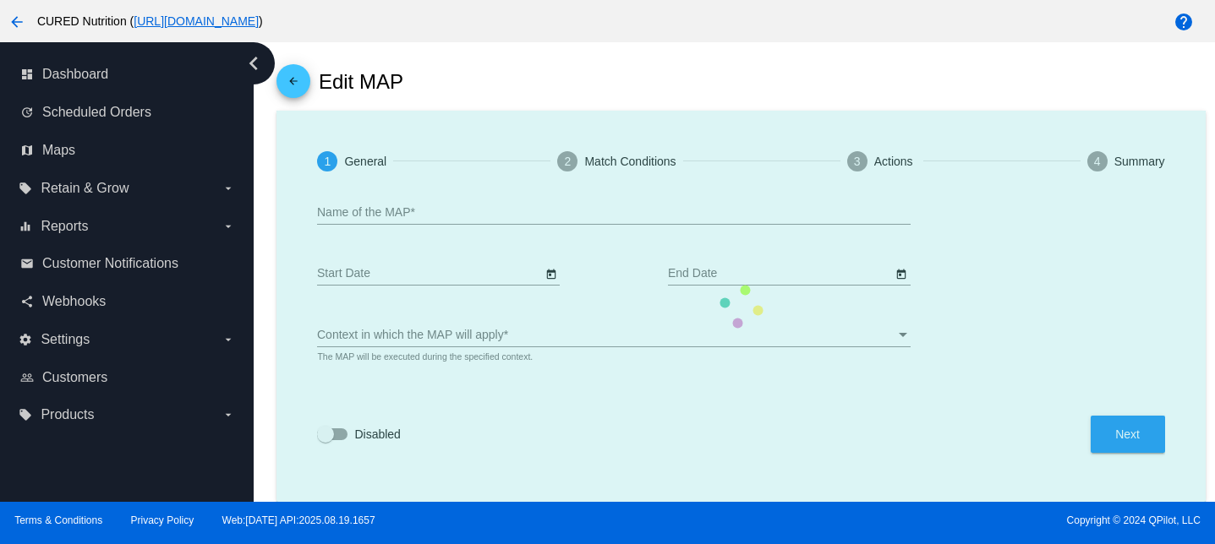
type input "1st Renewal Order CBN Night Caps Samples + Card"
type input "[DATE]"
checkbox input "true"
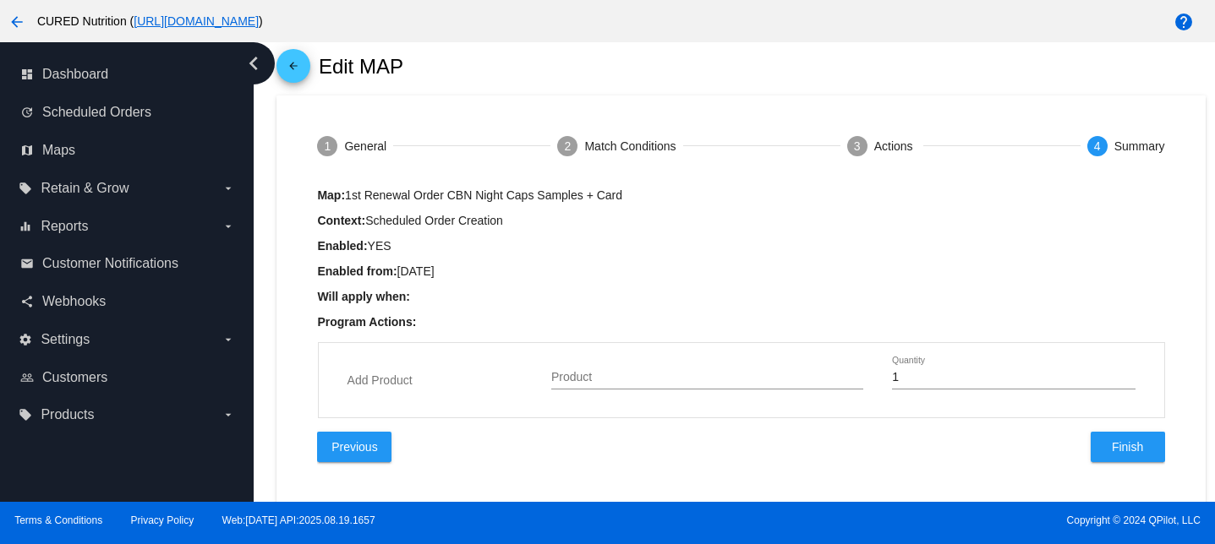
type input "CBN Night Caps Sample"
